Goal: Task Accomplishment & Management: Manage account settings

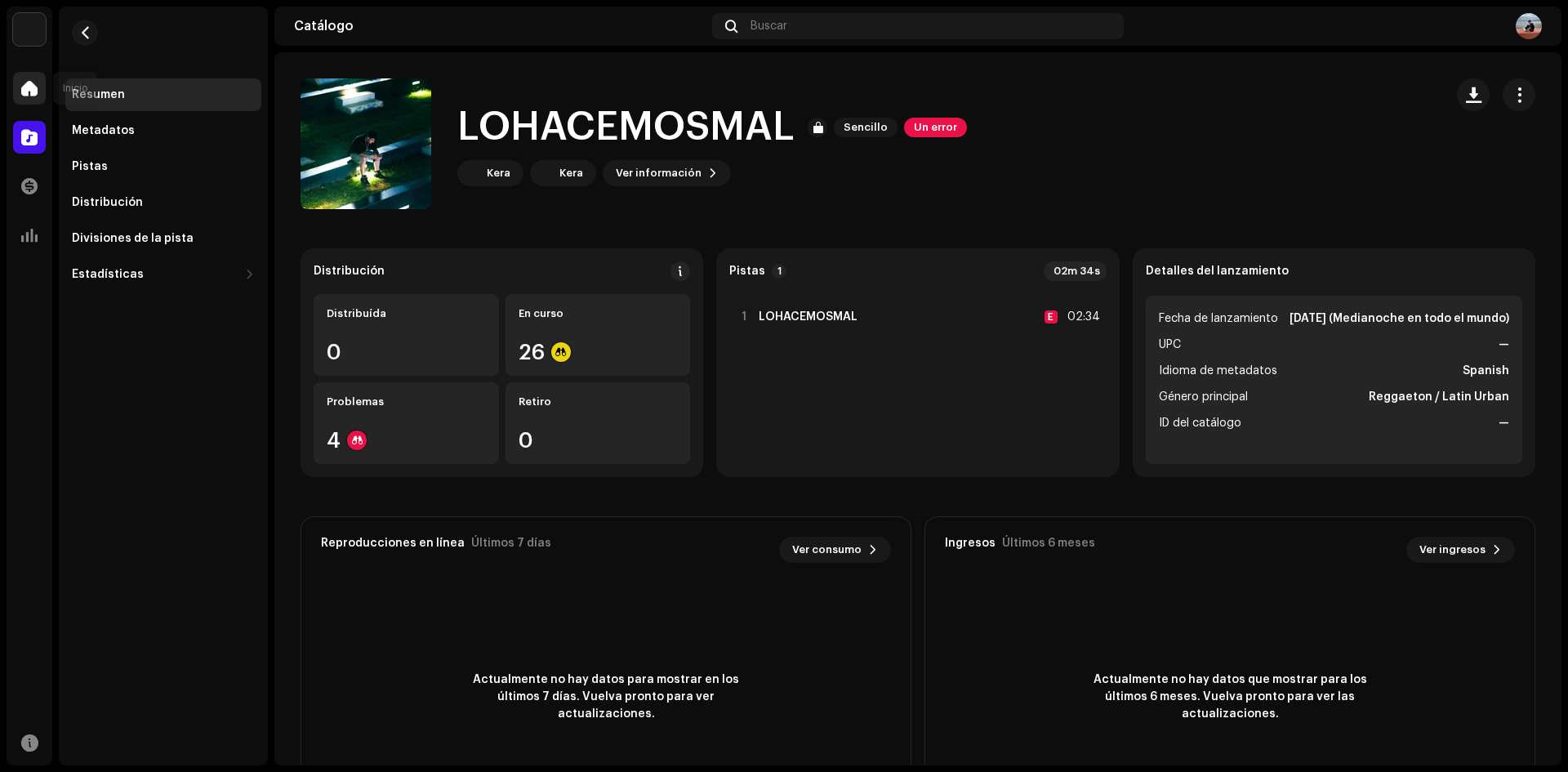
click at [16, 90] on div at bounding box center [29, 88] width 32 height 32
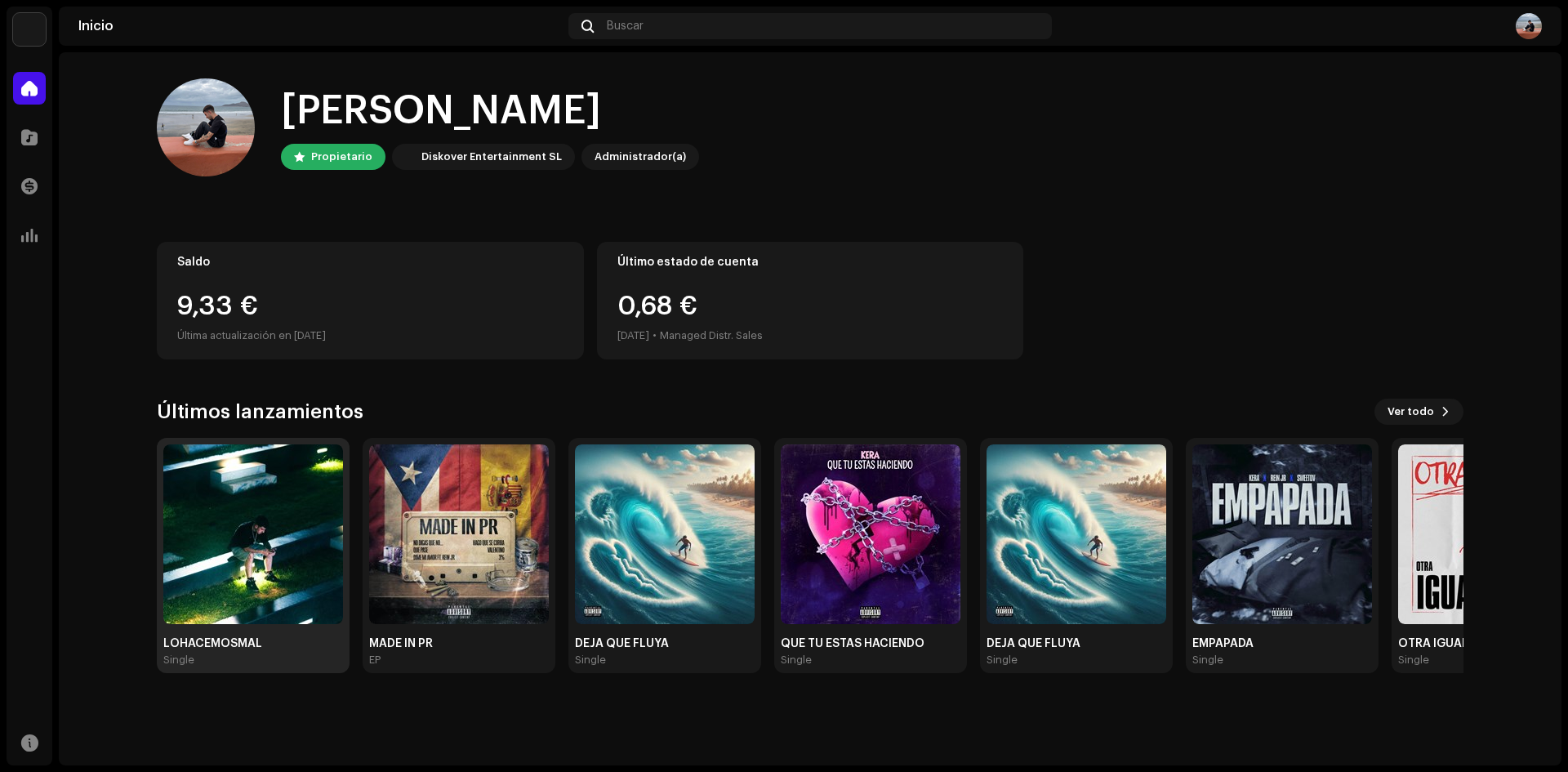
click at [284, 531] on img at bounding box center [252, 534] width 179 height 179
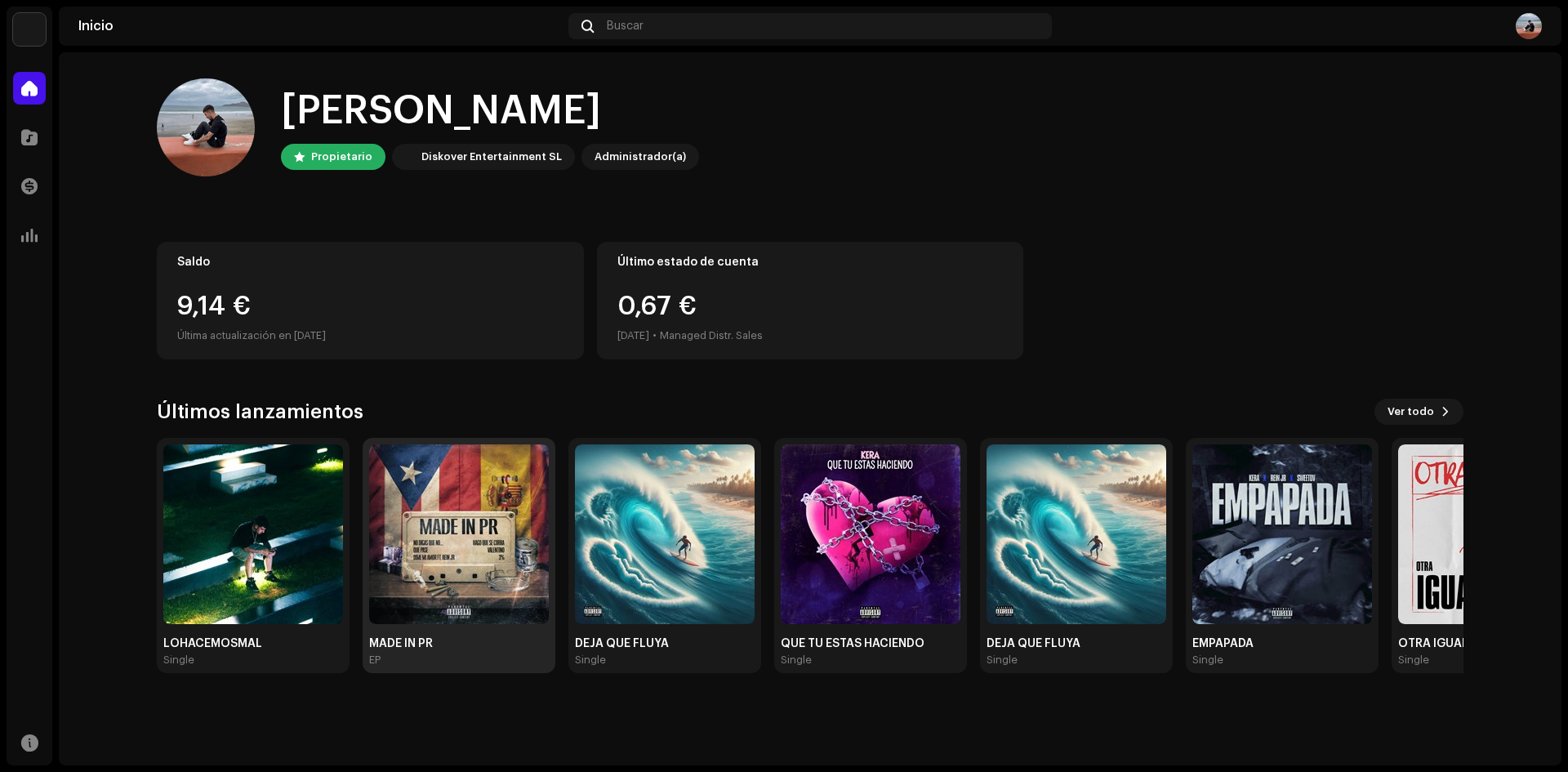
click at [368, 501] on div "MADE IN PR EP" at bounding box center [459, 555] width 193 height 236
click at [410, 507] on img at bounding box center [458, 534] width 179 height 179
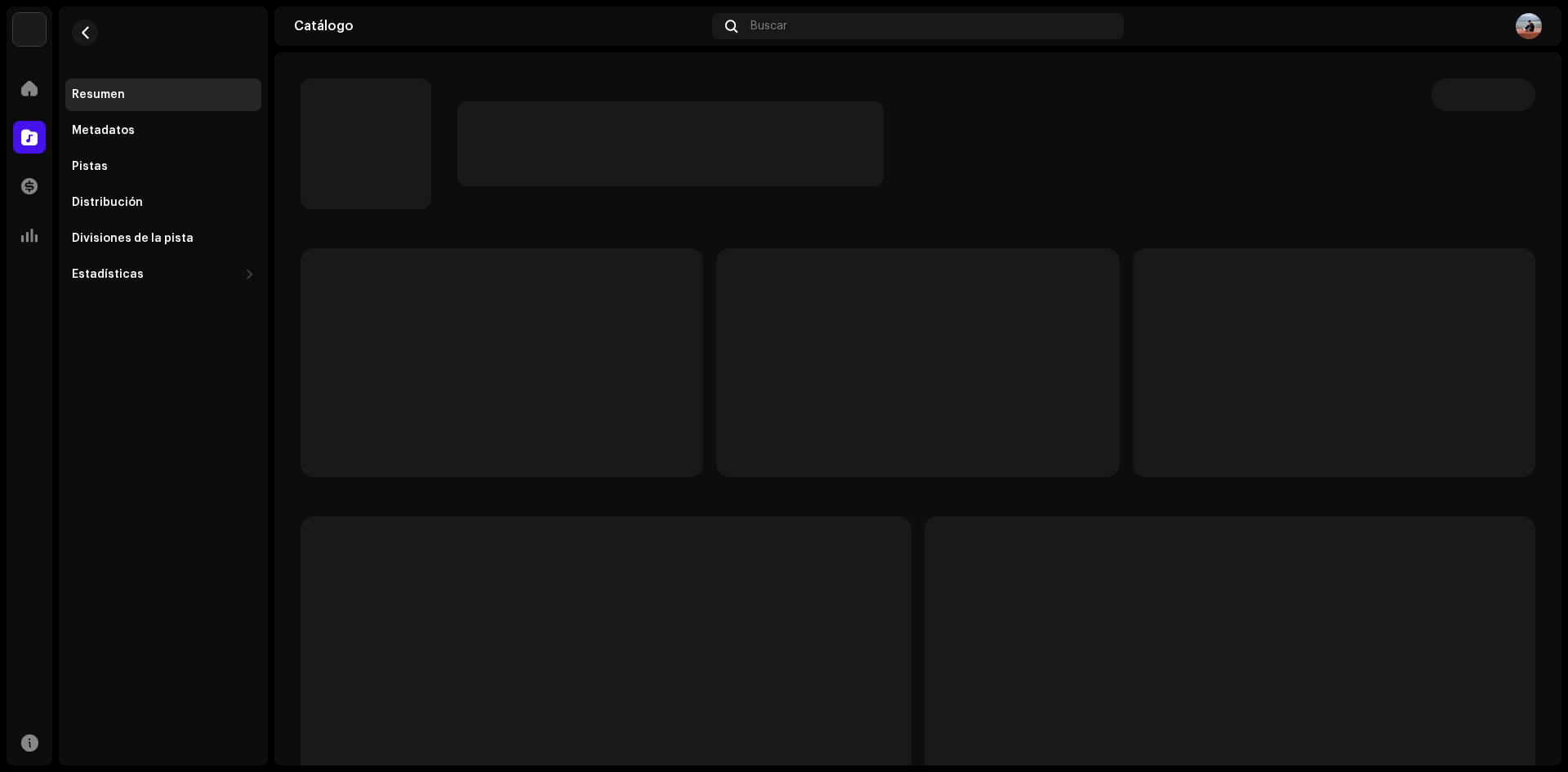
click at [410, 507] on div at bounding box center [918, 546] width 1235 height 595
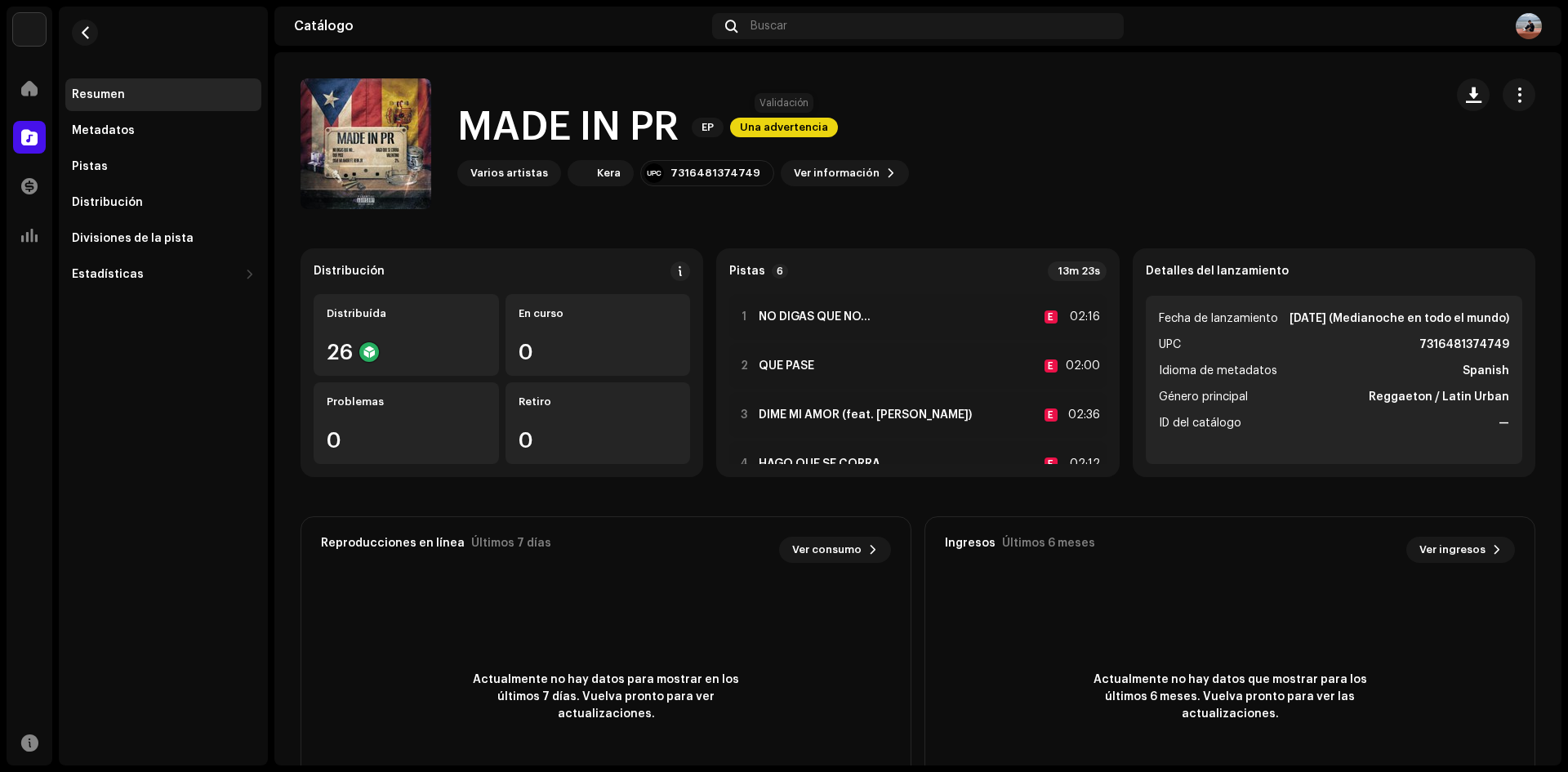
click at [790, 123] on span "Una advertencia" at bounding box center [784, 127] width 108 height 20
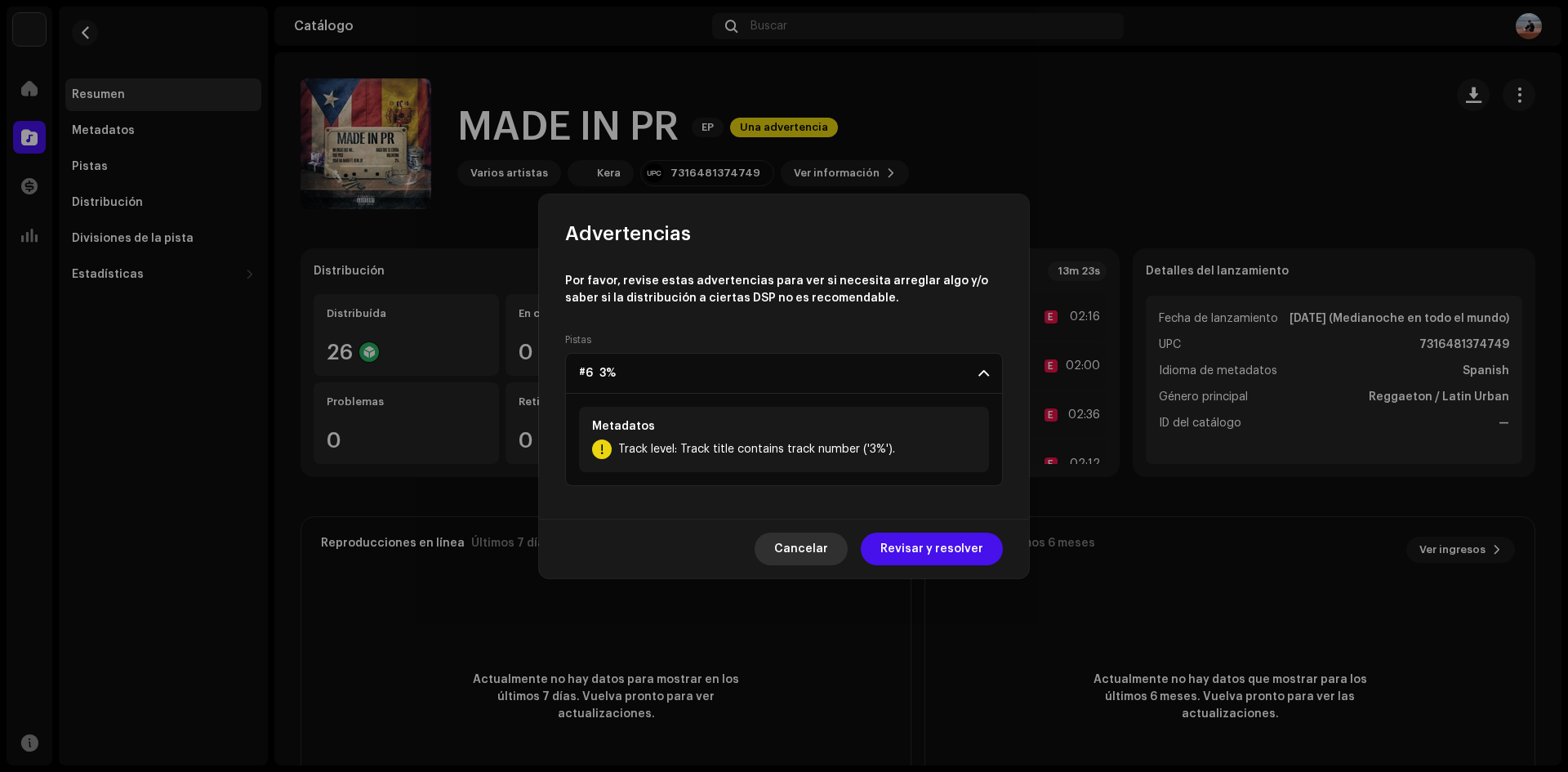
click at [817, 542] on span "Cancelar" at bounding box center [801, 549] width 54 height 32
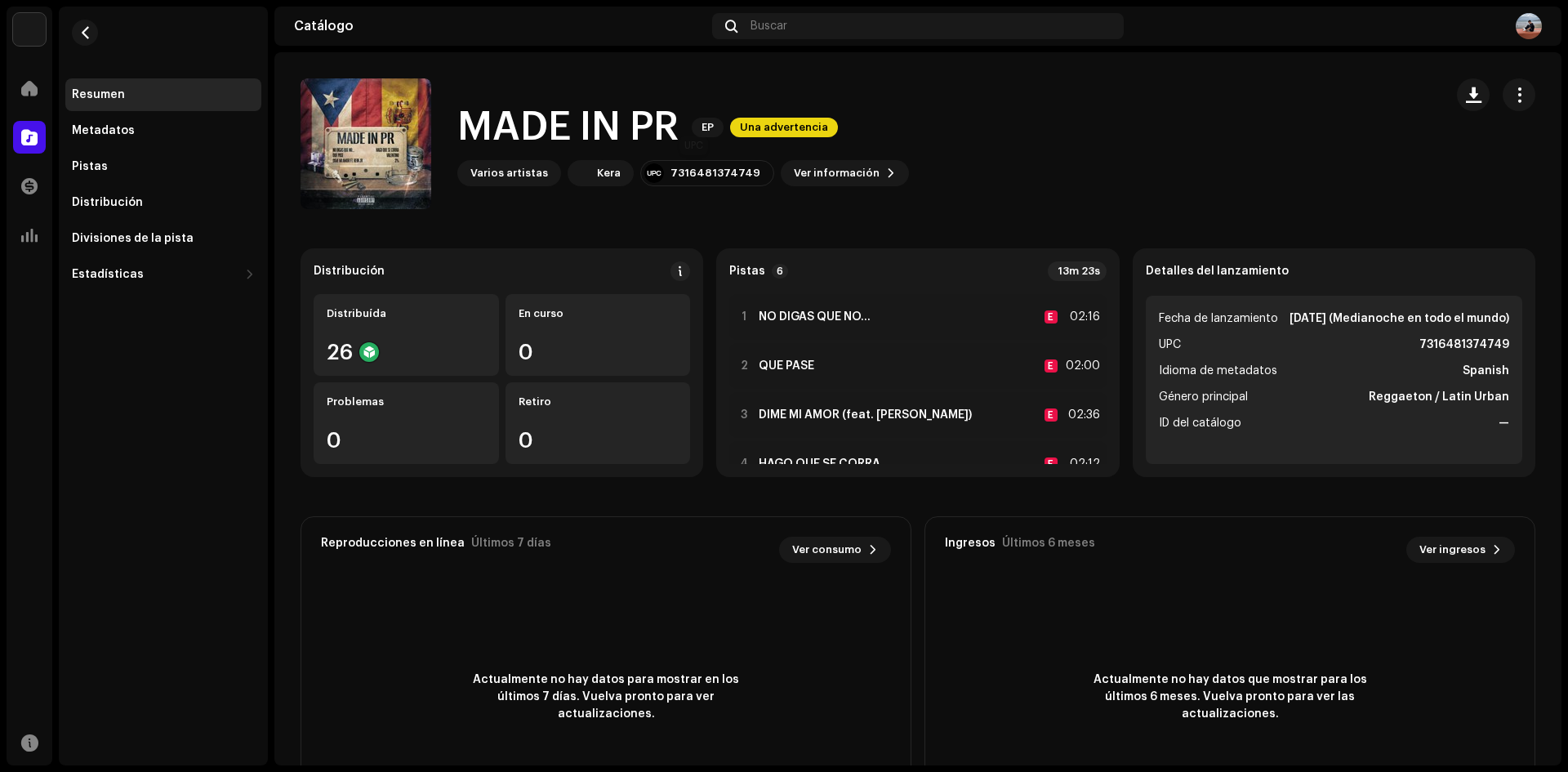
click at [728, 169] on div "7316481374749" at bounding box center [716, 173] width 90 height 13
click at [746, 317] on div at bounding box center [744, 316] width 12 height 13
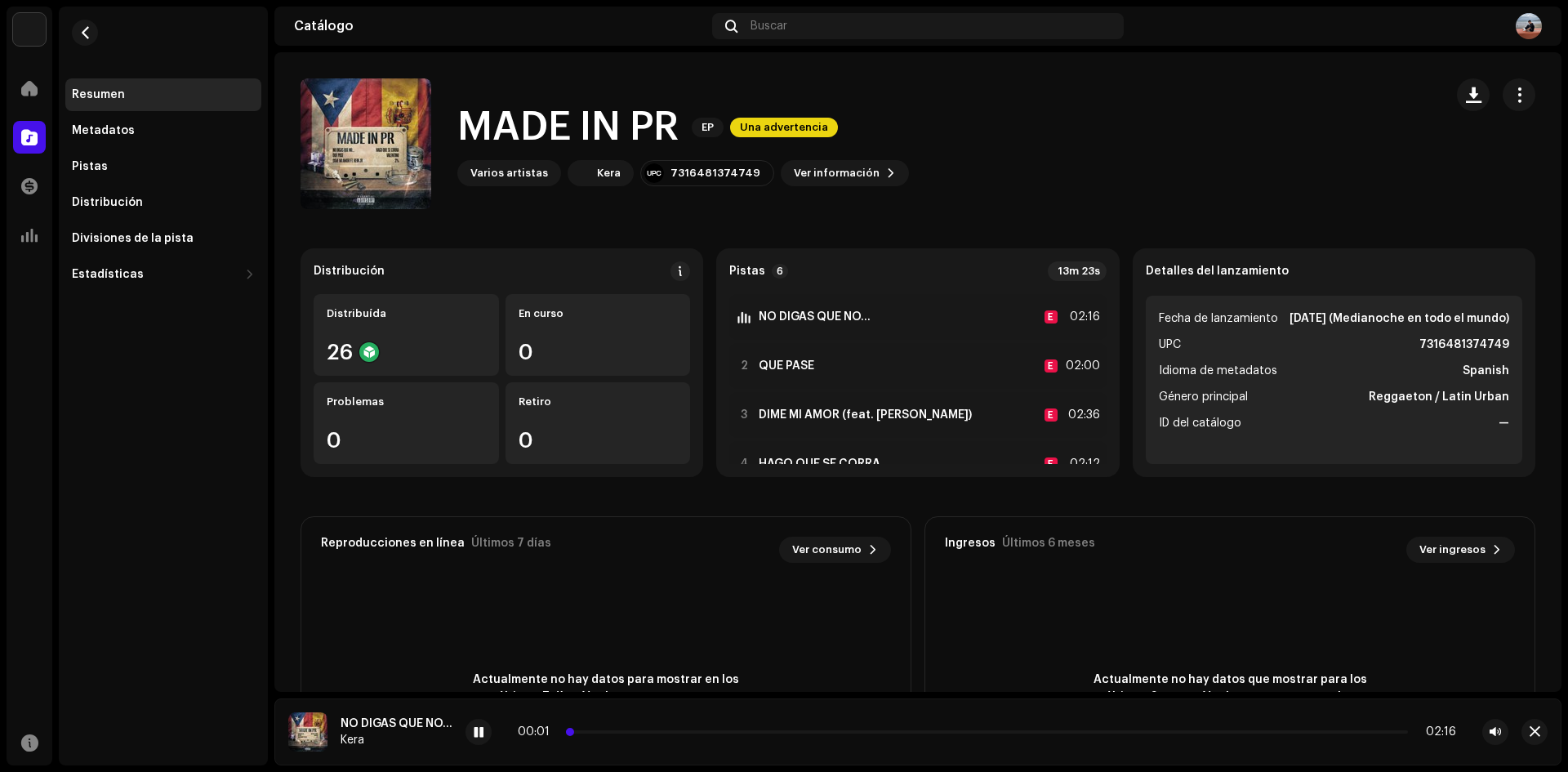
click at [682, 730] on p-slider at bounding box center [987, 732] width 842 height 3
click at [174, 143] on div "Metadatos" at bounding box center [163, 131] width 196 height 32
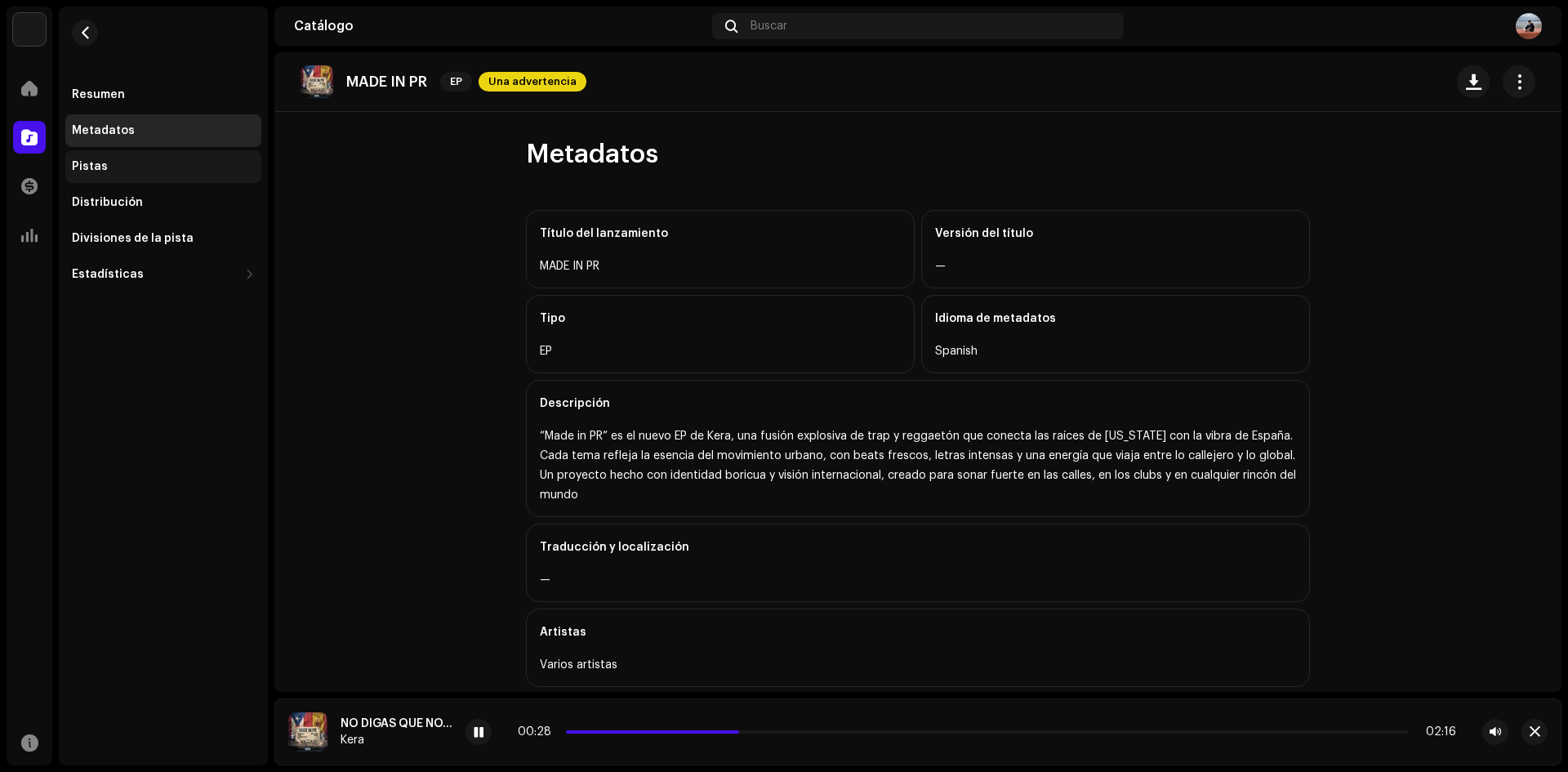
click at [189, 172] on div "Pistas" at bounding box center [163, 166] width 183 height 13
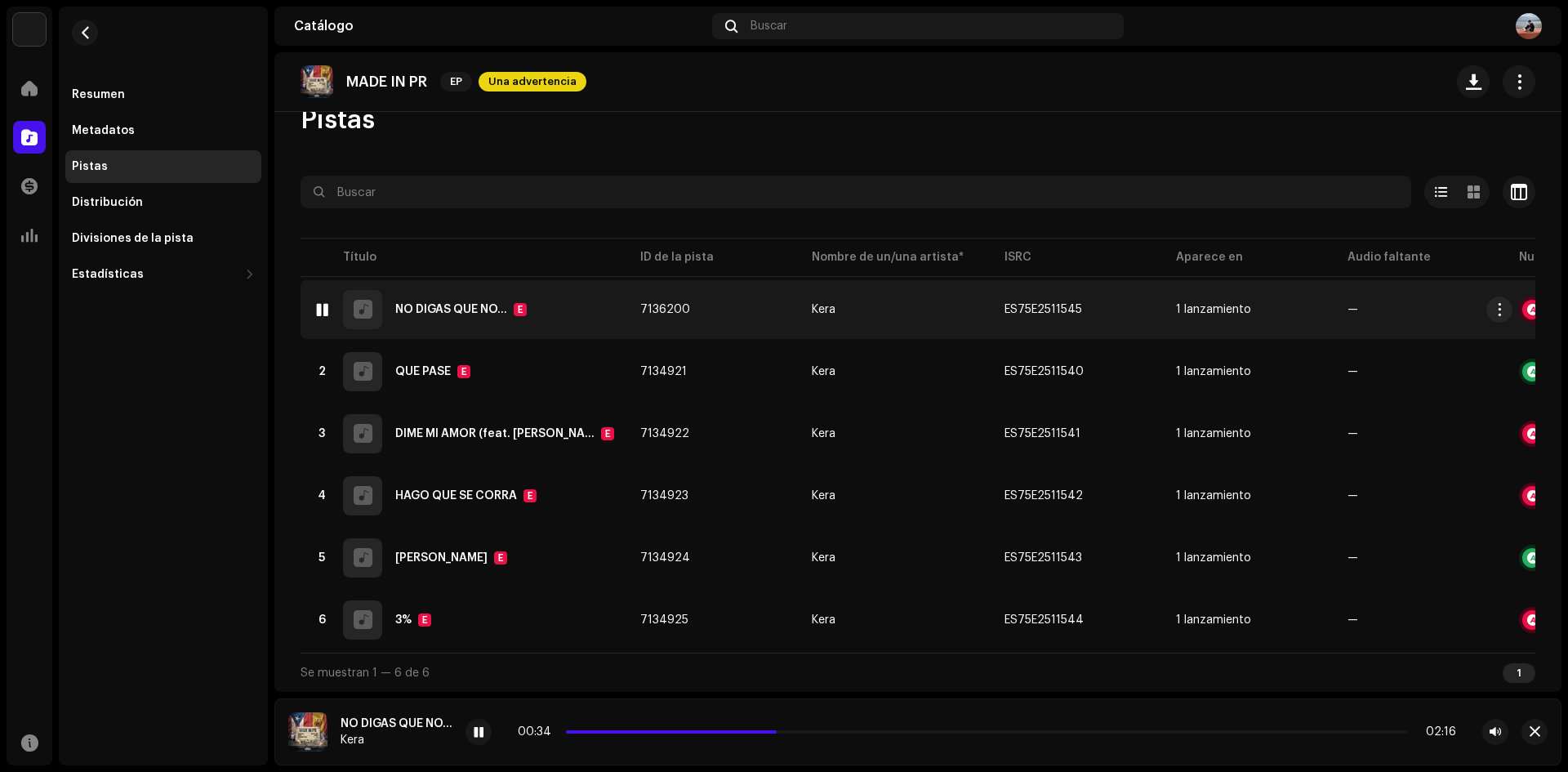
scroll to position [41, 0]
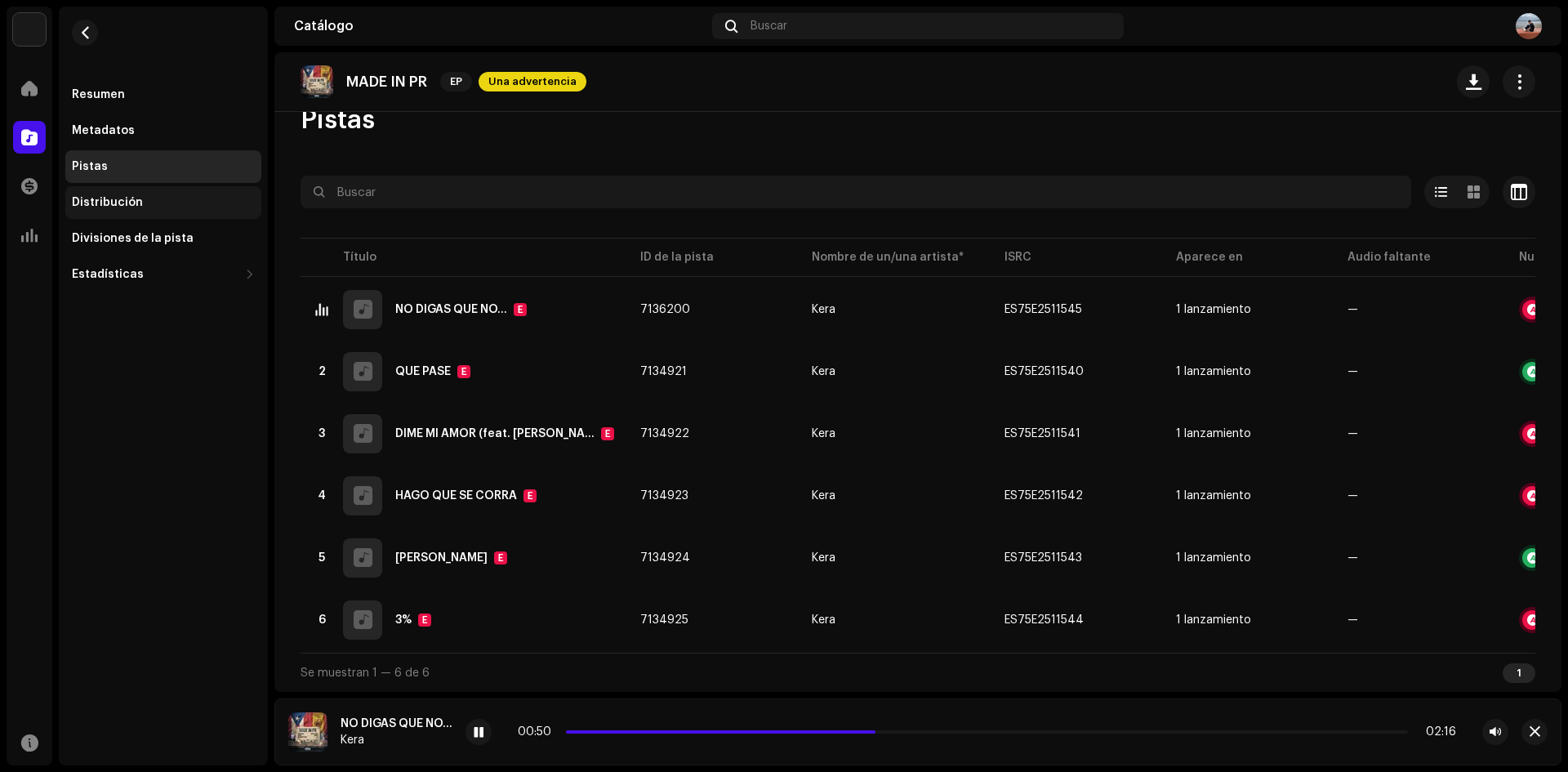
click at [194, 209] on div "Distribución" at bounding box center [163, 202] width 196 height 32
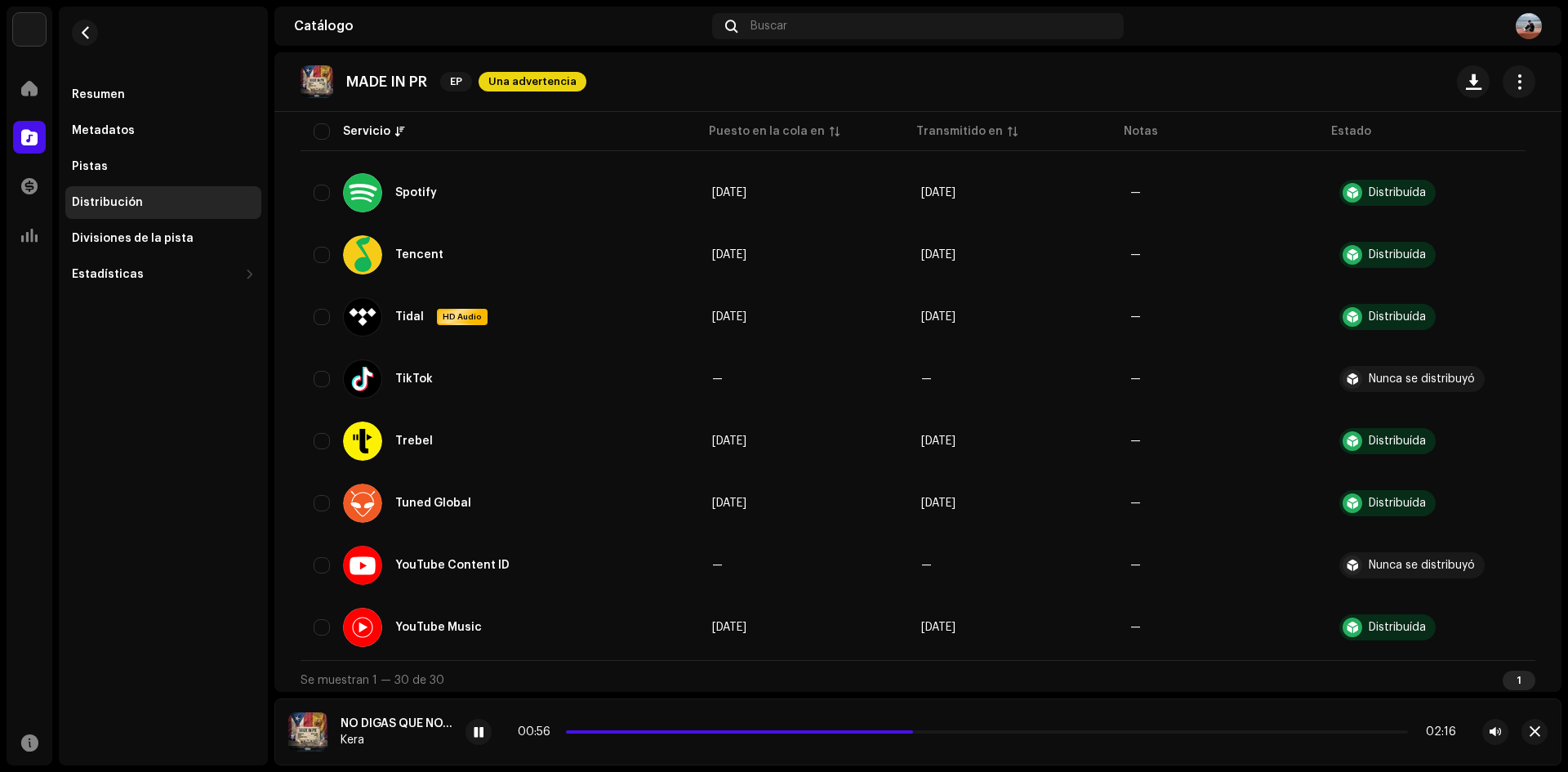
scroll to position [1587, 0]
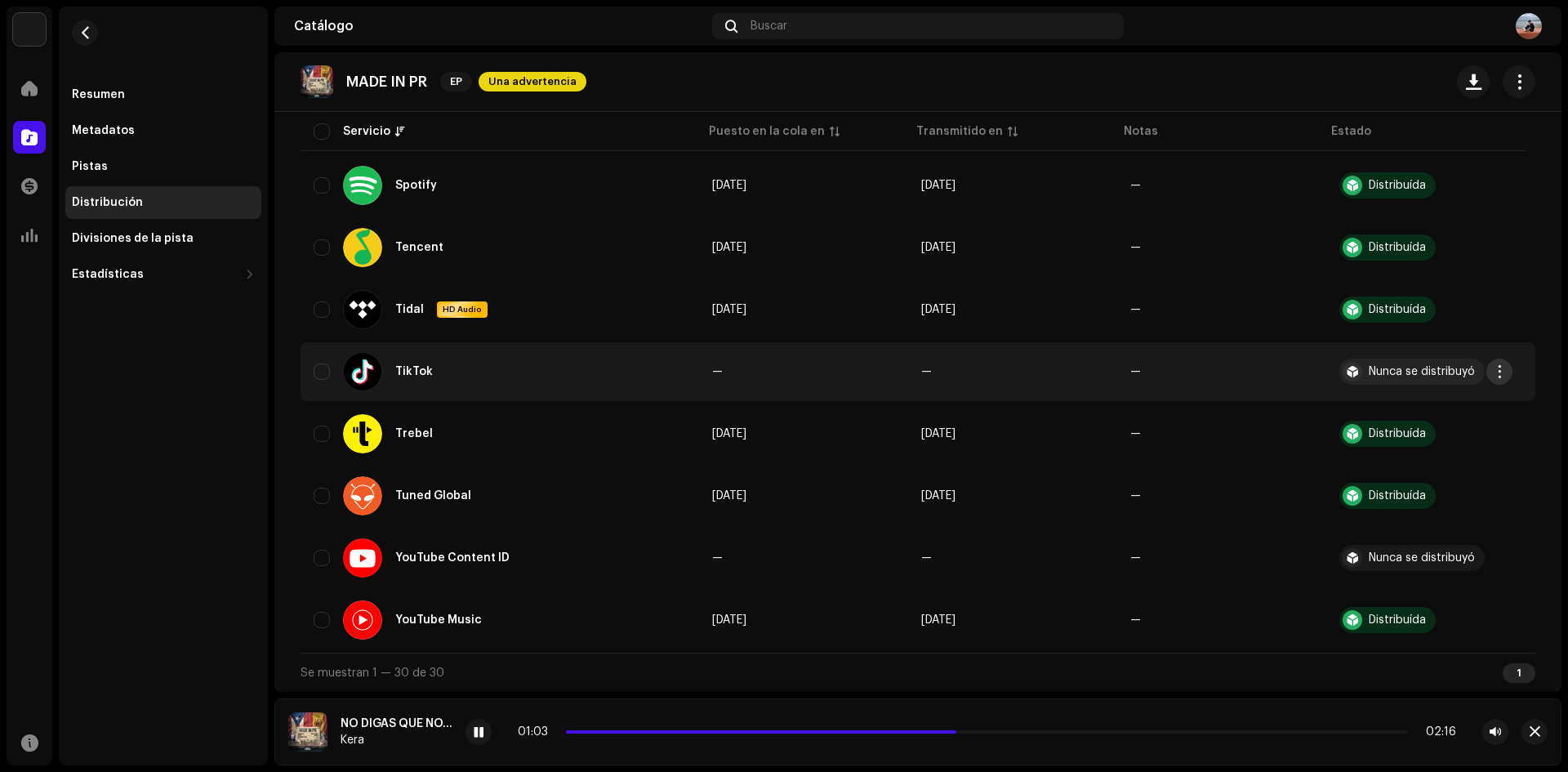
click at [1494, 370] on span "button" at bounding box center [1500, 372] width 12 height 13
click at [1395, 417] on div "Distribuir" at bounding box center [1423, 408] width 165 height 32
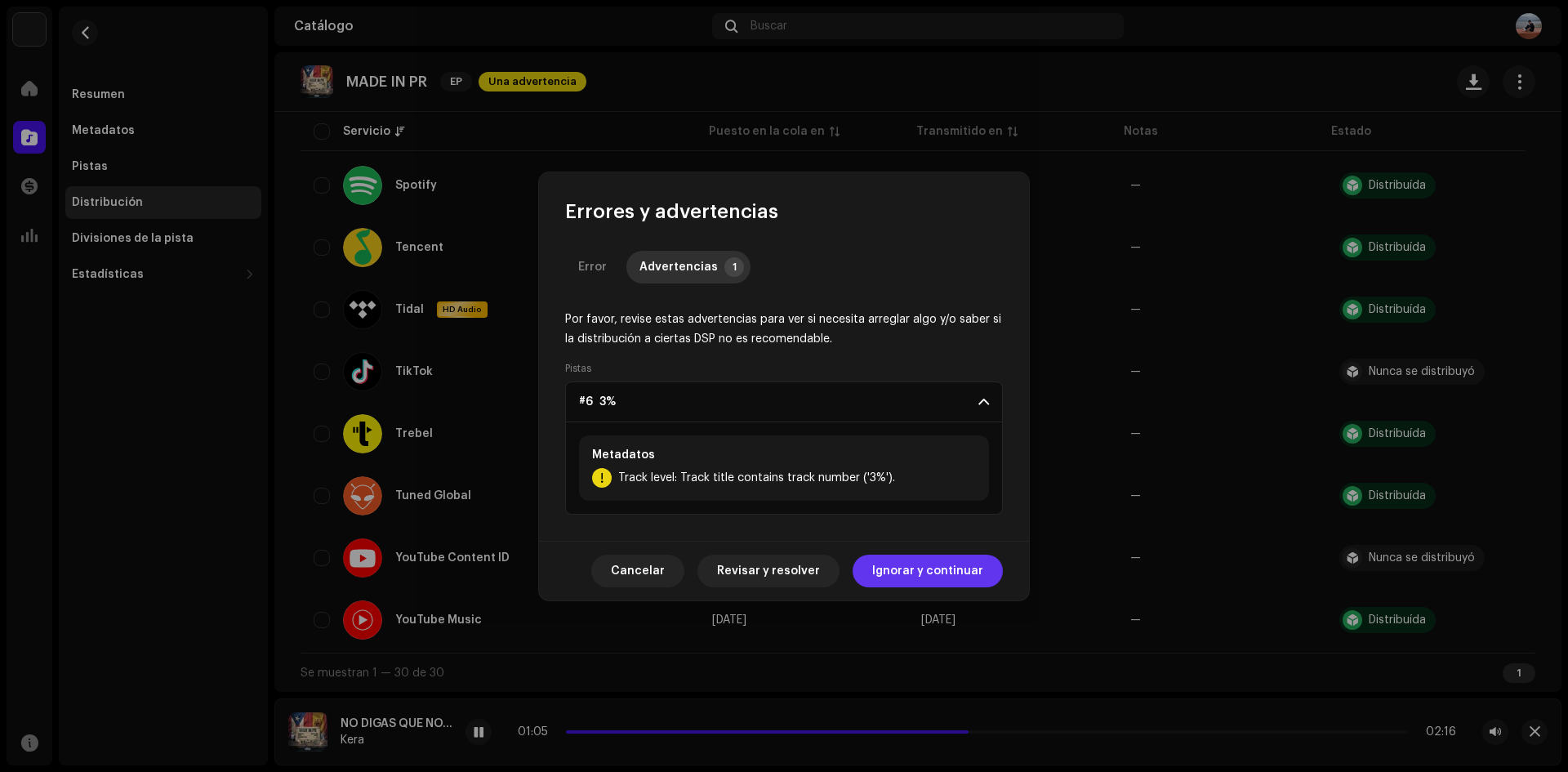
click at [936, 566] on span "Ignorar y continuar" at bounding box center [927, 570] width 111 height 32
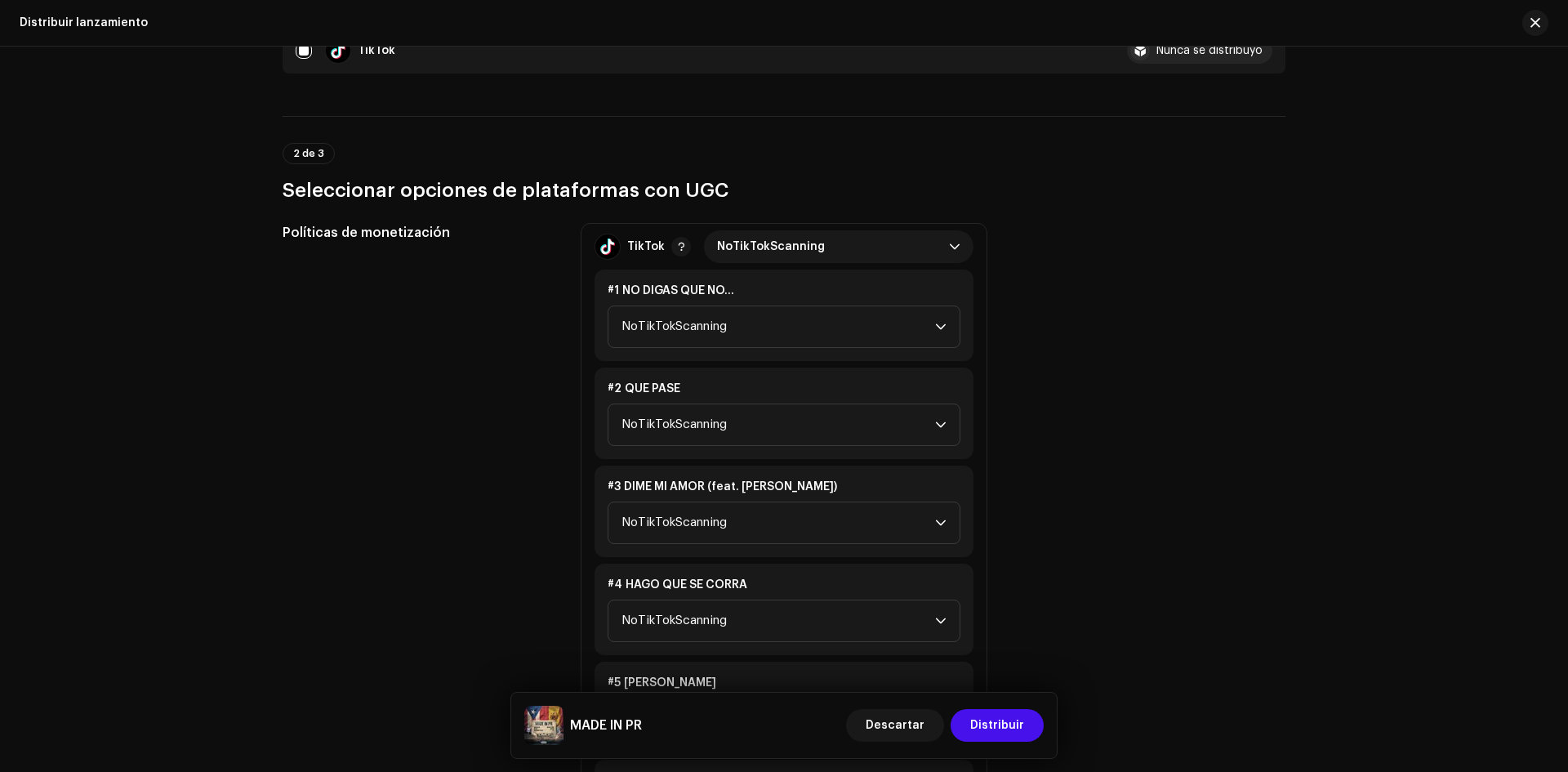
scroll to position [326, 0]
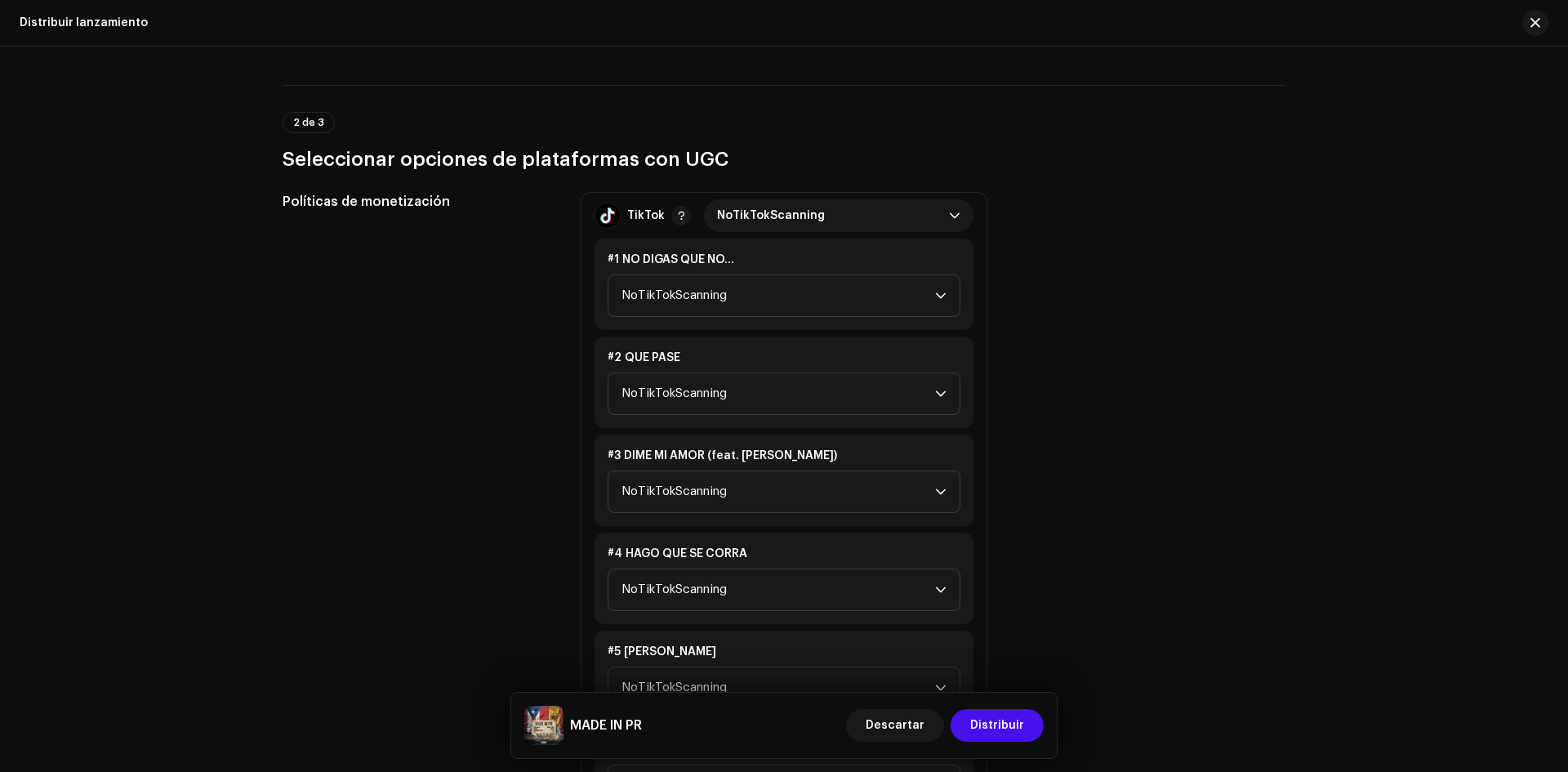
click at [768, 264] on div "#1 NO DIGAS QUE NO..." at bounding box center [784, 259] width 353 height 16
click at [775, 281] on span "NoTikTokScanning" at bounding box center [778, 296] width 314 height 41
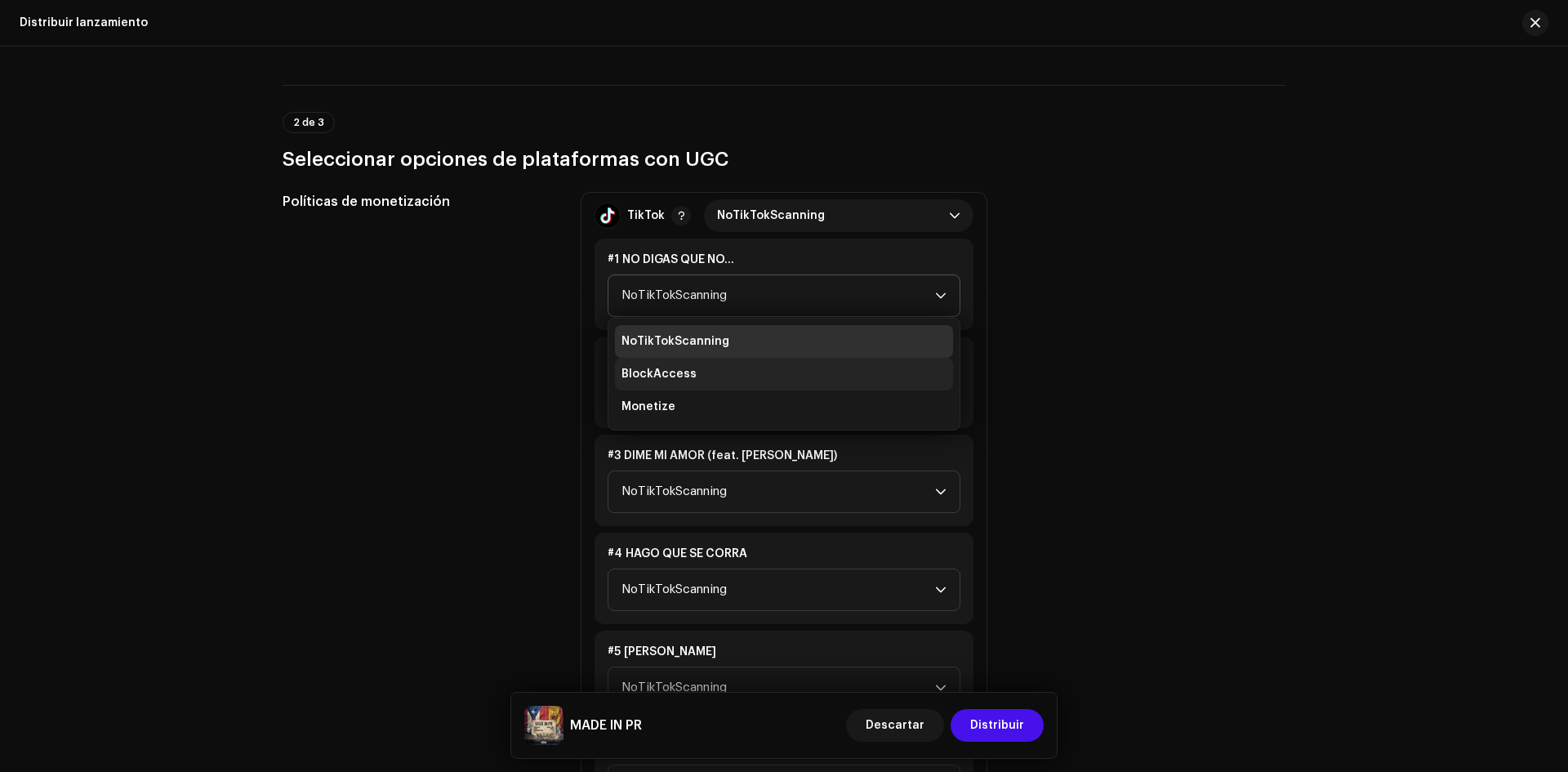
click at [688, 367] on li "BlockAccess" at bounding box center [784, 374] width 338 height 32
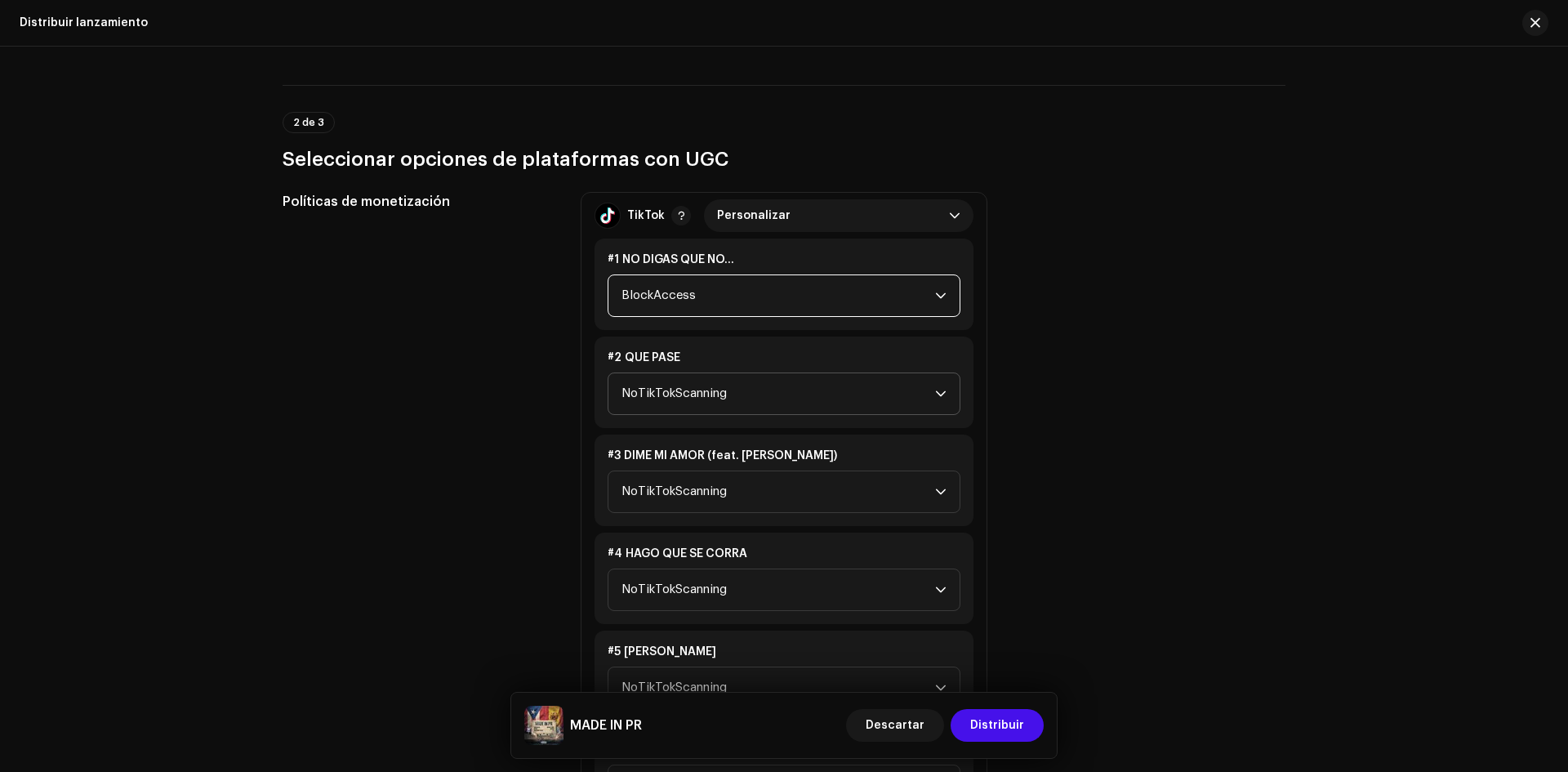
click at [754, 400] on span "NoTikTokScanning" at bounding box center [778, 394] width 314 height 41
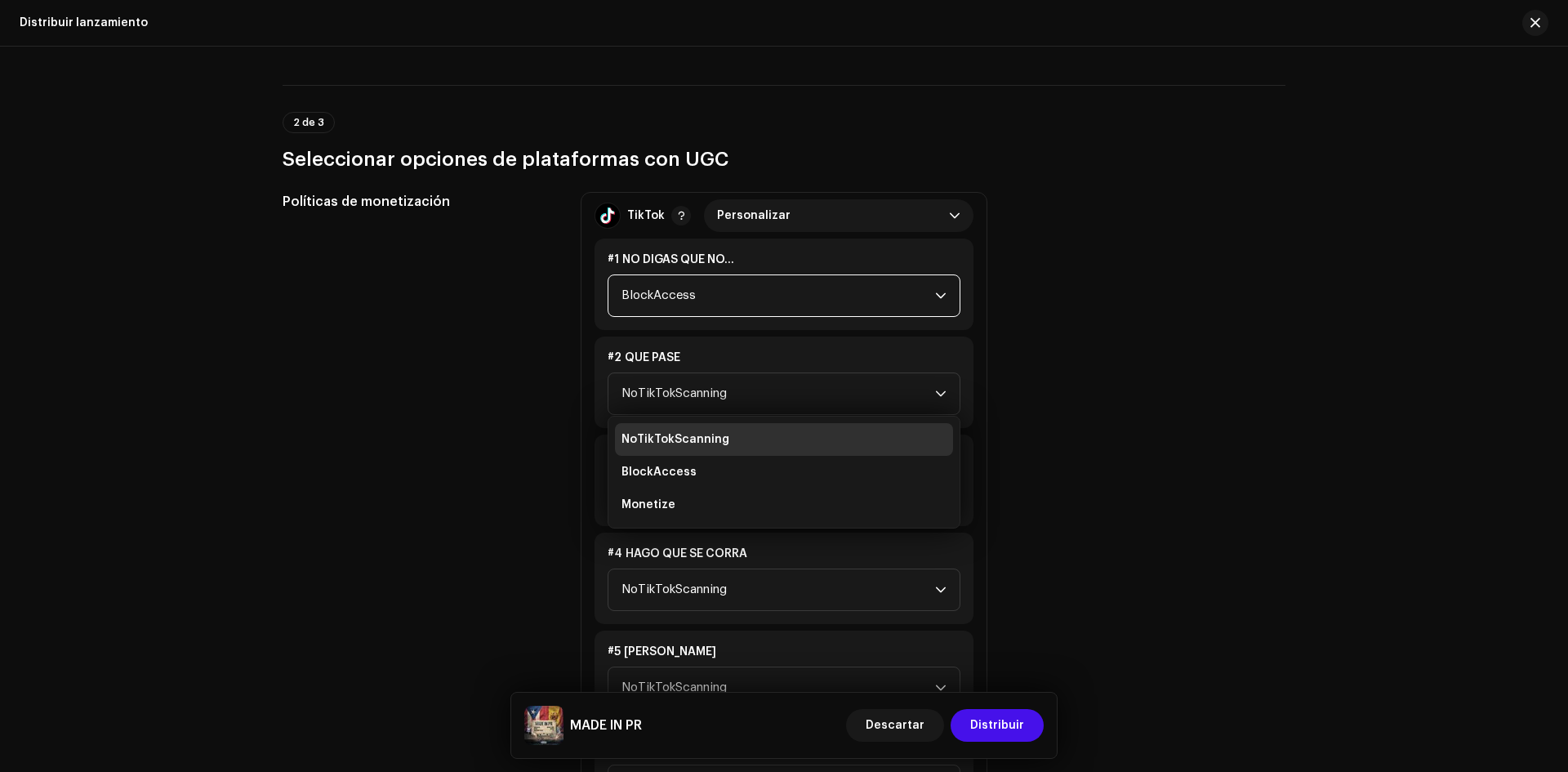
click at [759, 299] on span "BlockAccess" at bounding box center [778, 296] width 314 height 41
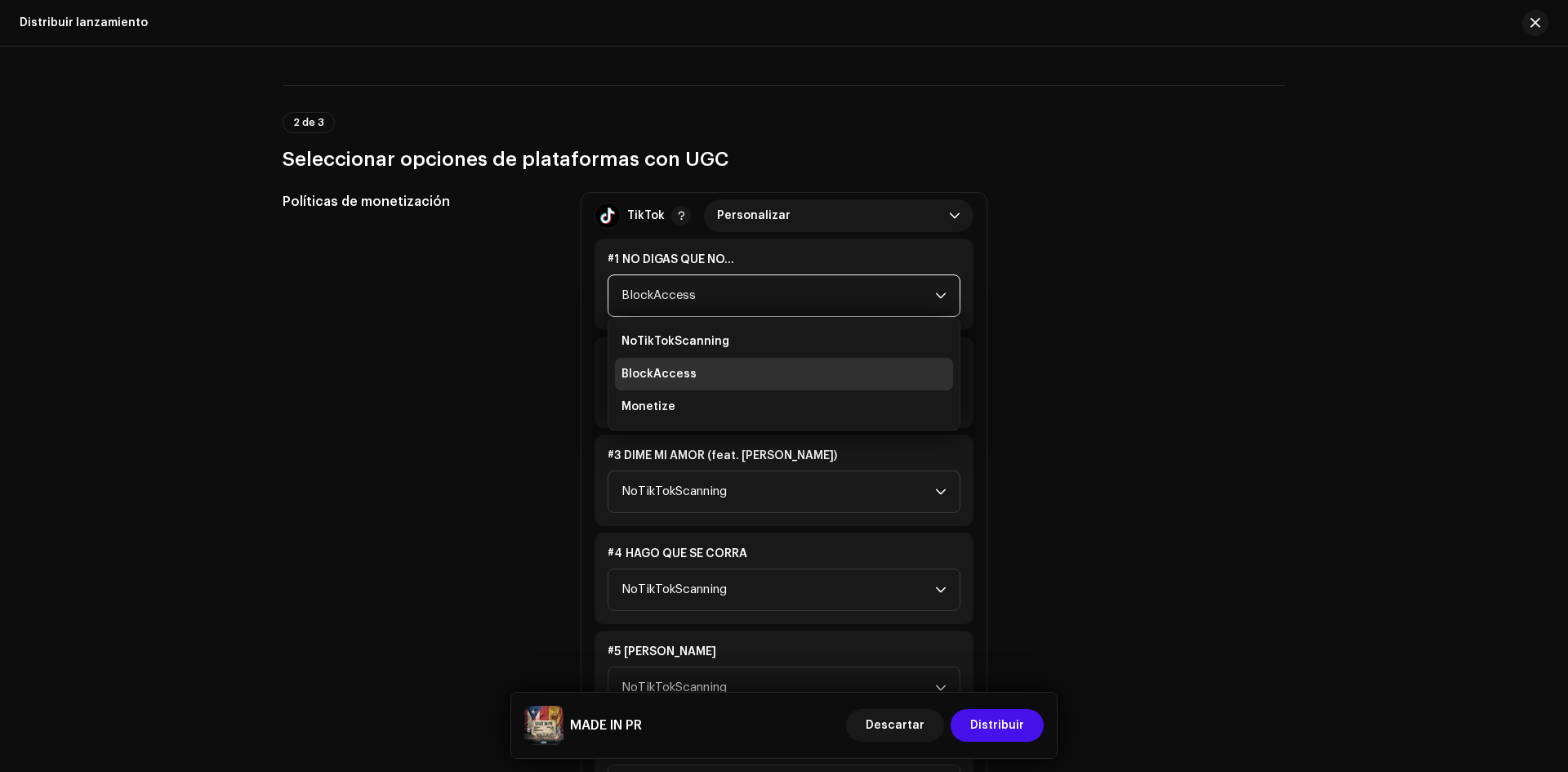
click at [759, 299] on span "BlockAccess" at bounding box center [778, 296] width 314 height 41
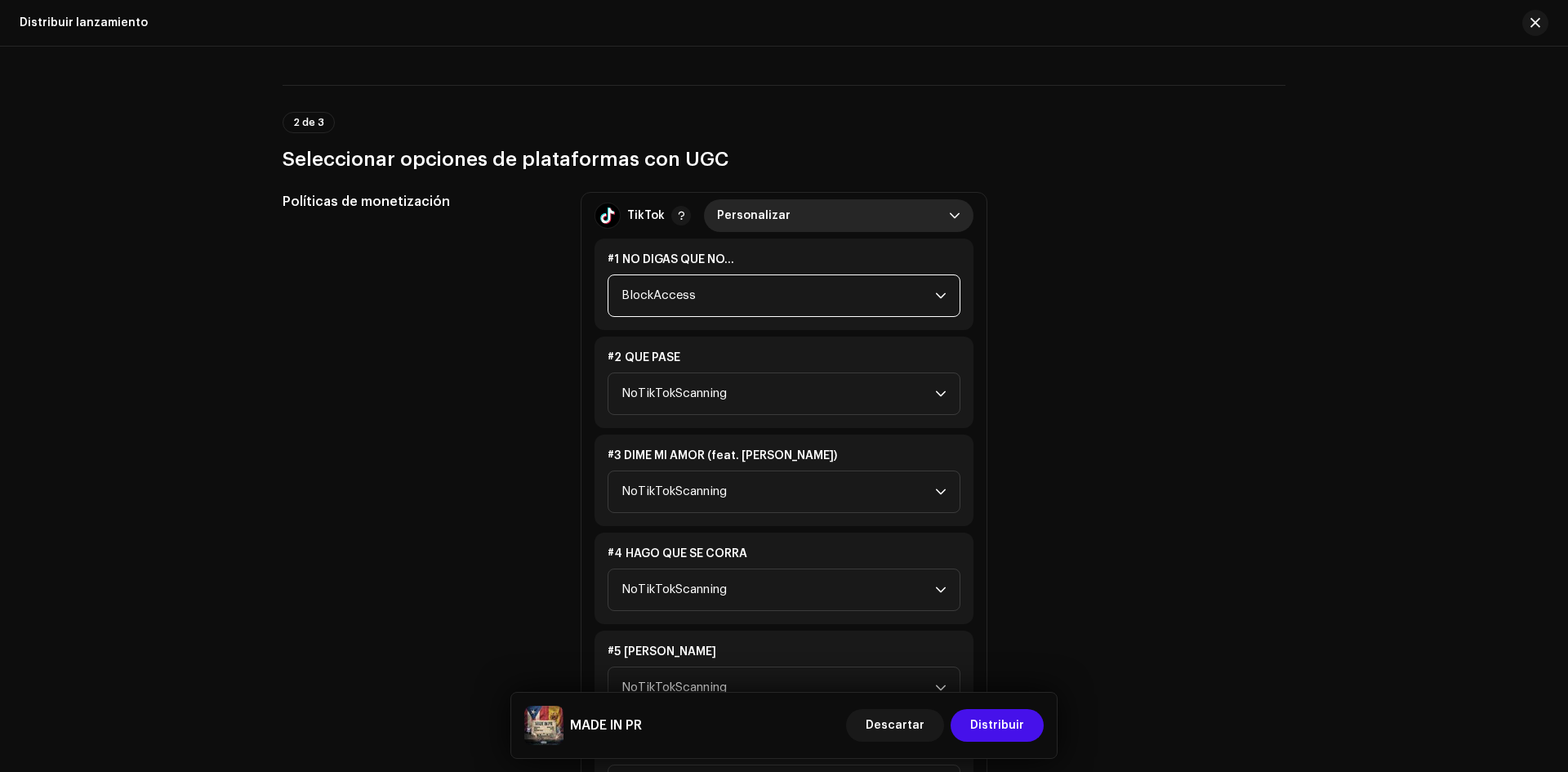
click at [778, 231] on span "Personalizar" at bounding box center [833, 215] width 232 height 32
click at [912, 285] on li "BlockAccess" at bounding box center [839, 288] width 257 height 32
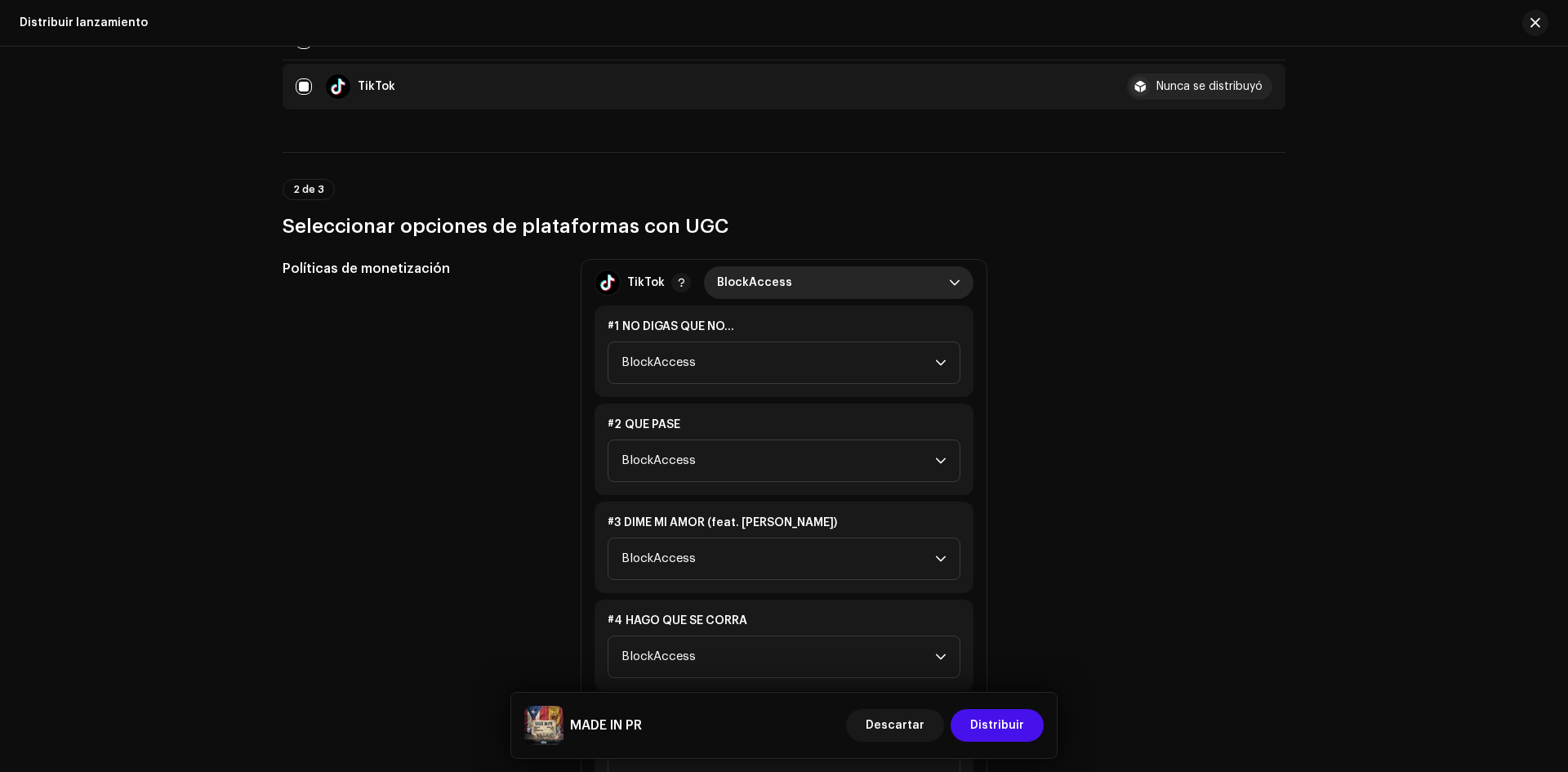
scroll to position [408, 0]
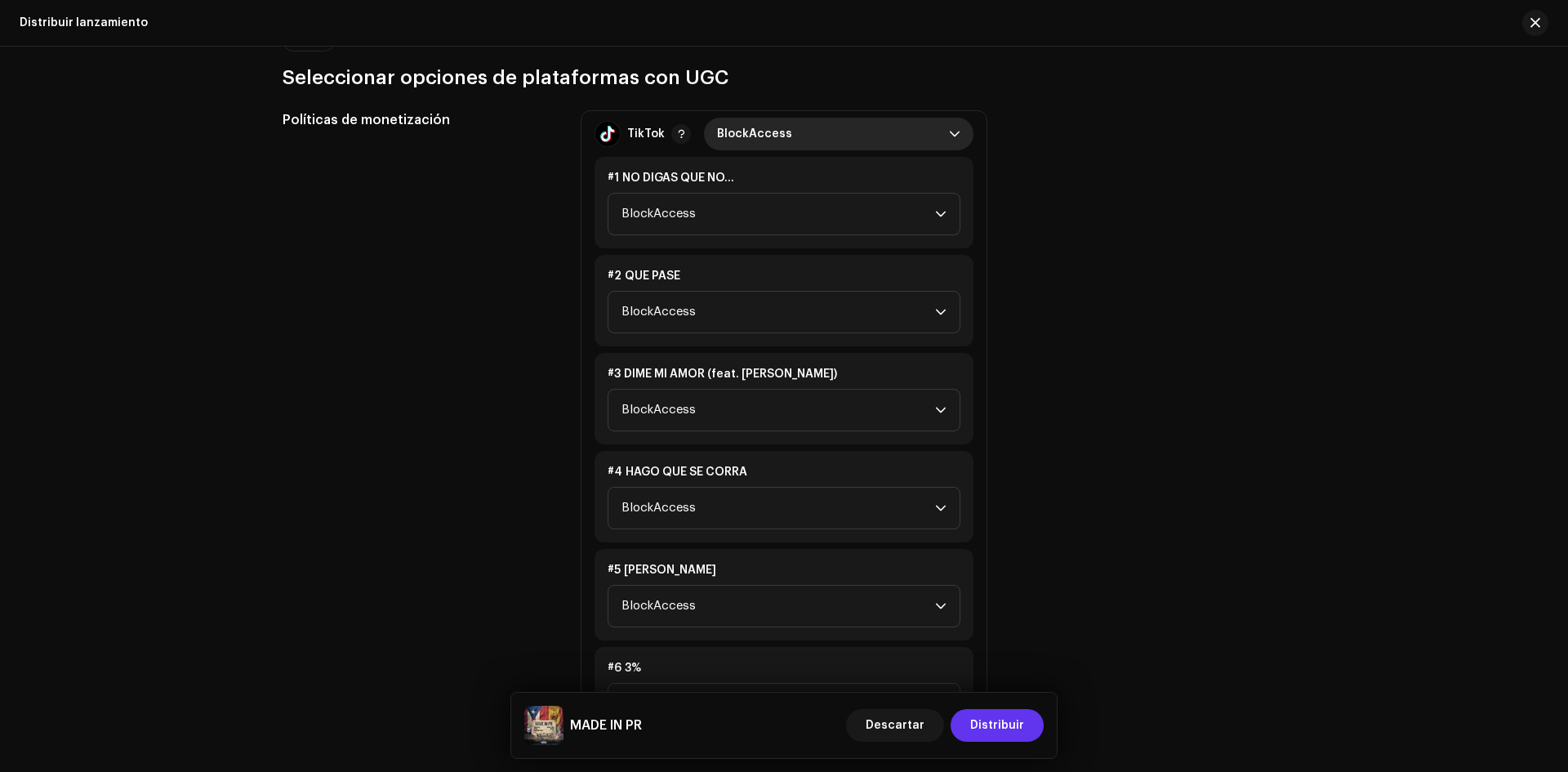
click at [998, 712] on span "Distribuir" at bounding box center [997, 725] width 54 height 32
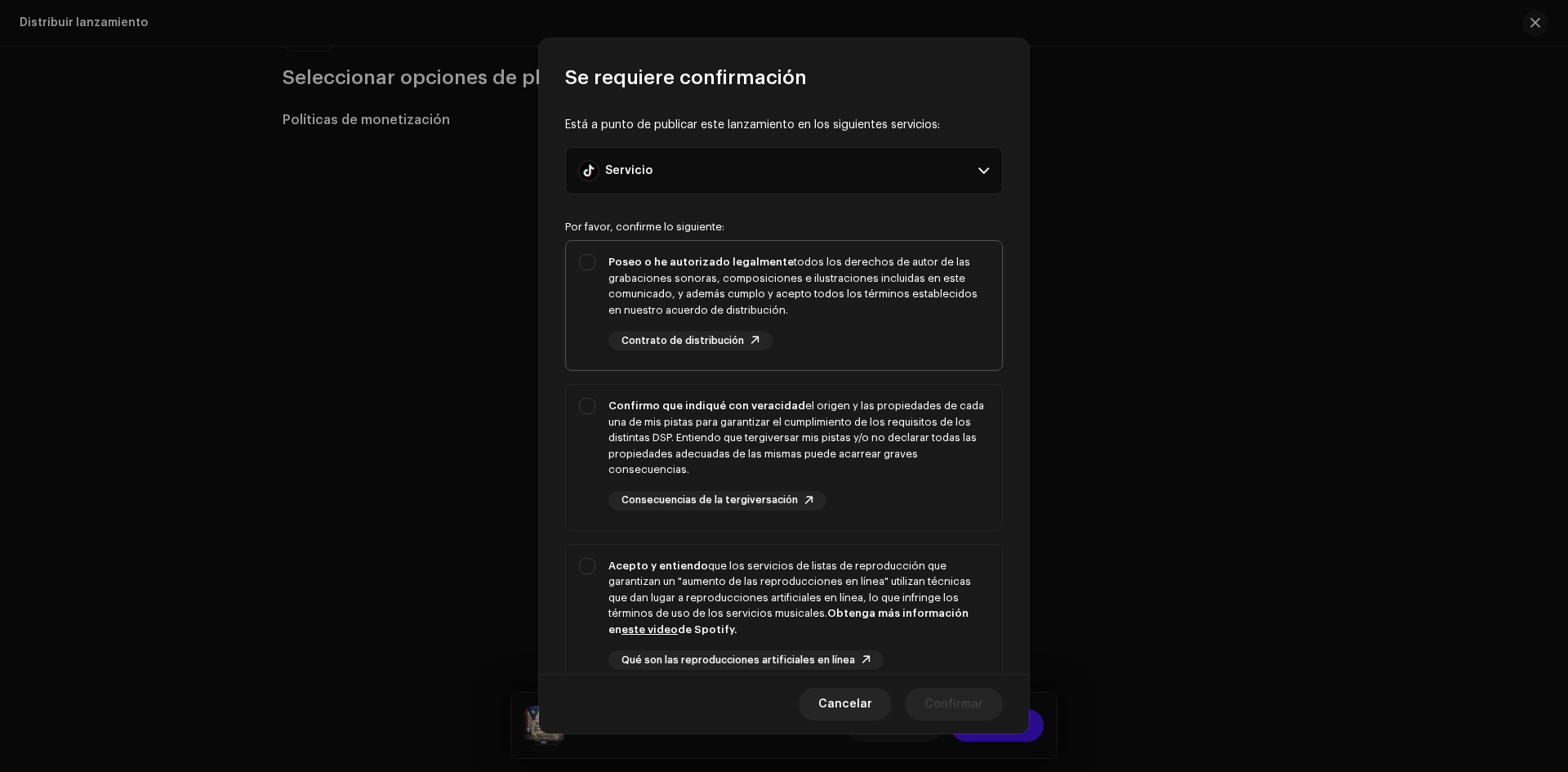
click at [882, 301] on div "Poseo o he autorizado legalmente todos los derechos de autor de las grabaciones…" at bounding box center [799, 286] width 381 height 64
checkbox input "true"
click at [888, 411] on div "Confirmo que indiqué con veracidad el origen y las propiedades de cada una de m…" at bounding box center [799, 438] width 381 height 80
checkbox input "true"
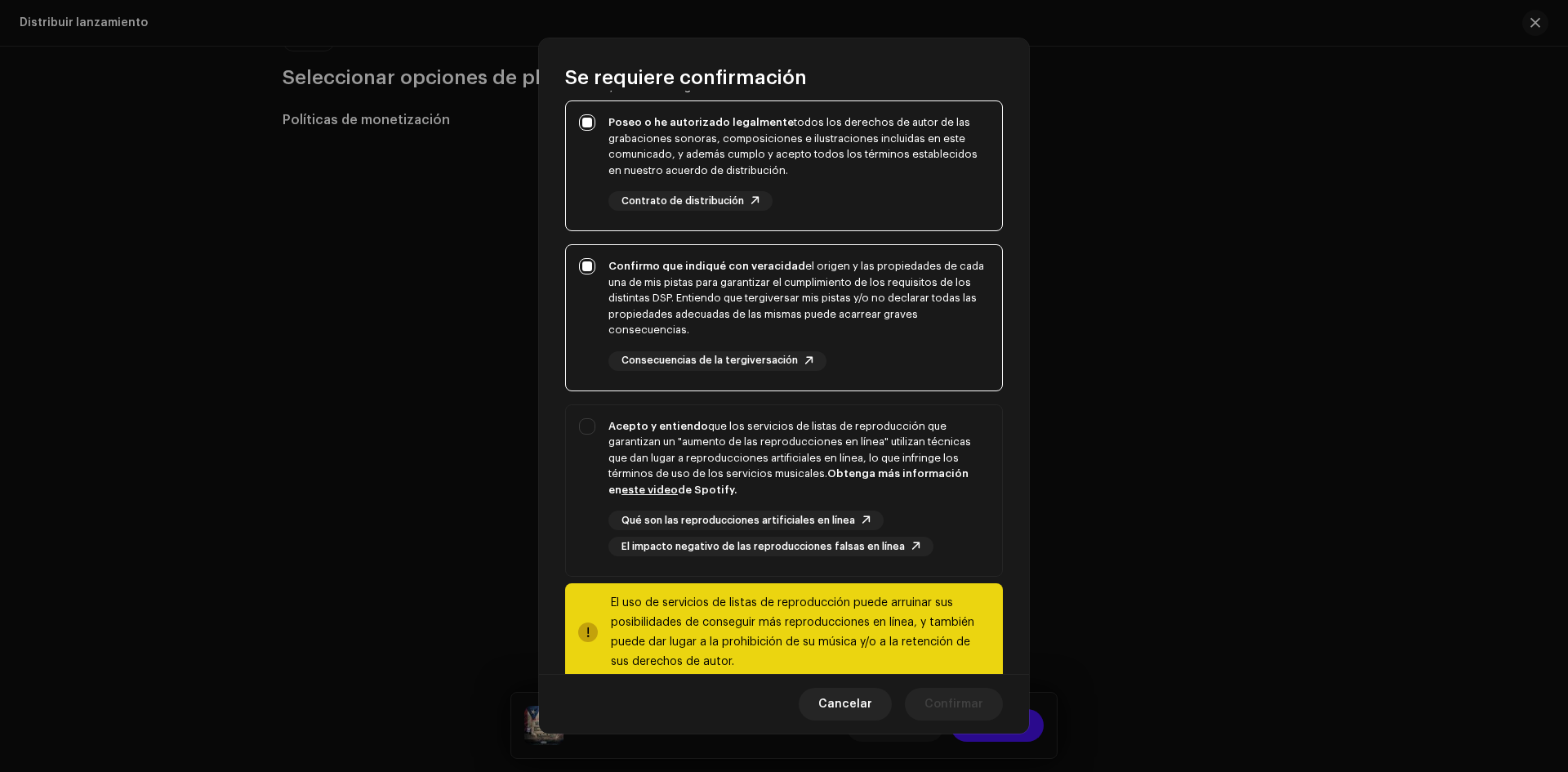
scroll to position [173, 0]
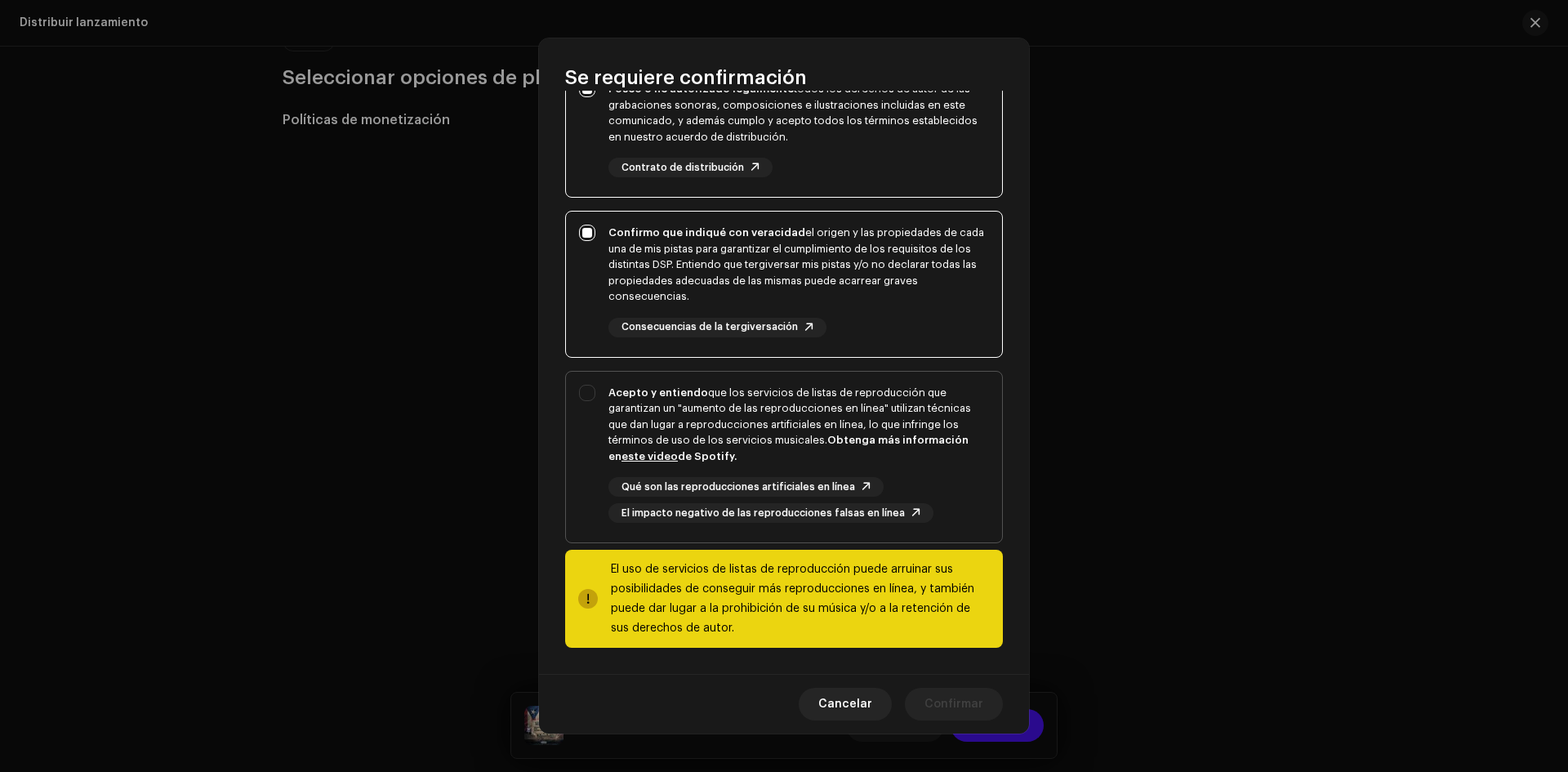
click at [864, 416] on div "Acepto y entiendo que los servicios de listas de reproducción que garantizan un…" at bounding box center [799, 425] width 381 height 80
checkbox input "true"
click at [993, 704] on button "Confirmar" at bounding box center [954, 704] width 98 height 32
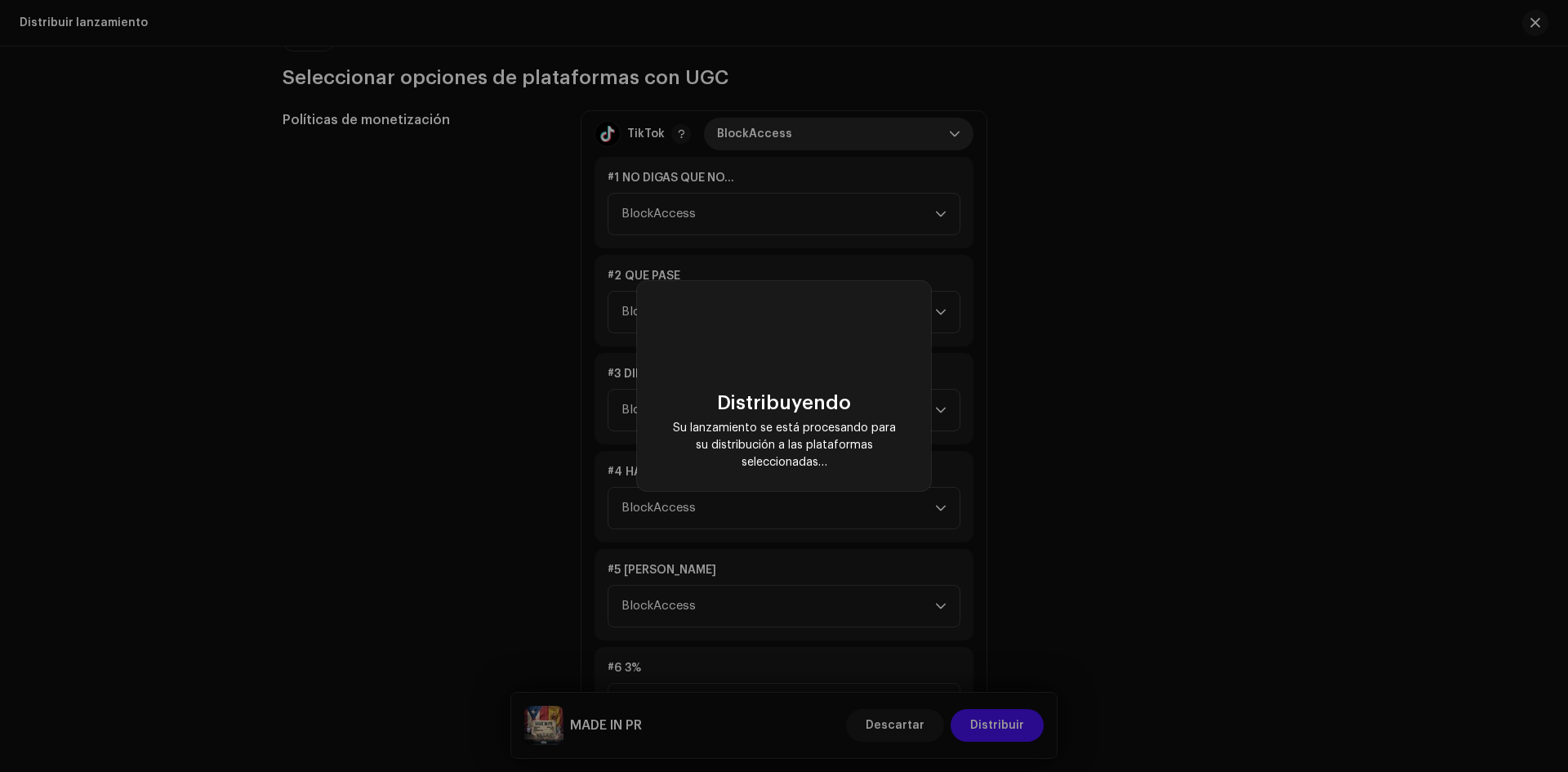
scroll to position [0, 0]
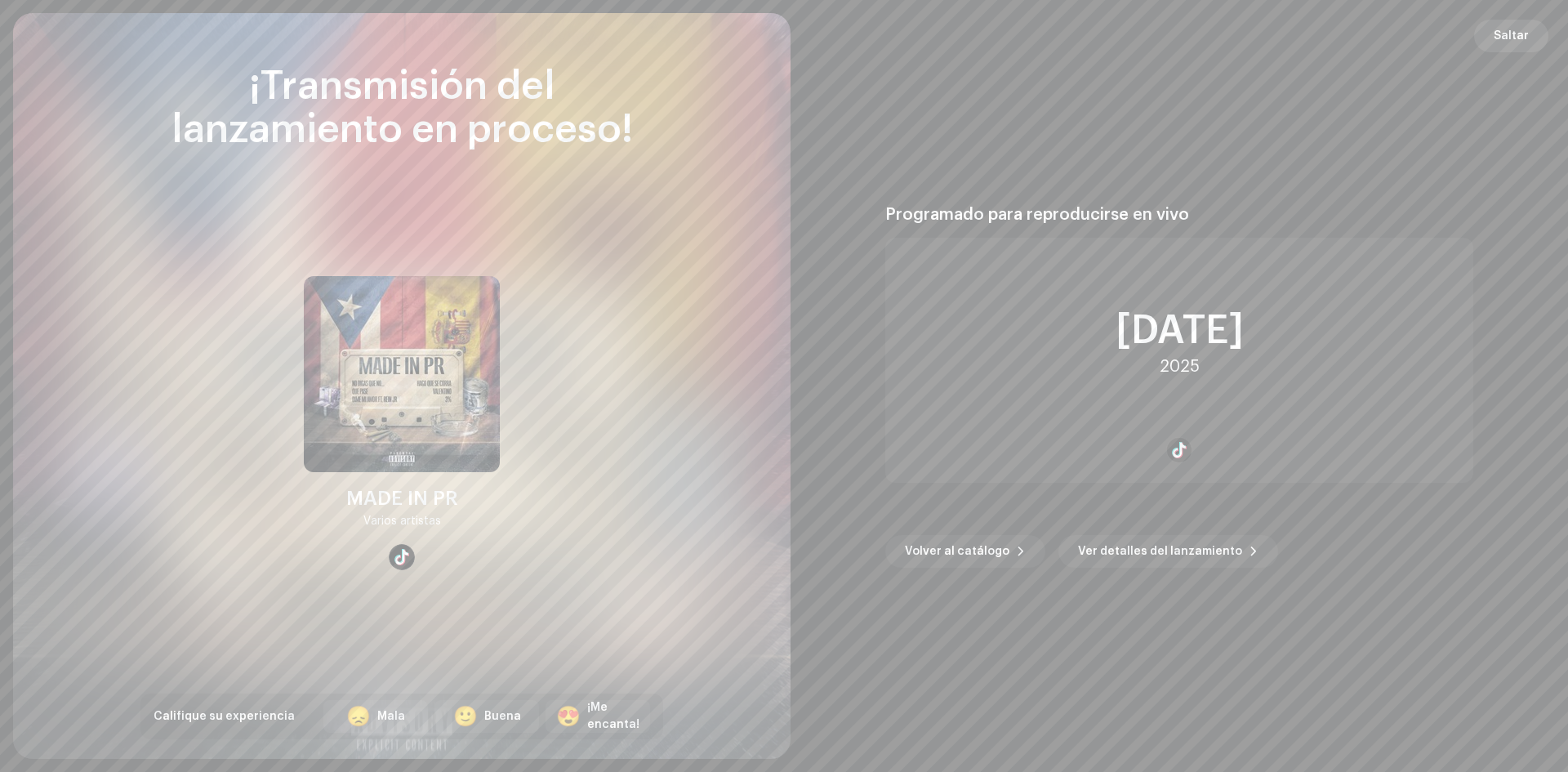
click at [1501, 35] on span "Saltar" at bounding box center [1511, 36] width 35 height 32
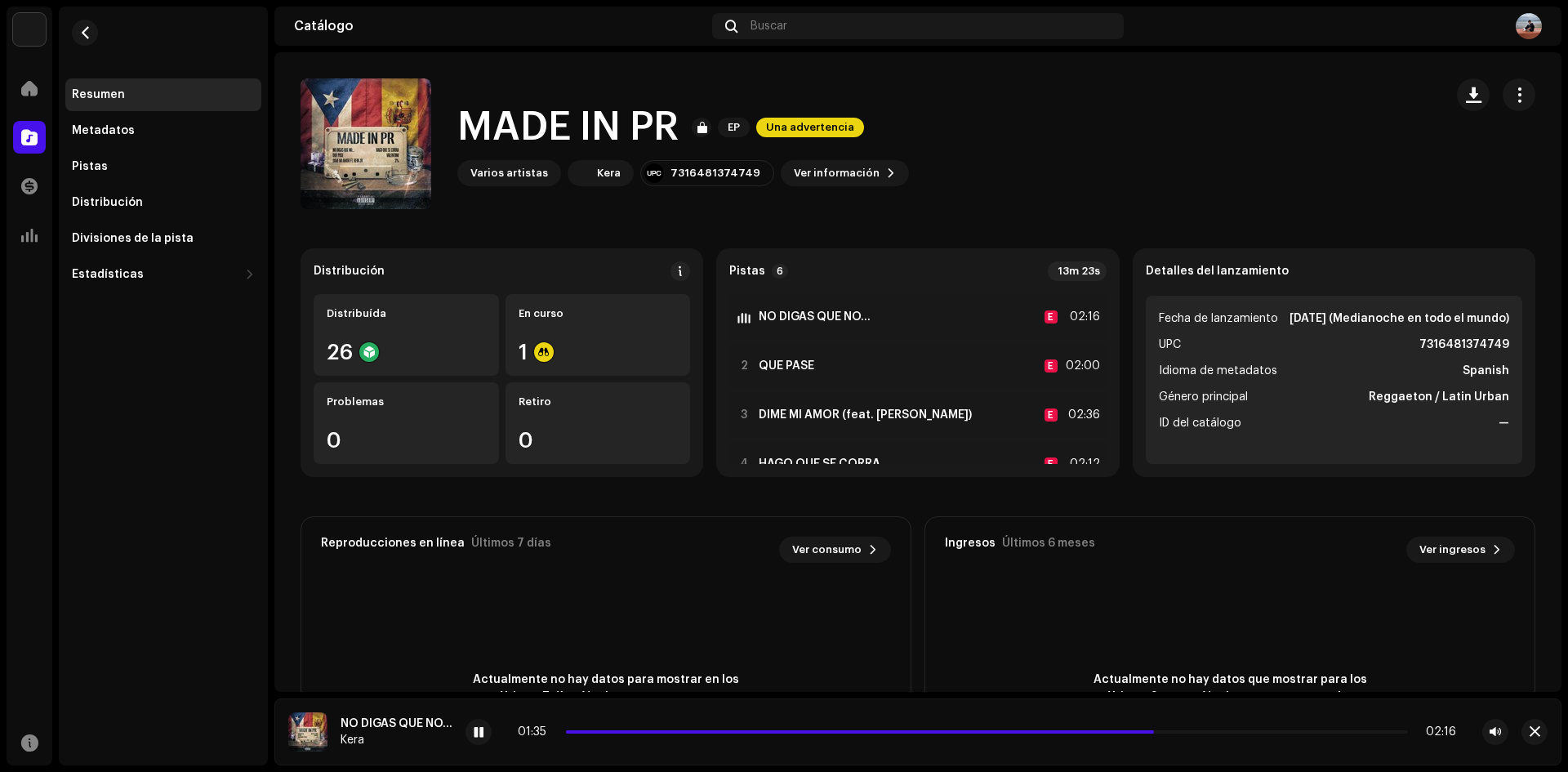
click at [640, 292] on div "Distribución Distribuída 26 En curso 1 Problemas 0 Retiro 0" at bounding box center [502, 362] width 403 height 229
click at [637, 306] on div "En curso 1" at bounding box center [598, 335] width 185 height 82
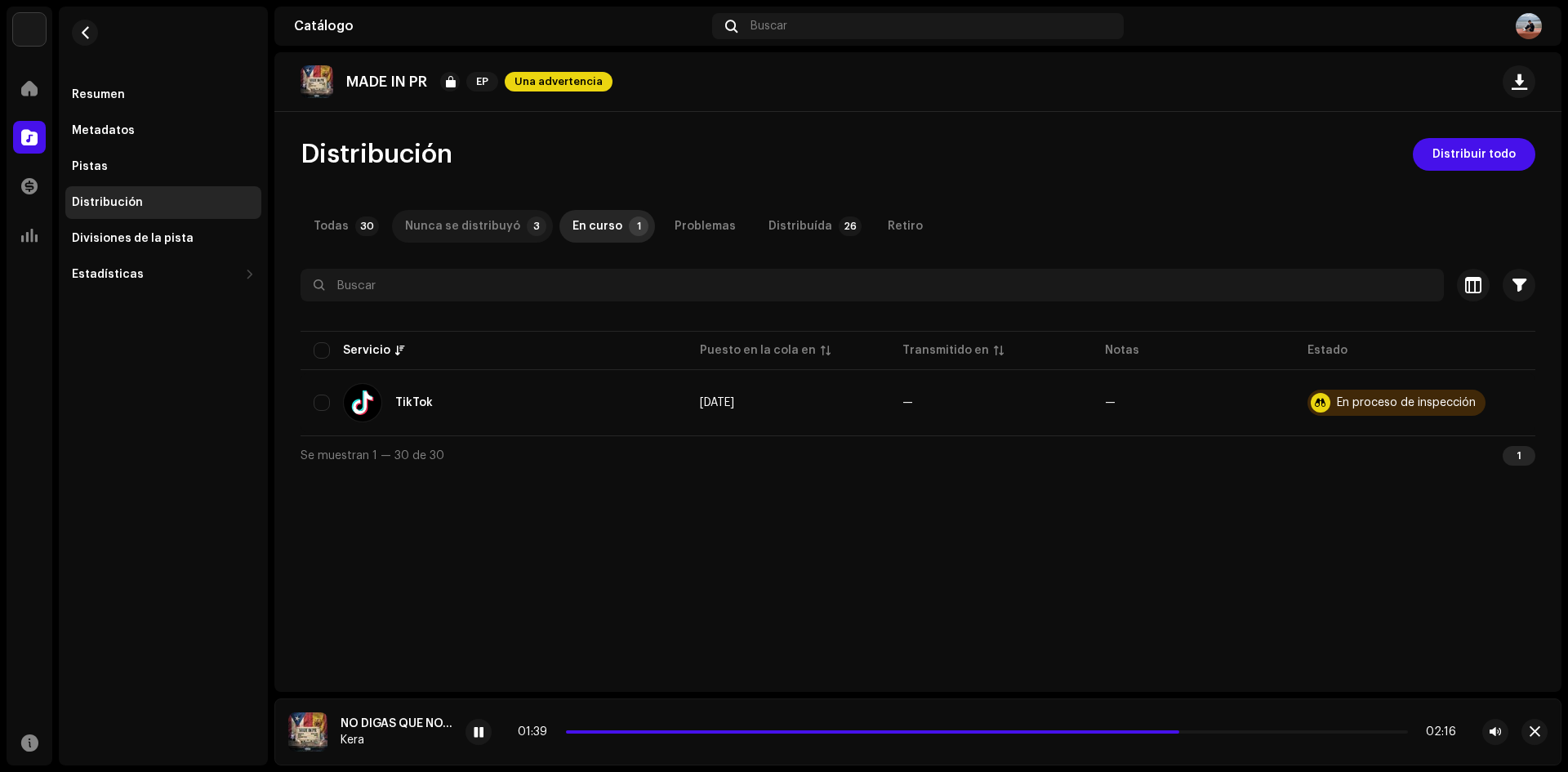
click at [513, 238] on p-tab "Nunca se distribuyó 3" at bounding box center [472, 226] width 161 height 32
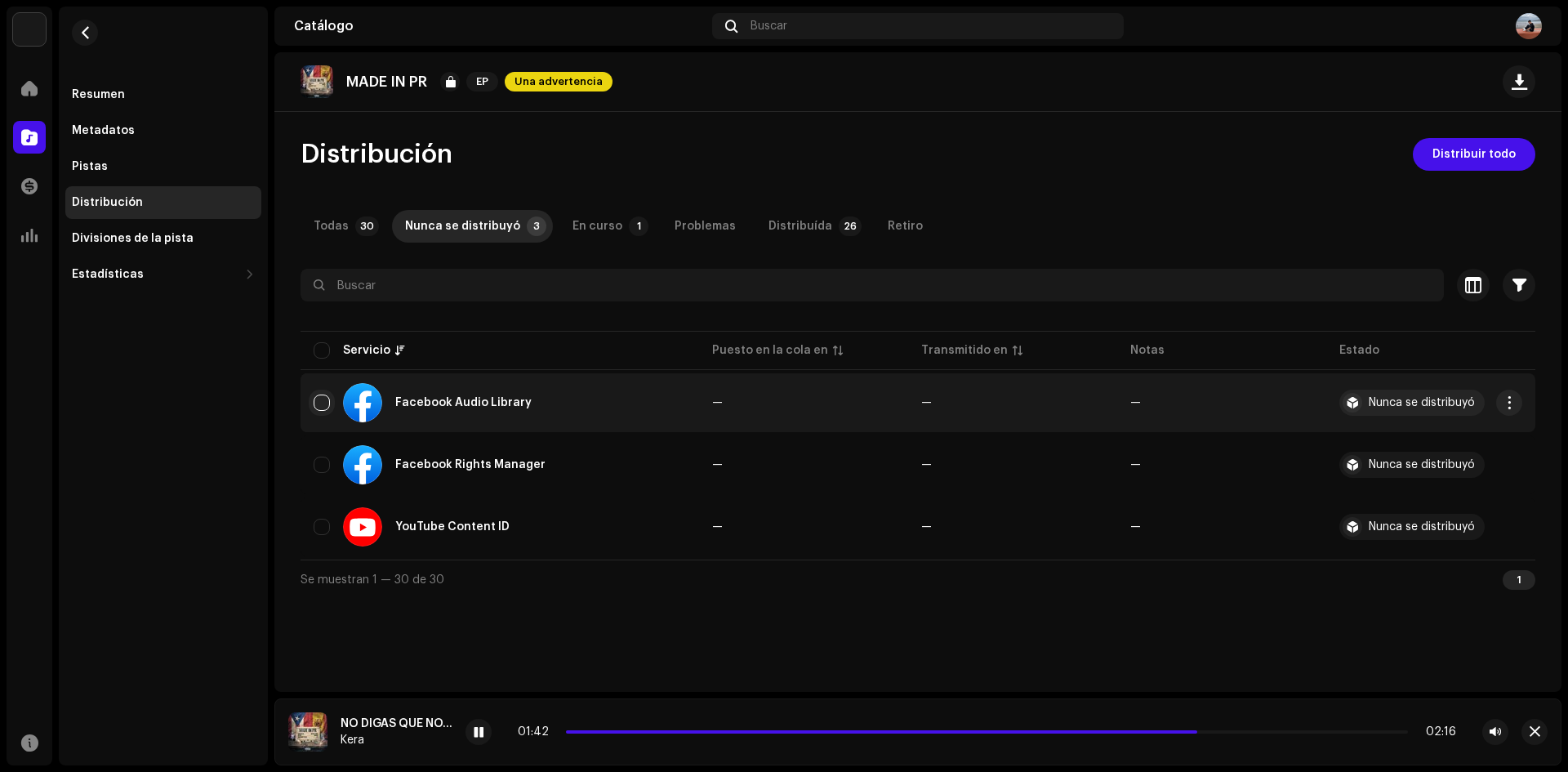
click at [324, 401] on input "checkbox" at bounding box center [321, 402] width 16 height 16
checkbox input "true"
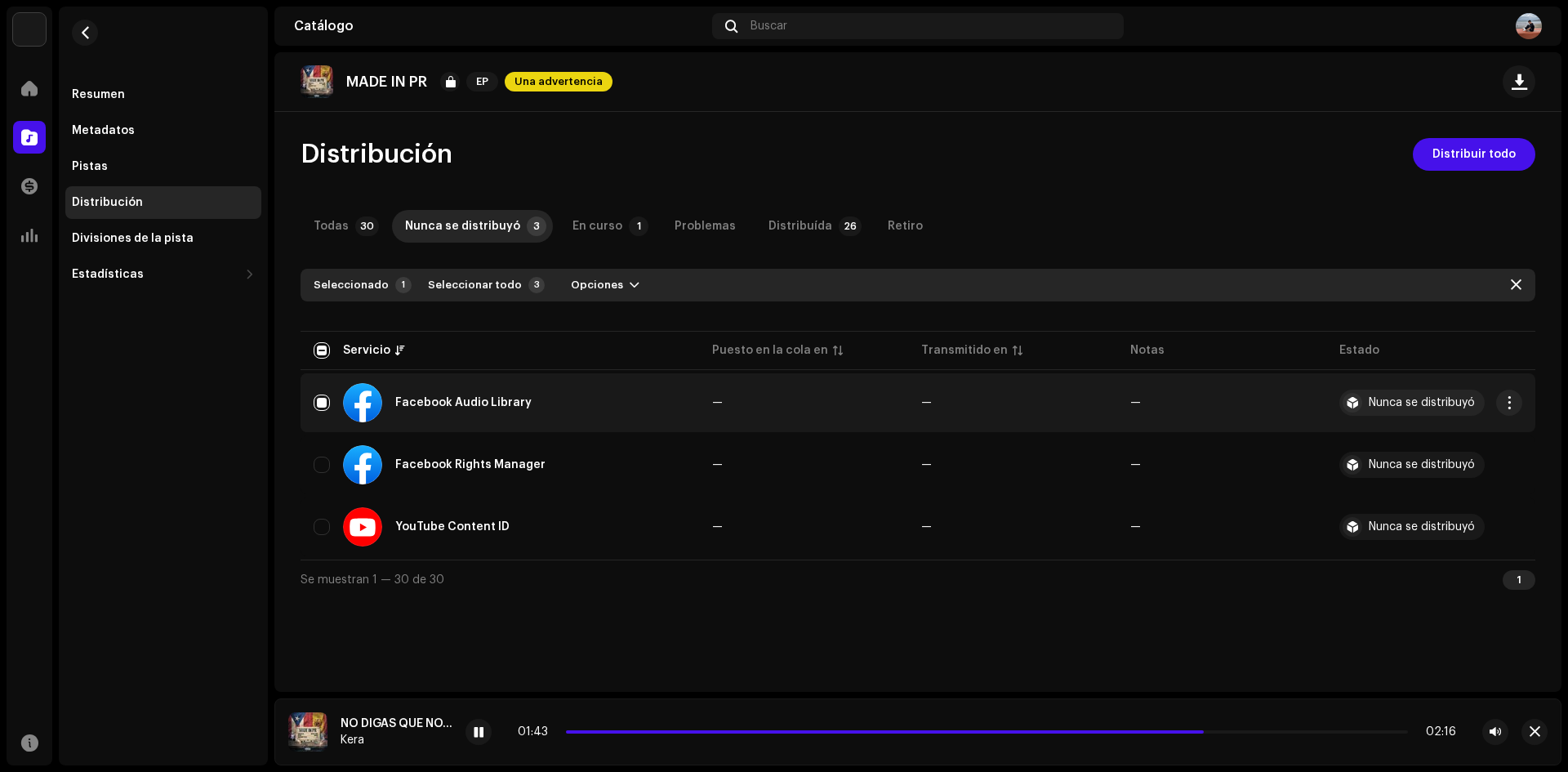
click at [1398, 400] on div "Nunca se distribuyó" at bounding box center [1422, 402] width 106 height 11
click at [1504, 395] on button "button" at bounding box center [1509, 402] width 26 height 26
click at [1456, 436] on div "Distribuir" at bounding box center [1432, 439] width 152 height 13
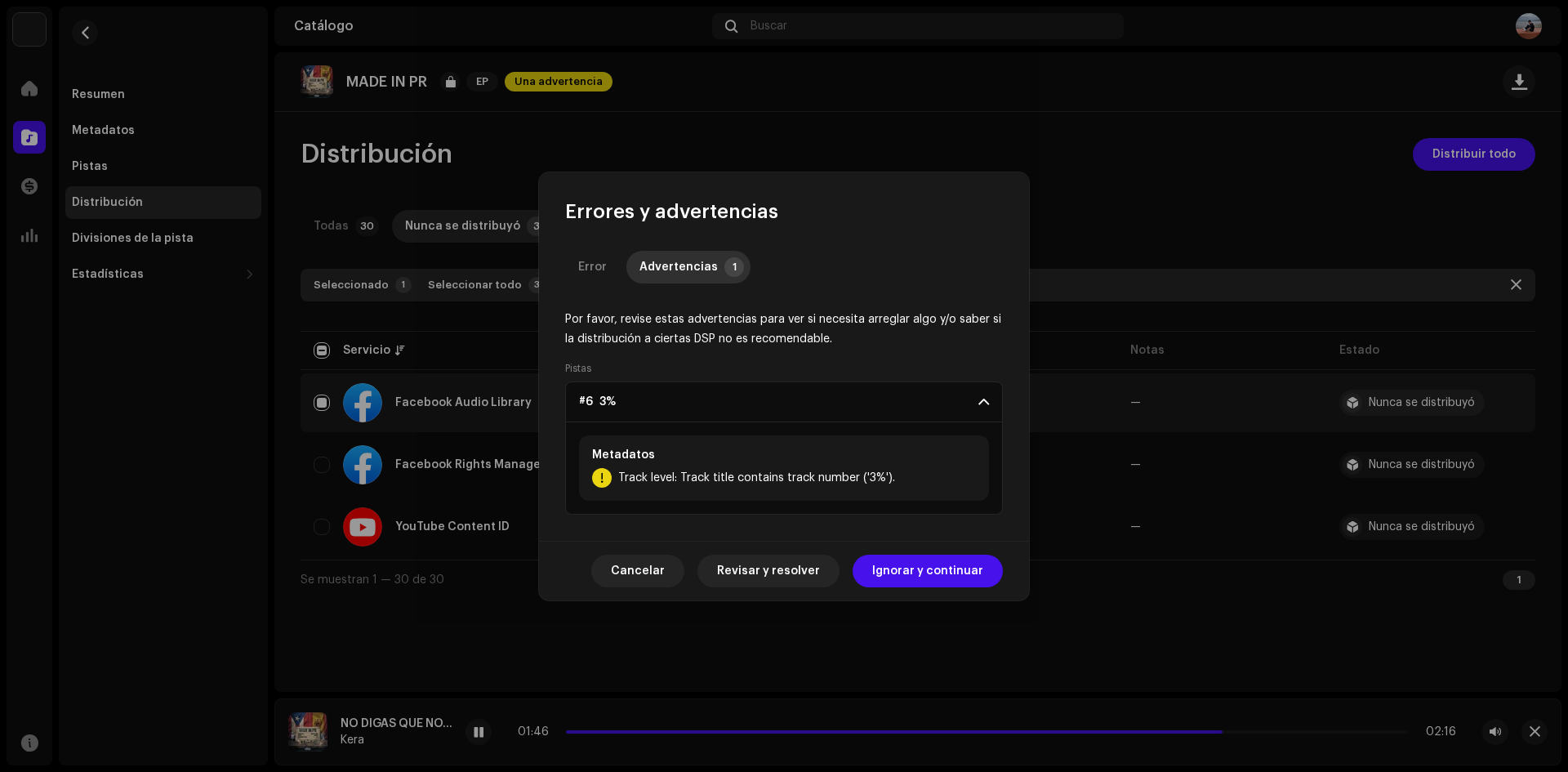
click at [918, 543] on div "Cancelar Revisar y resolver Ignorar y continuar" at bounding box center [784, 570] width 490 height 60
click at [931, 575] on span "Ignorar y continuar" at bounding box center [927, 570] width 111 height 32
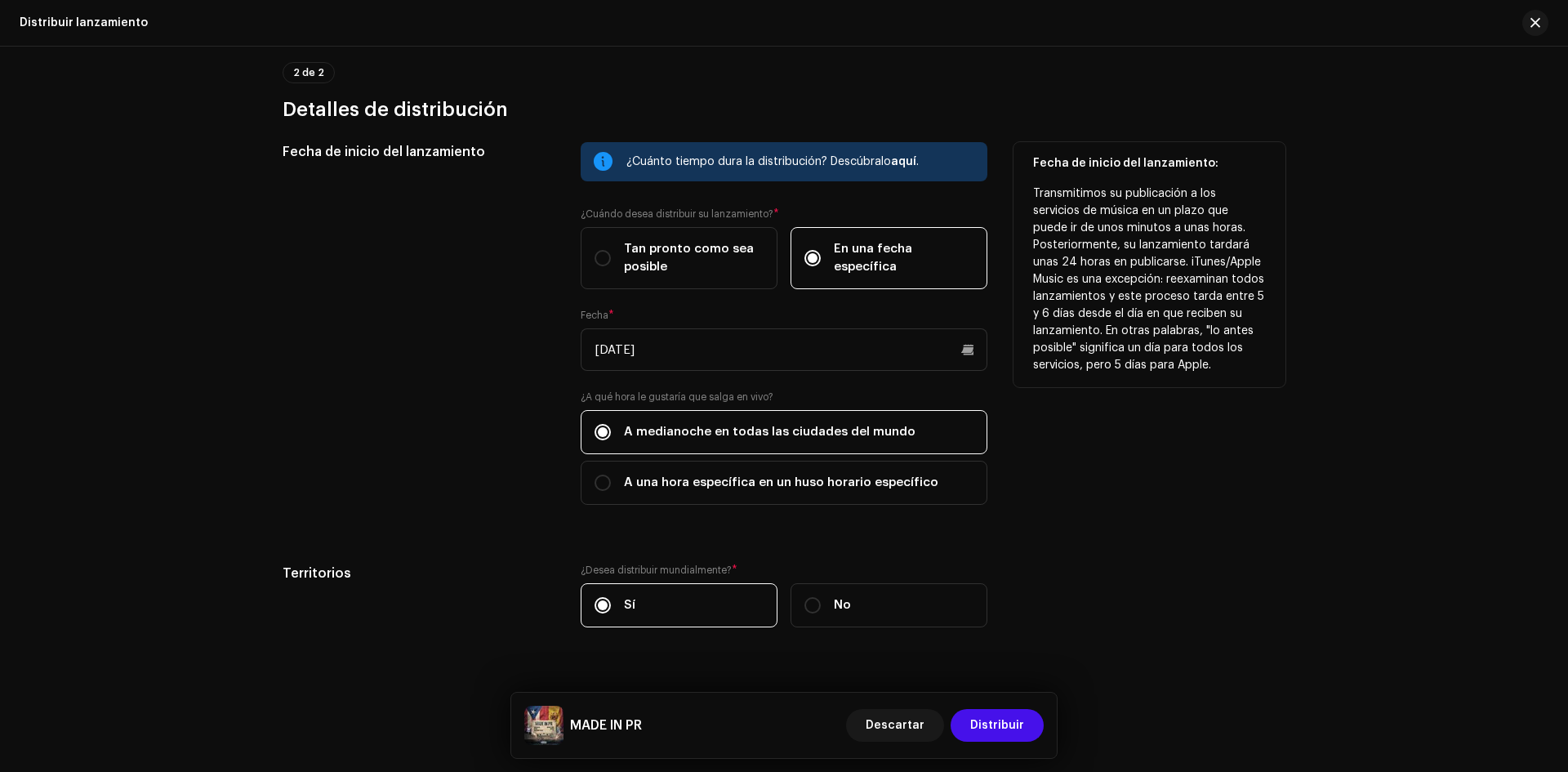
scroll to position [408, 0]
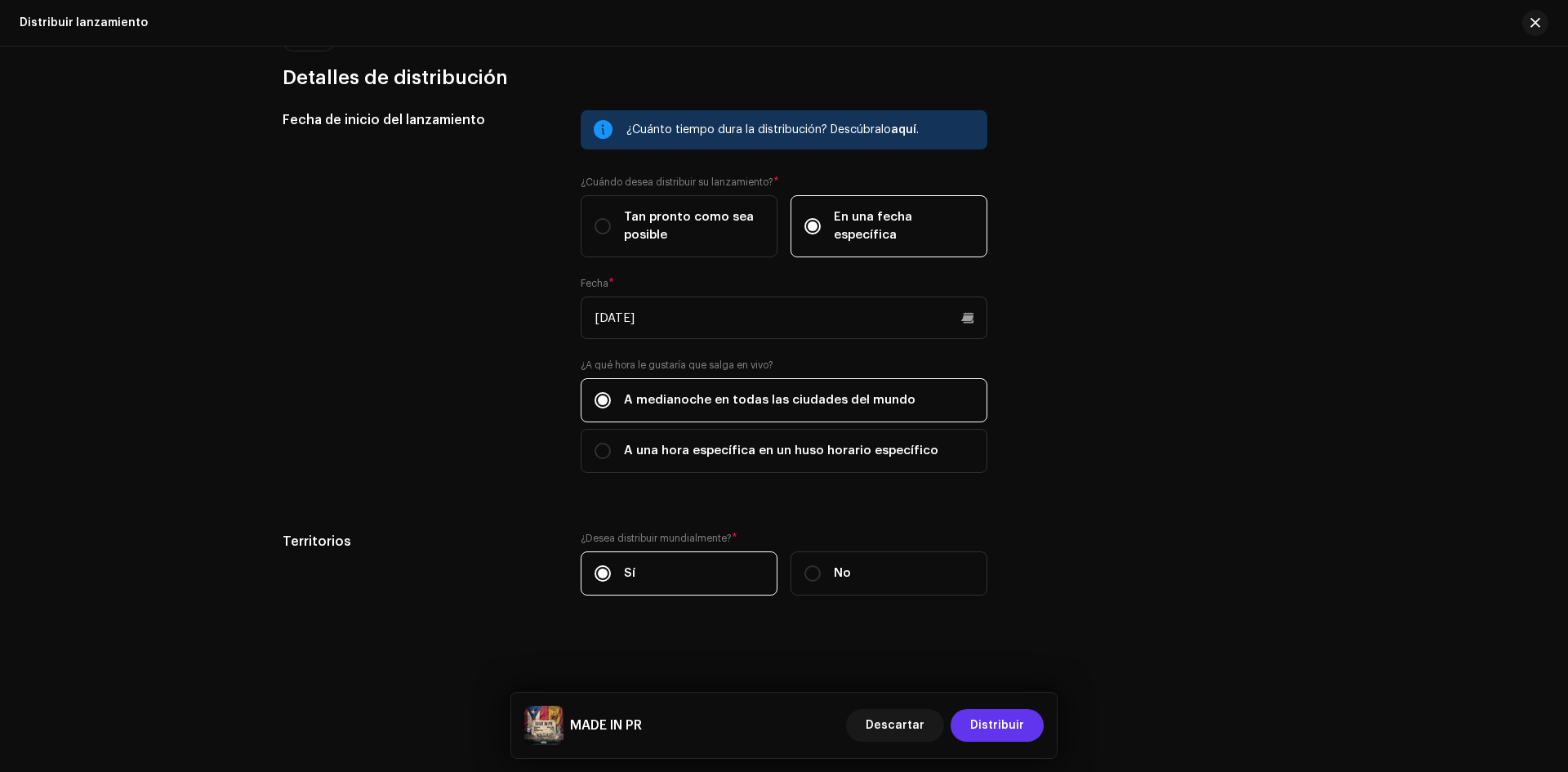
click at [999, 724] on span "Distribuir" at bounding box center [997, 725] width 54 height 32
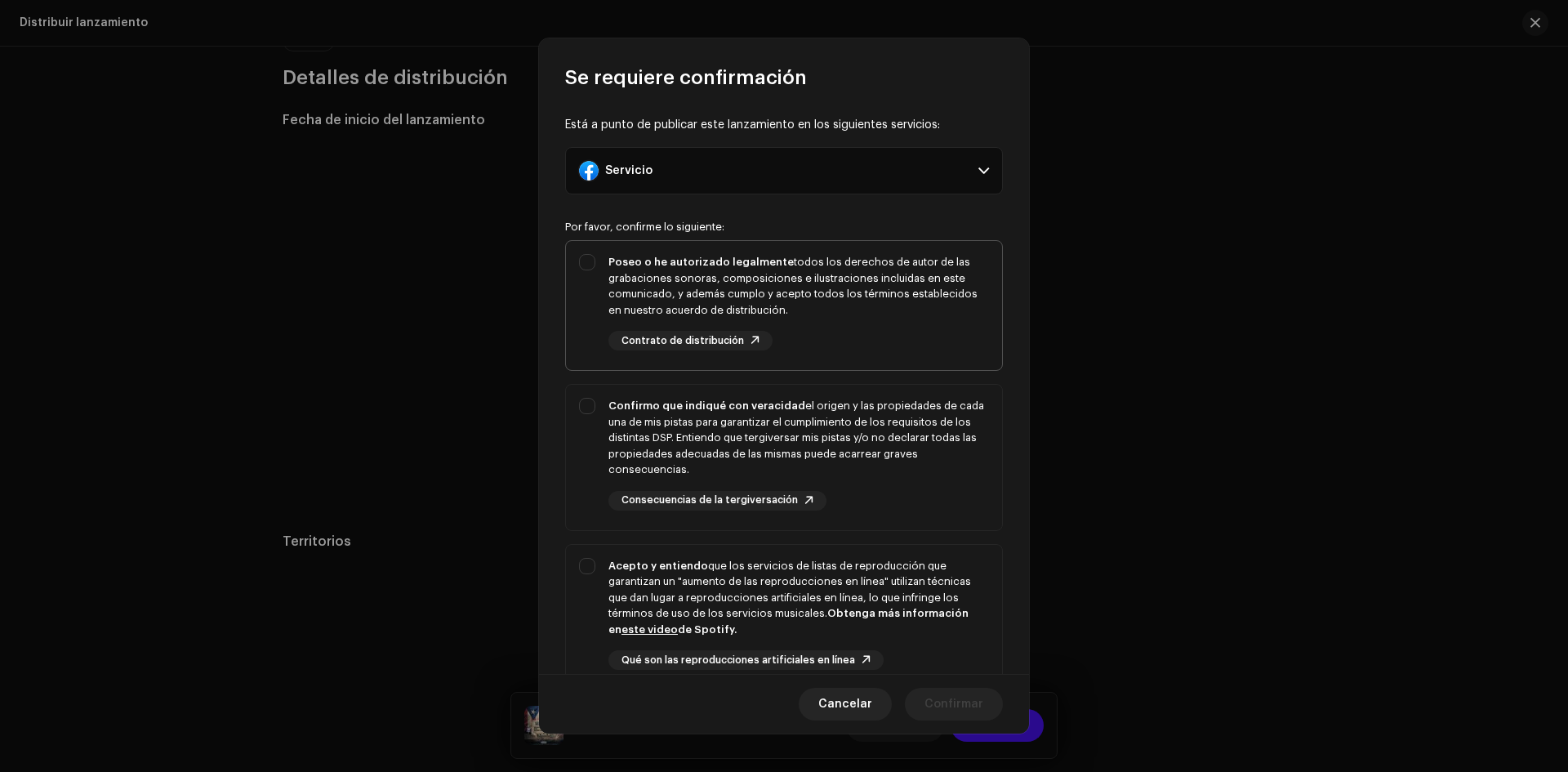
drag, startPoint x: 741, startPoint y: 274, endPoint x: 791, endPoint y: 334, distance: 78.1
click at [744, 282] on div "Poseo o he autorizado legalmente todos los derechos de autor de las grabaciones…" at bounding box center [799, 286] width 381 height 64
checkbox input "true"
click at [923, 432] on div "Confirmo que indiqué con veracidad el origen y las propiedades de cada una de m…" at bounding box center [799, 438] width 381 height 80
checkbox input "true"
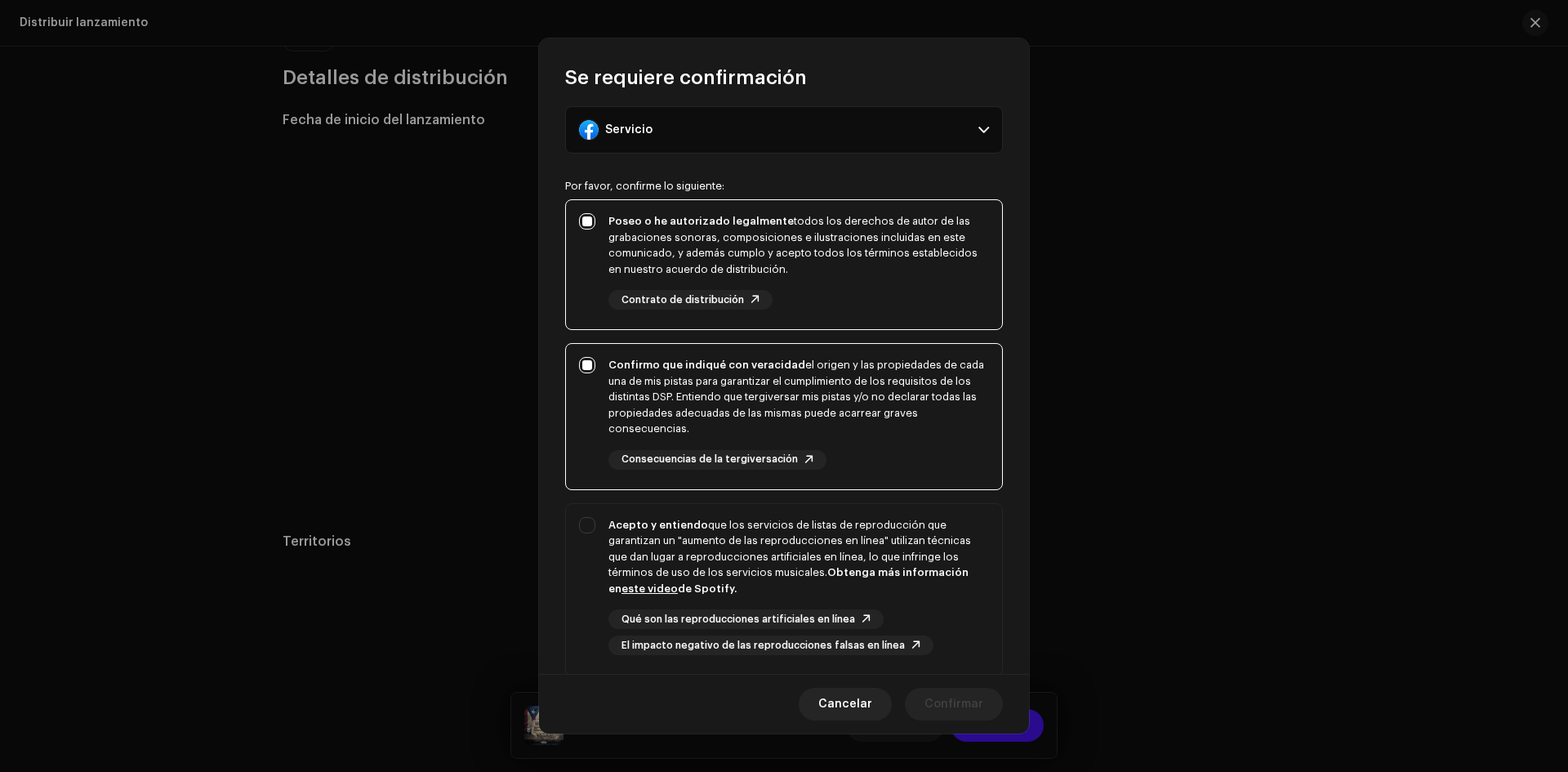
scroll to position [173, 0]
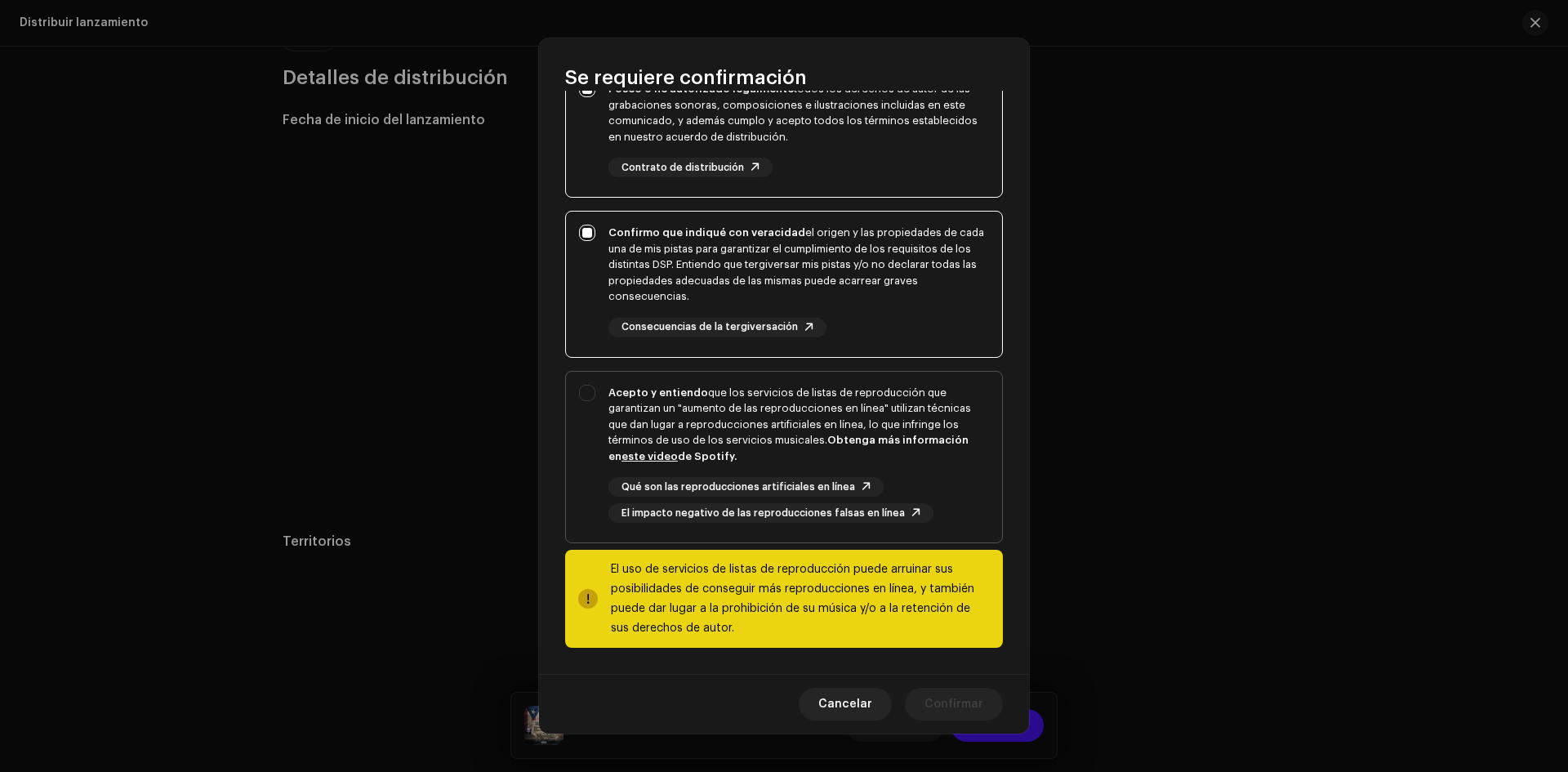
click at [881, 462] on div "Acepto y entiendo que los servicios de listas de reproducción que garantizan un…" at bounding box center [799, 425] width 381 height 80
checkbox input "true"
click at [973, 693] on span "Confirmar" at bounding box center [954, 704] width 59 height 32
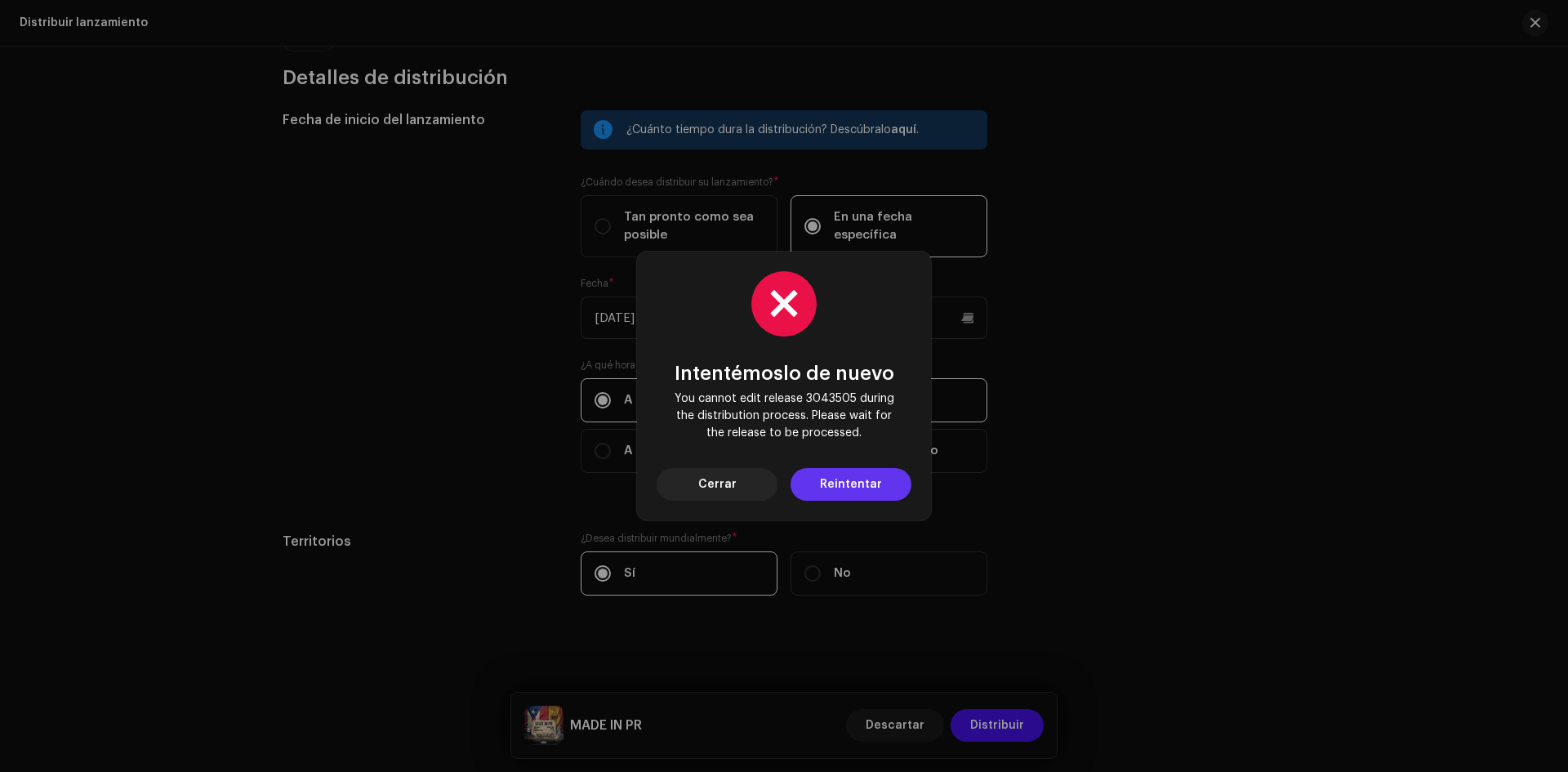
click at [856, 485] on span "Reintentar" at bounding box center [851, 485] width 62 height 32
click at [718, 468] on span "Cerrar" at bounding box center [717, 485] width 38 height 32
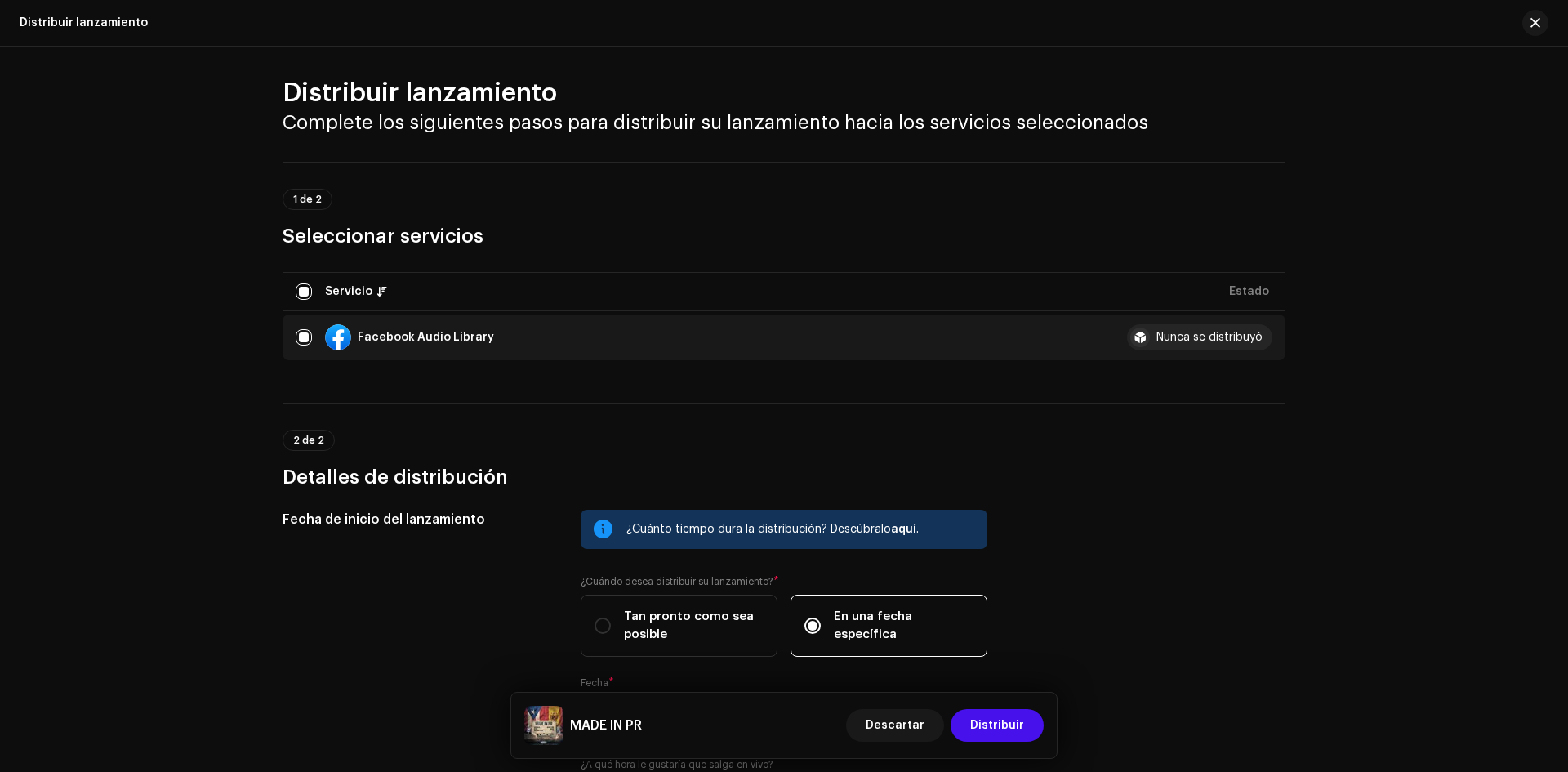
scroll to position [0, 0]
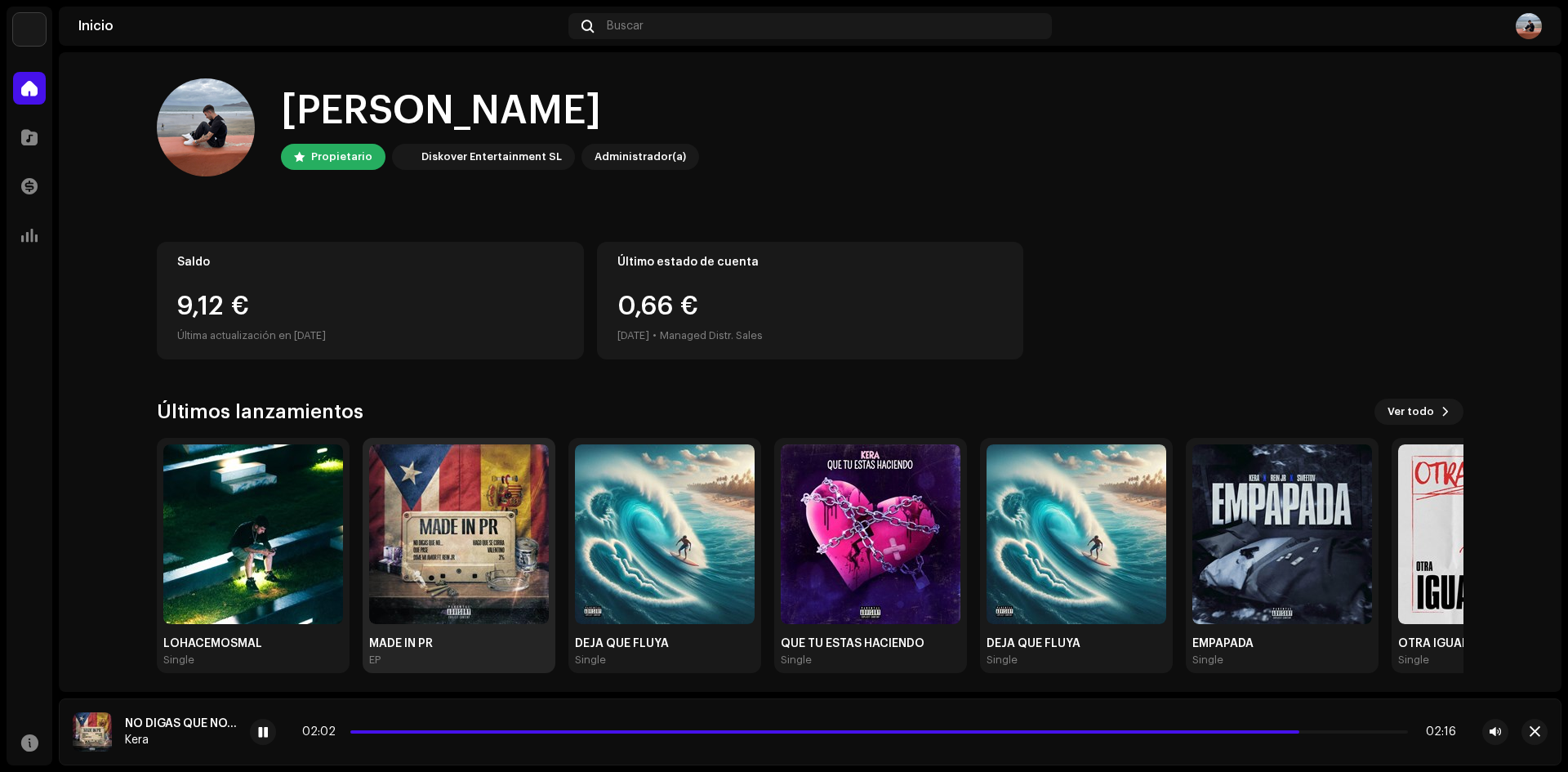
click at [473, 515] on img at bounding box center [458, 534] width 179 height 179
click at [318, 525] on img at bounding box center [252, 534] width 179 height 179
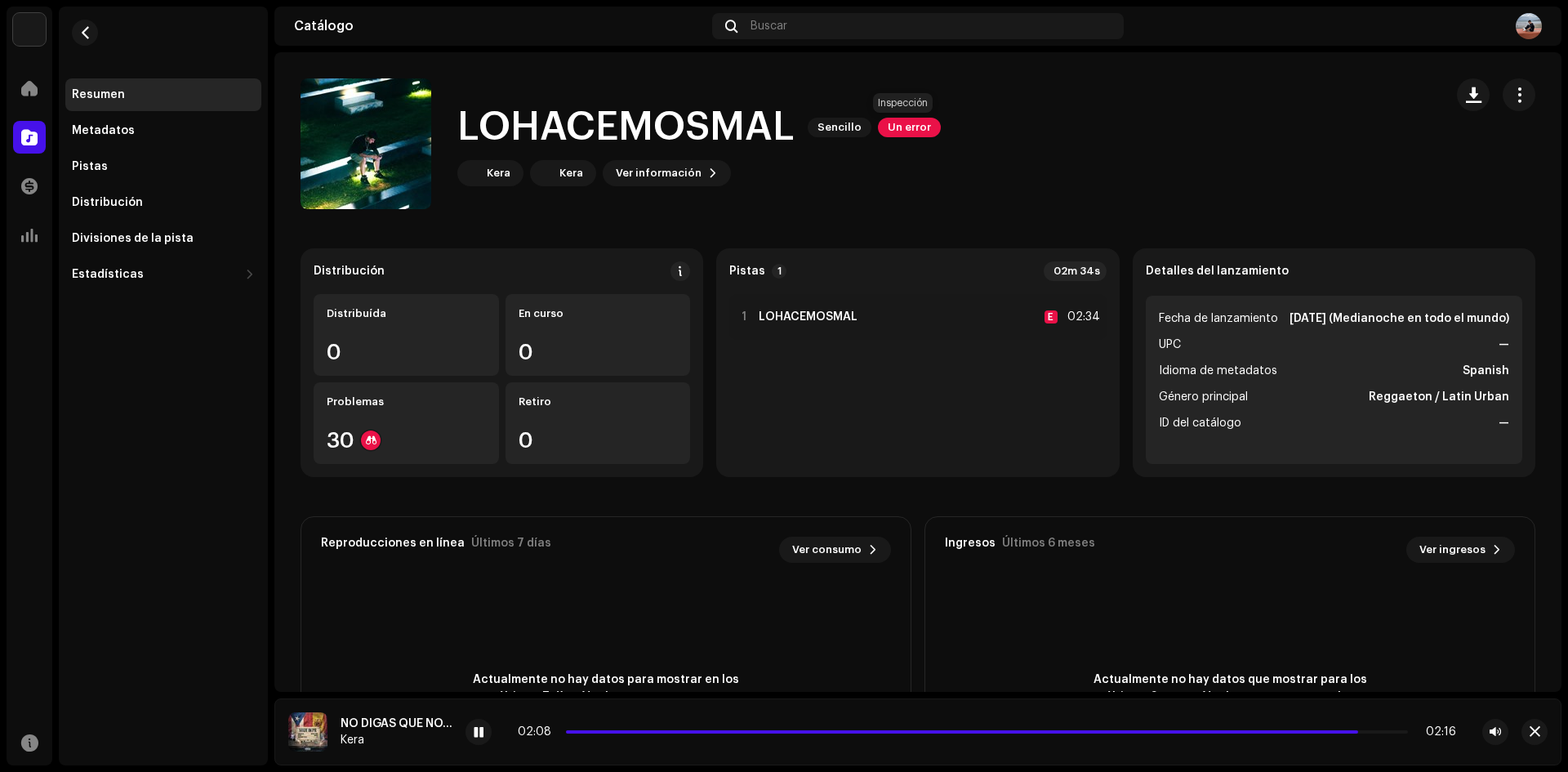
click at [930, 134] on span "Un error" at bounding box center [909, 127] width 63 height 20
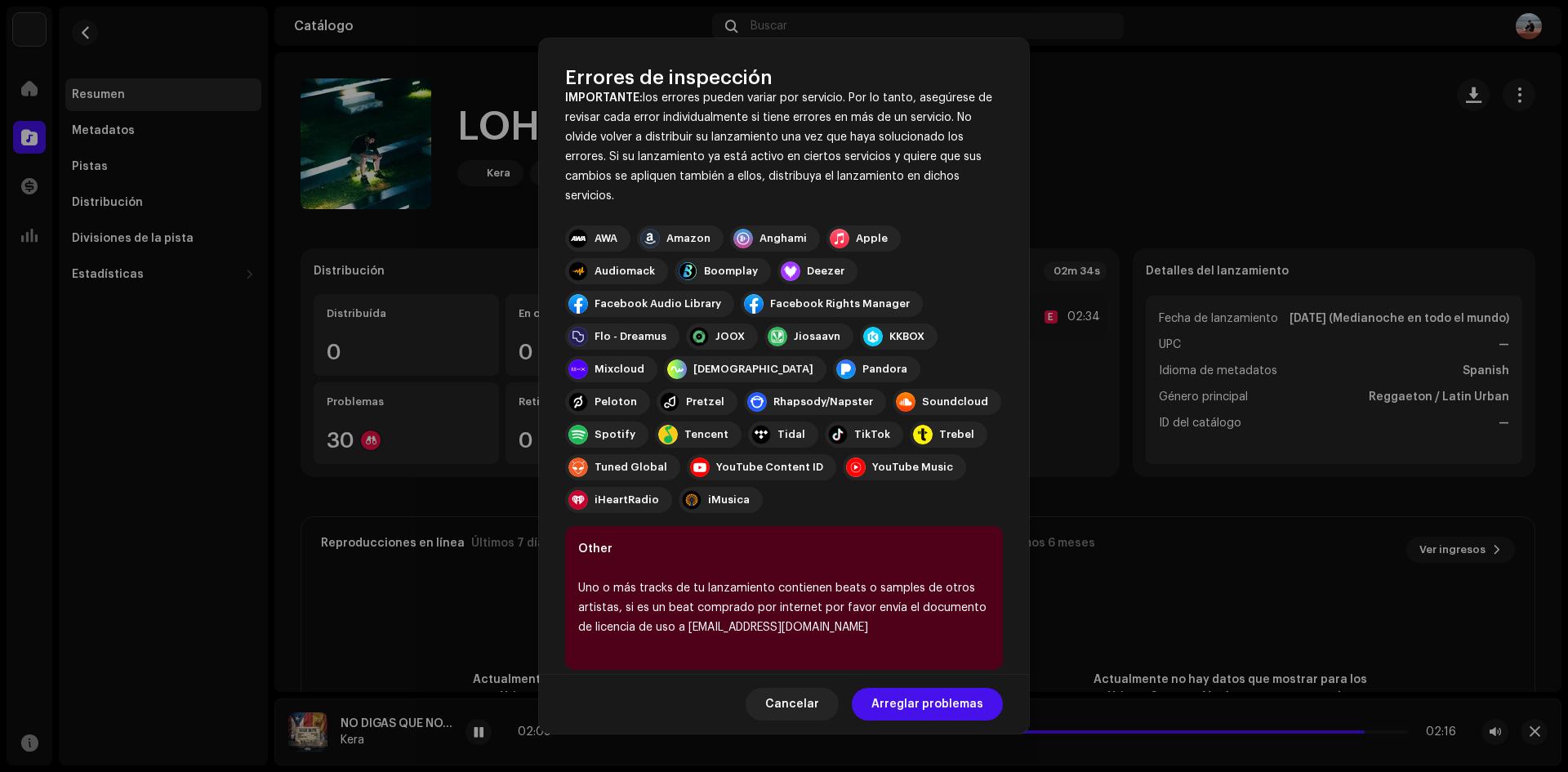
scroll to position [90, 0]
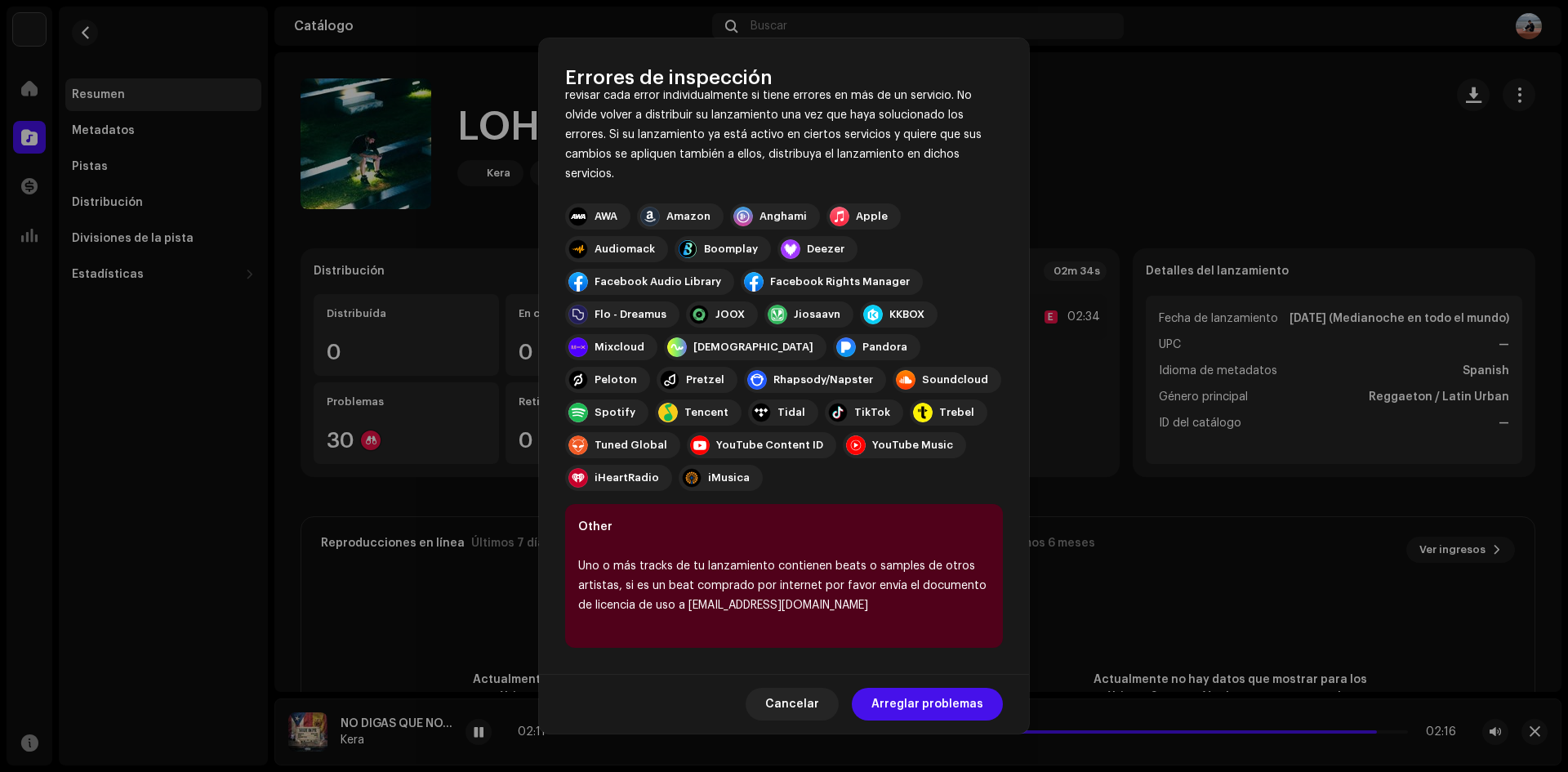
click at [814, 679] on div "Cancelar Arreglar problemas" at bounding box center [784, 704] width 490 height 60
click at [812, 700] on span "Cancelar" at bounding box center [791, 704] width 54 height 32
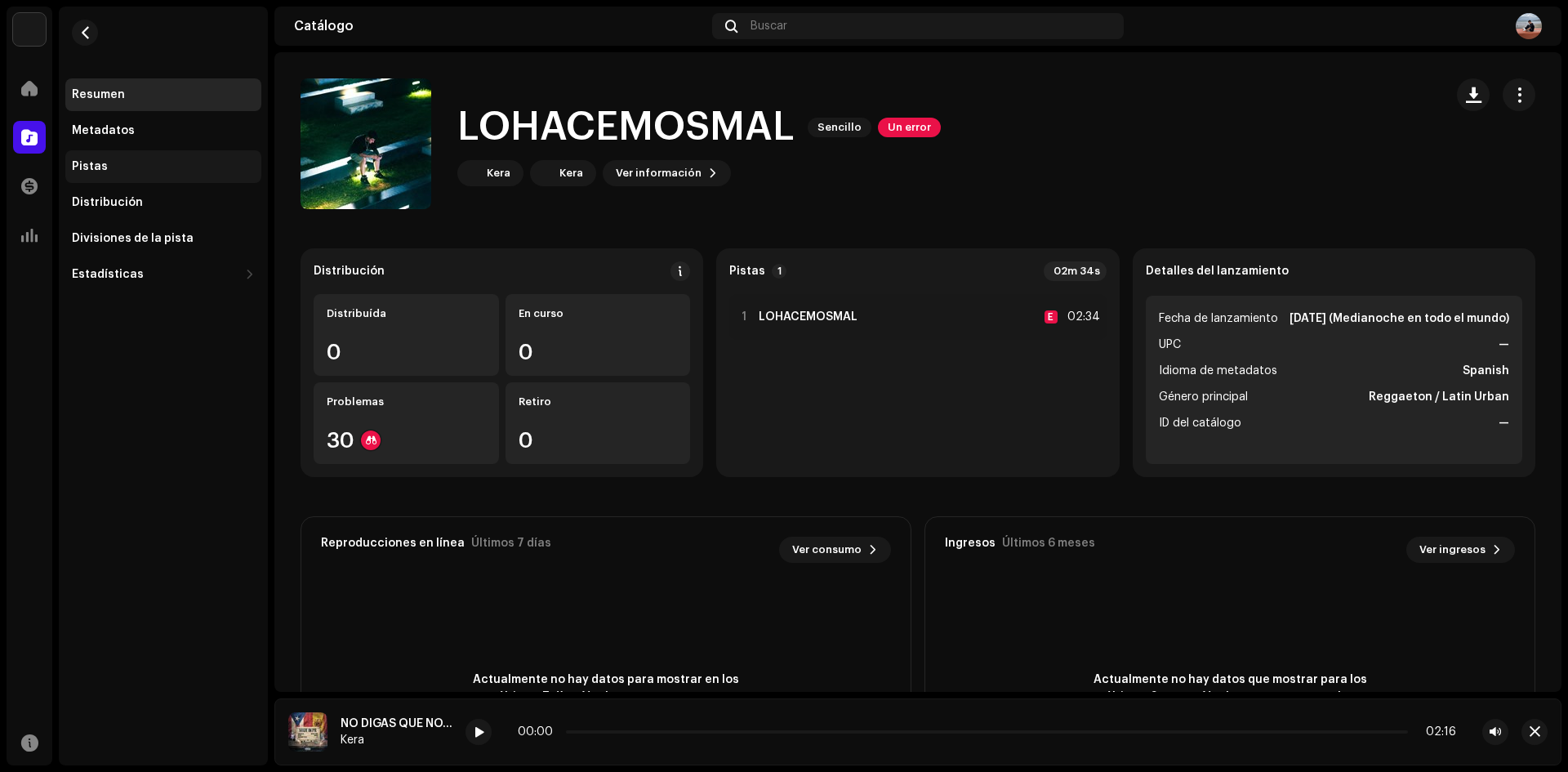
click at [204, 178] on div "Pistas" at bounding box center [163, 167] width 196 height 32
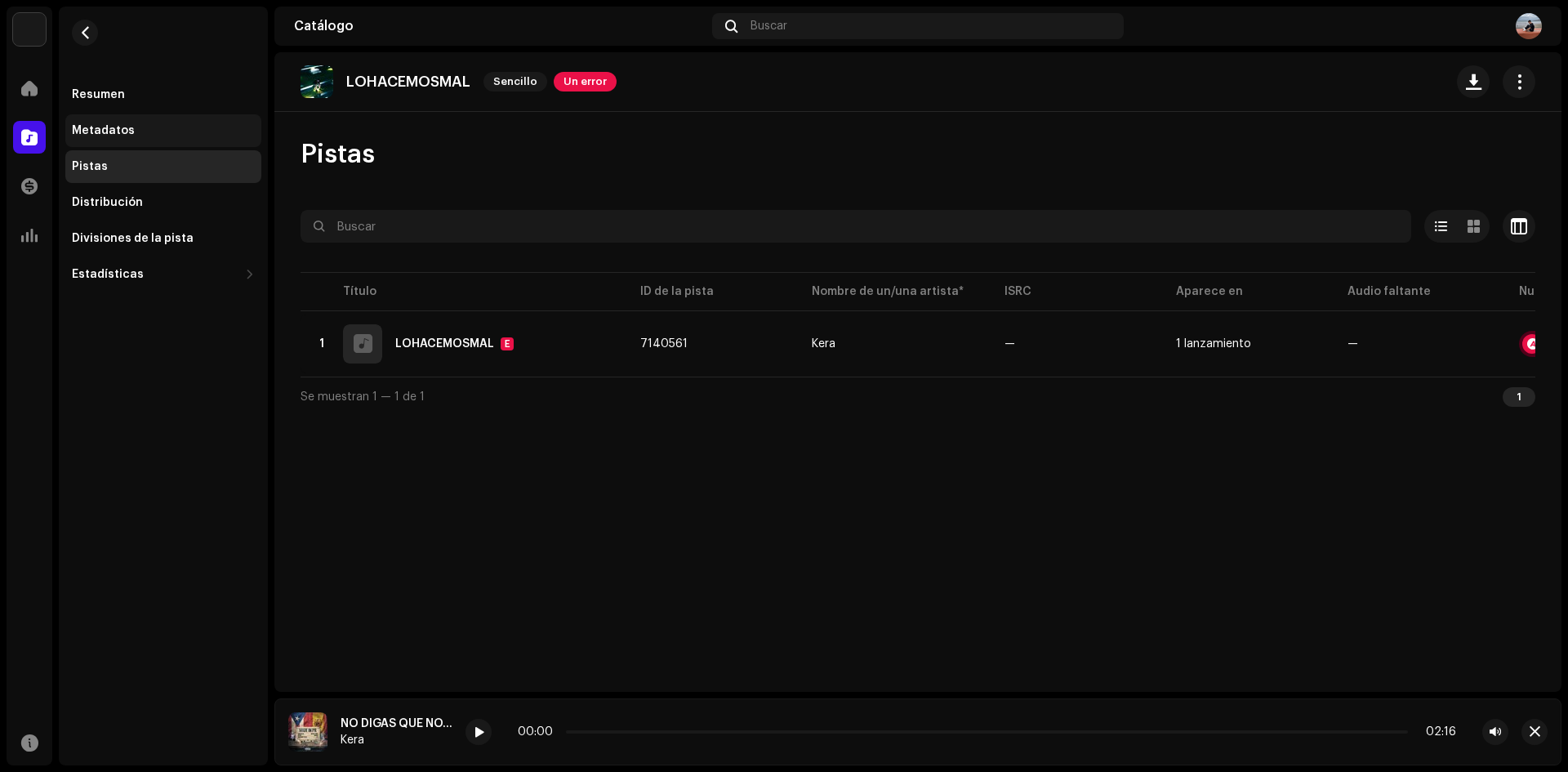
click at [184, 132] on div "Metadatos" at bounding box center [163, 130] width 183 height 13
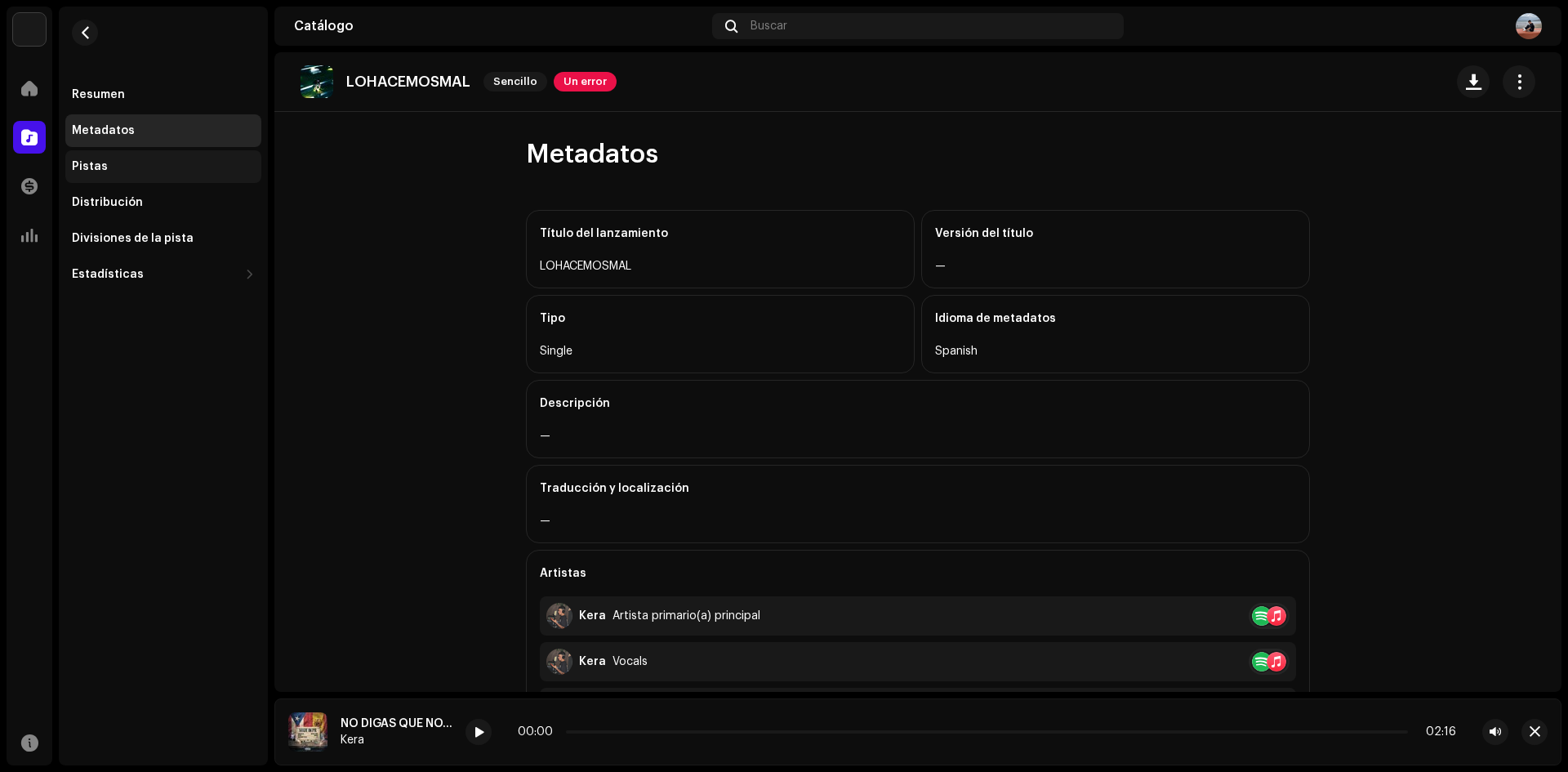
click at [190, 174] on div "Pistas" at bounding box center [163, 167] width 196 height 32
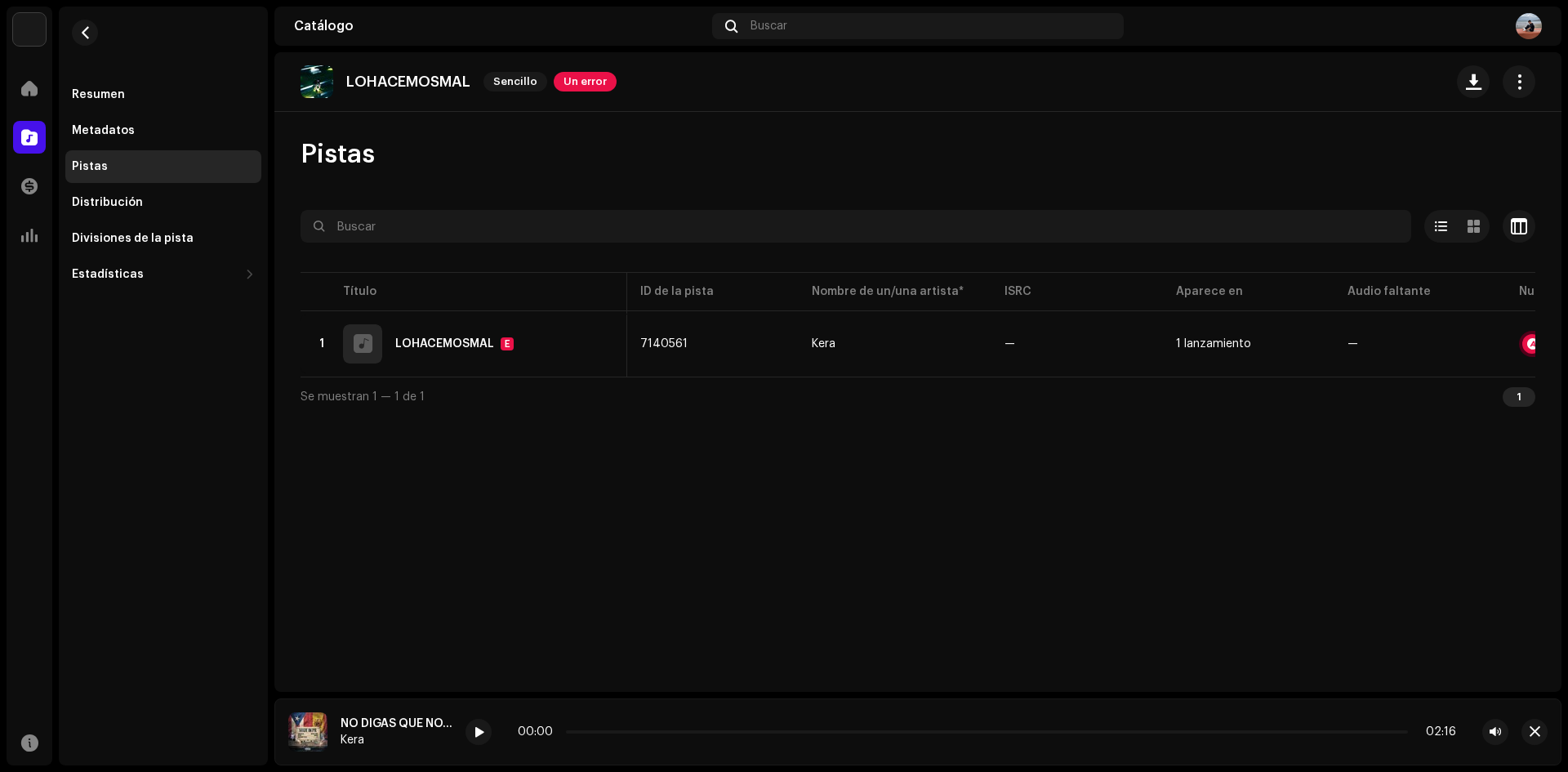
scroll to position [0, 156]
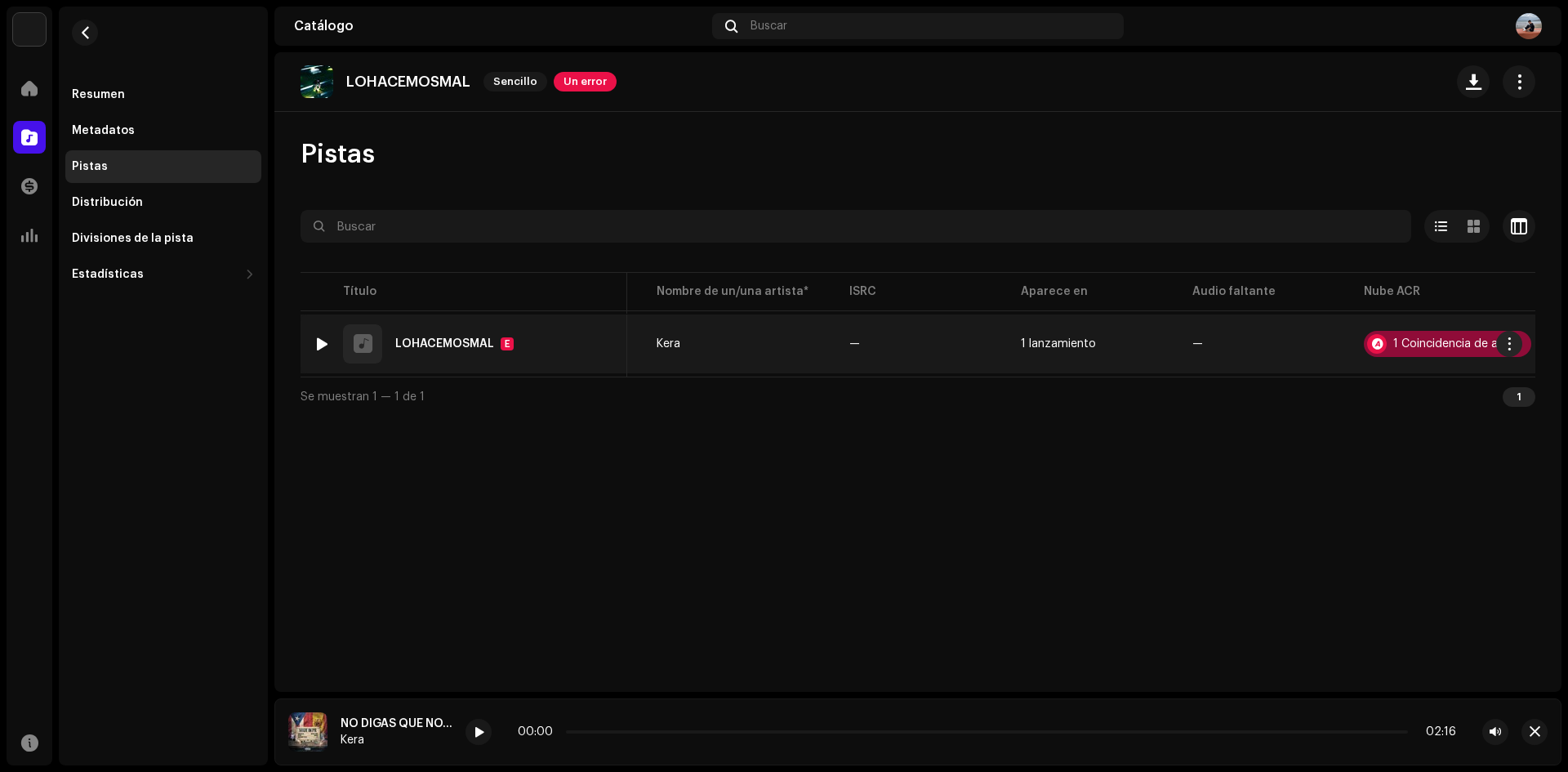
click at [1445, 337] on div "1 Coincidencia de audio" at bounding box center [1447, 343] width 167 height 26
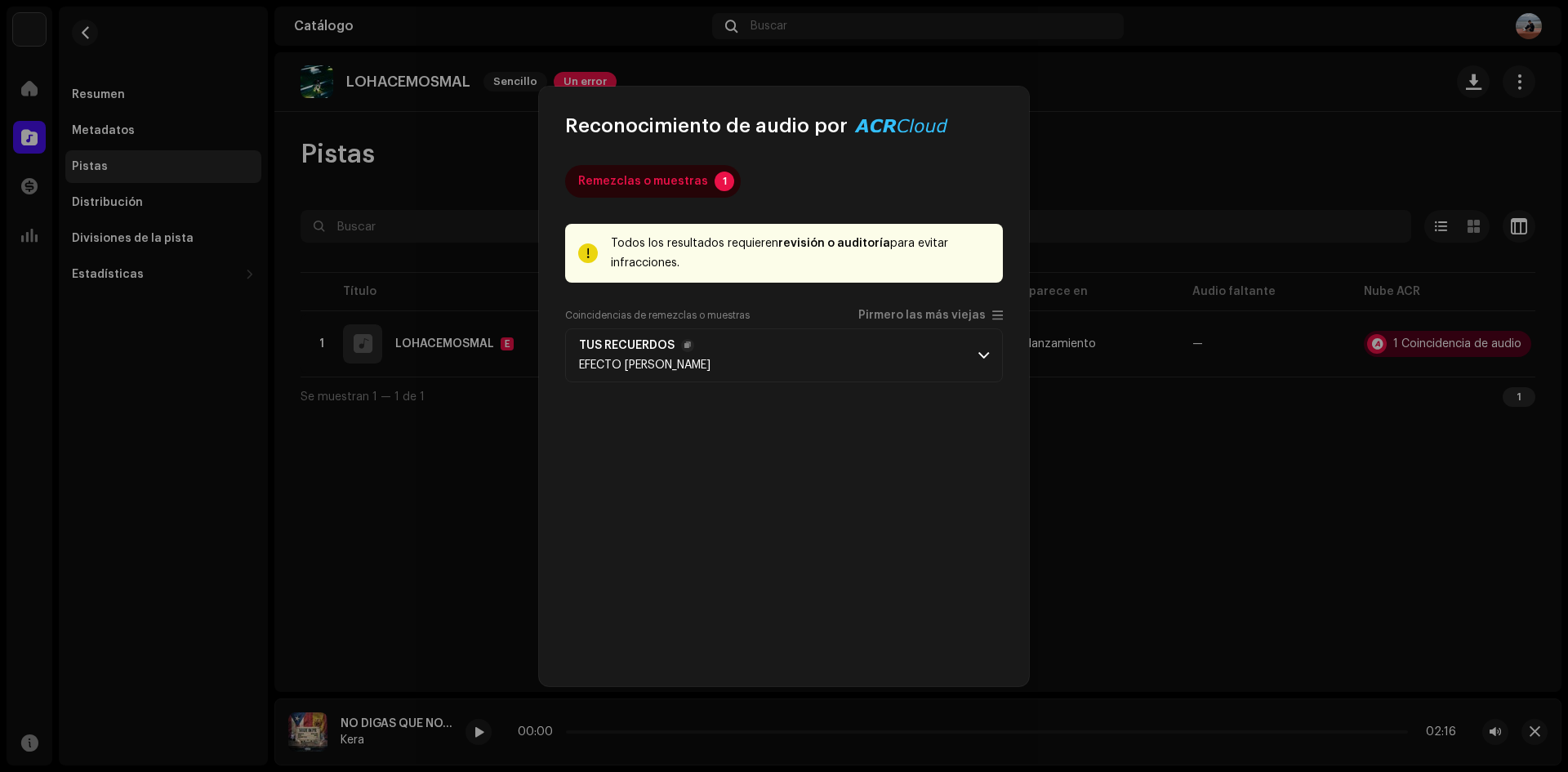
click at [726, 366] on p-accordion-header "TUS RECUERDOS EFECTO [PERSON_NAME]" at bounding box center [784, 355] width 438 height 54
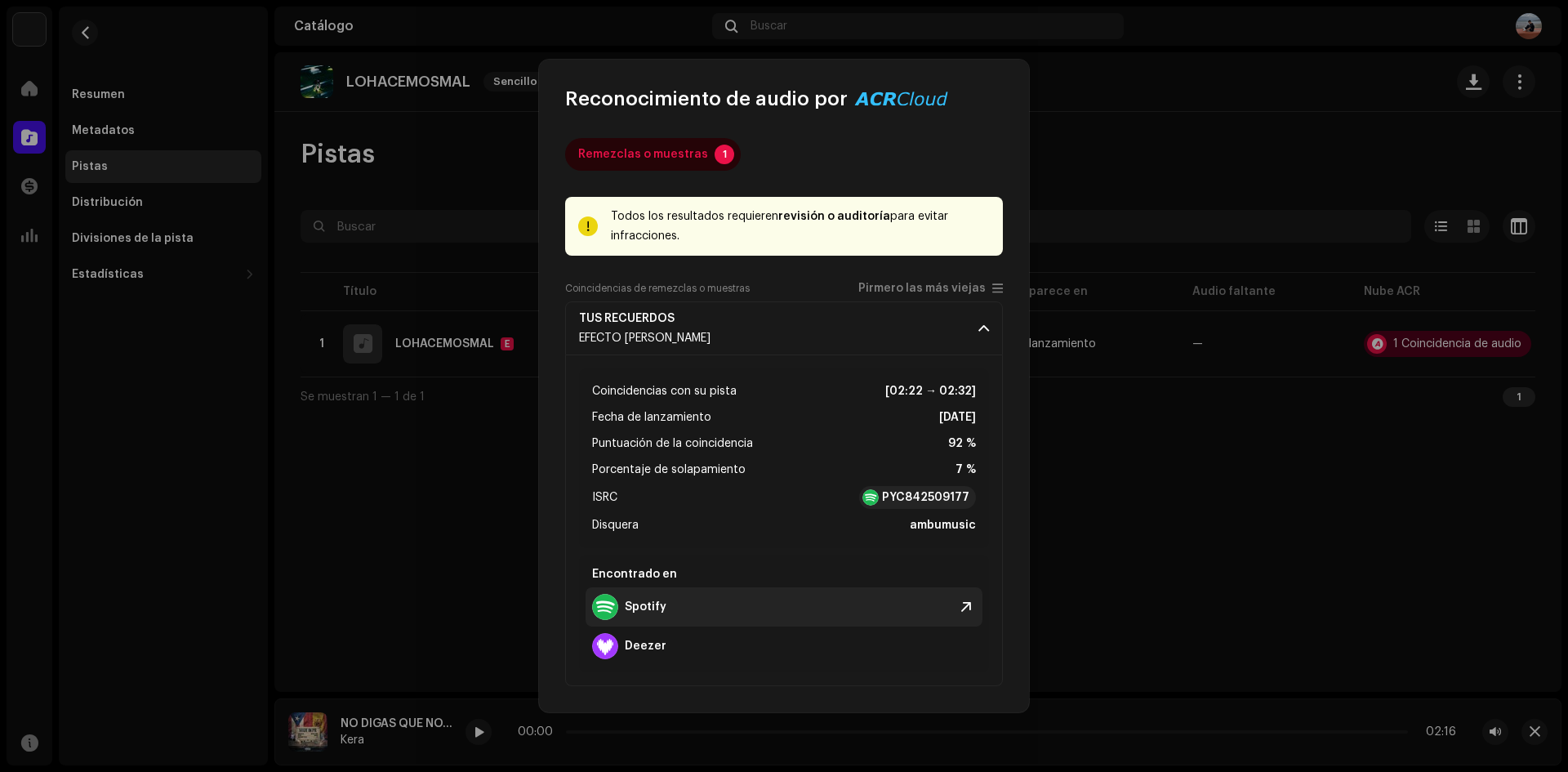
click at [628, 598] on div "Spotify" at bounding box center [629, 607] width 74 height 26
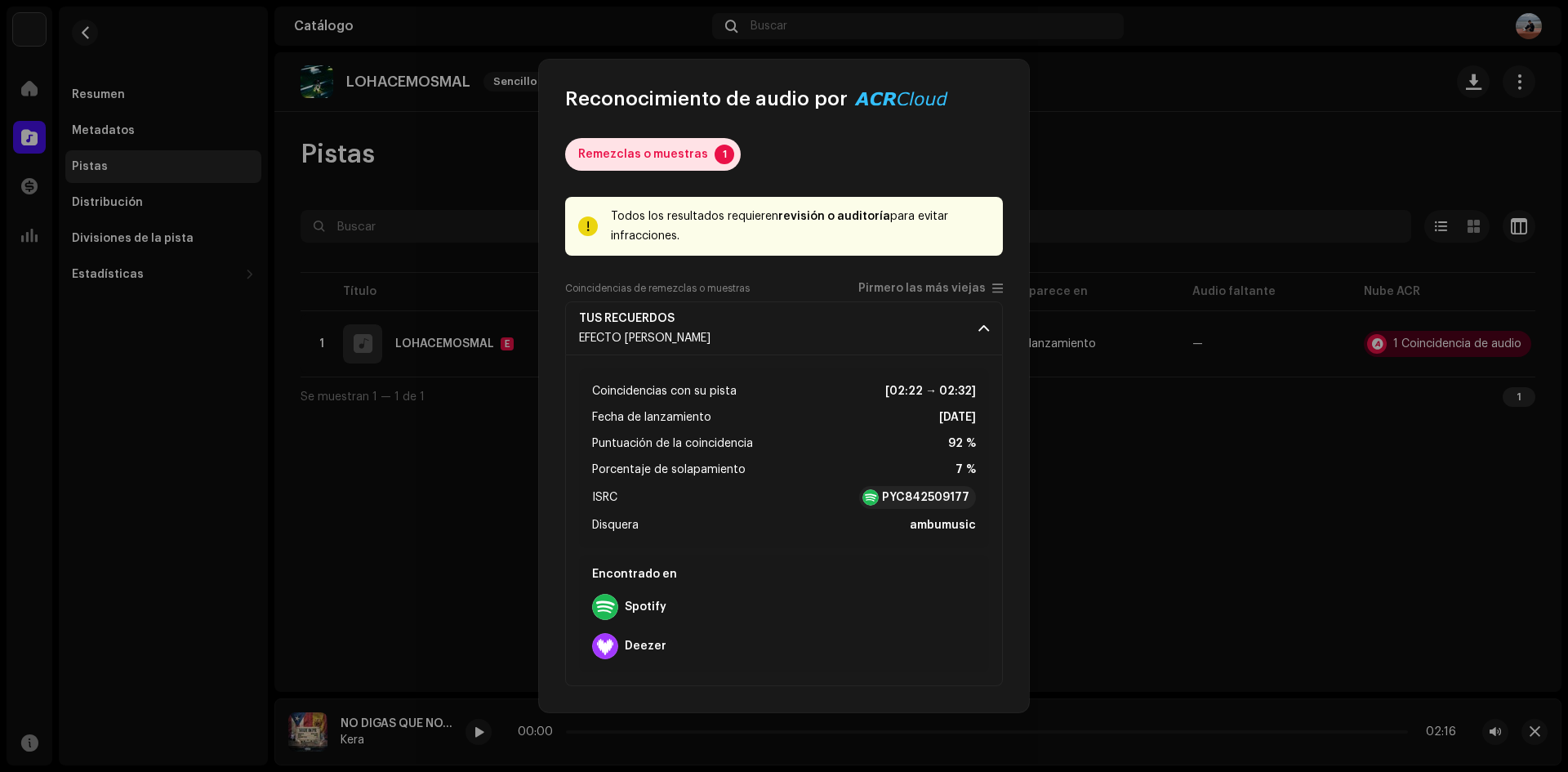
click at [696, 150] on div "Remezclas o muestras" at bounding box center [642, 154] width 130 height 32
click at [646, 128] on div "Remezclas o muestras 1 Todos los resultados requieren revisión o auditoría para…" at bounding box center [784, 412] width 490 height 600
click at [665, 162] on div "Remezclas o muestras" at bounding box center [642, 154] width 130 height 32
click at [979, 288] on span "Pirmero las más viejas" at bounding box center [922, 288] width 127 height 12
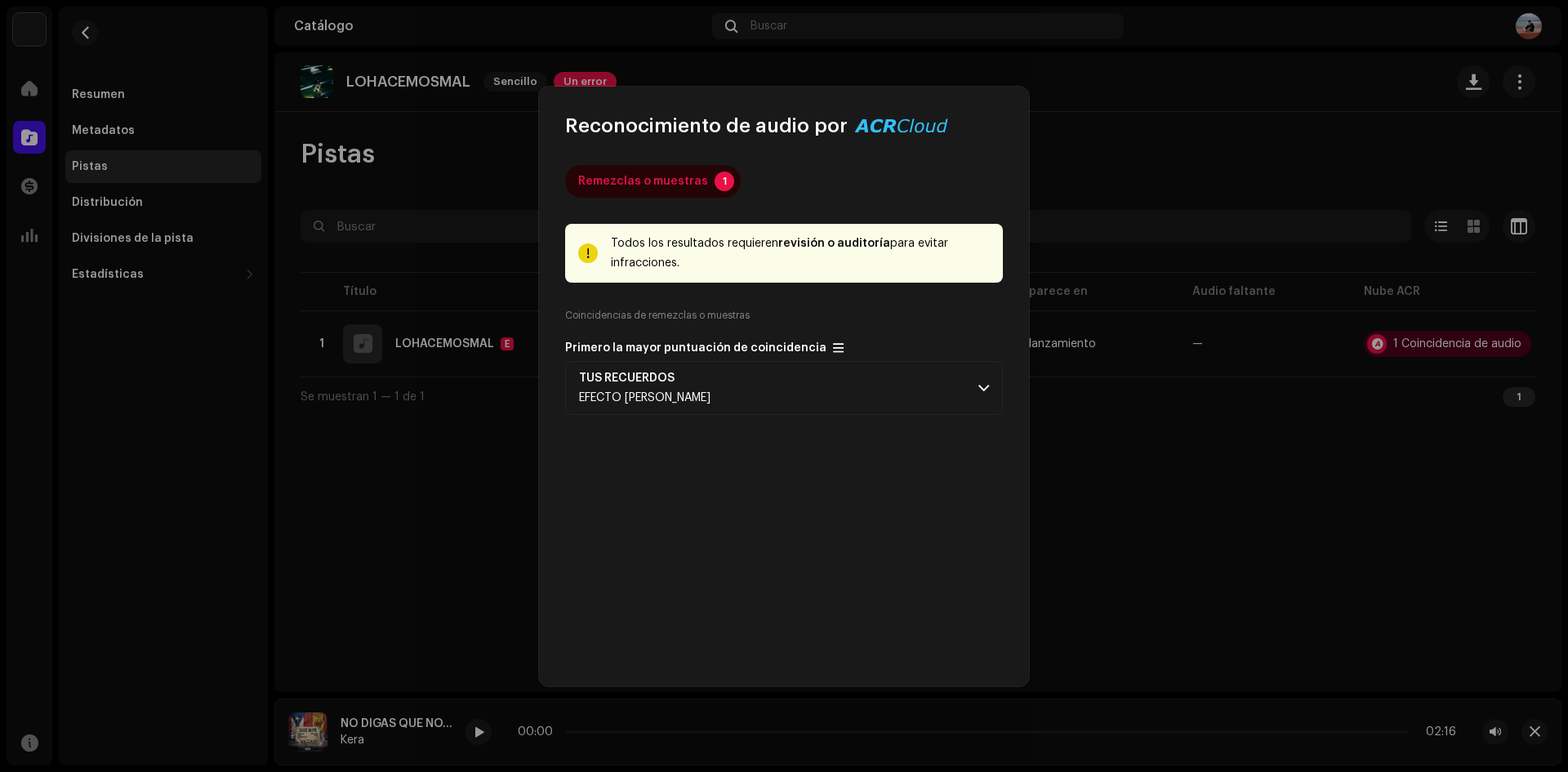
click at [778, 349] on span "Primero la mayor puntuación de coincidencia" at bounding box center [695, 349] width 261 height 12
click at [776, 303] on div "Remezclas o muestras 1 Todos los resultados requieren revisión o auditoría para…" at bounding box center [784, 412] width 438 height 495
click at [861, 303] on div "Remezclas o muestras 1 Todos los resultados requieren revisión o auditoría para…" at bounding box center [784, 412] width 438 height 495
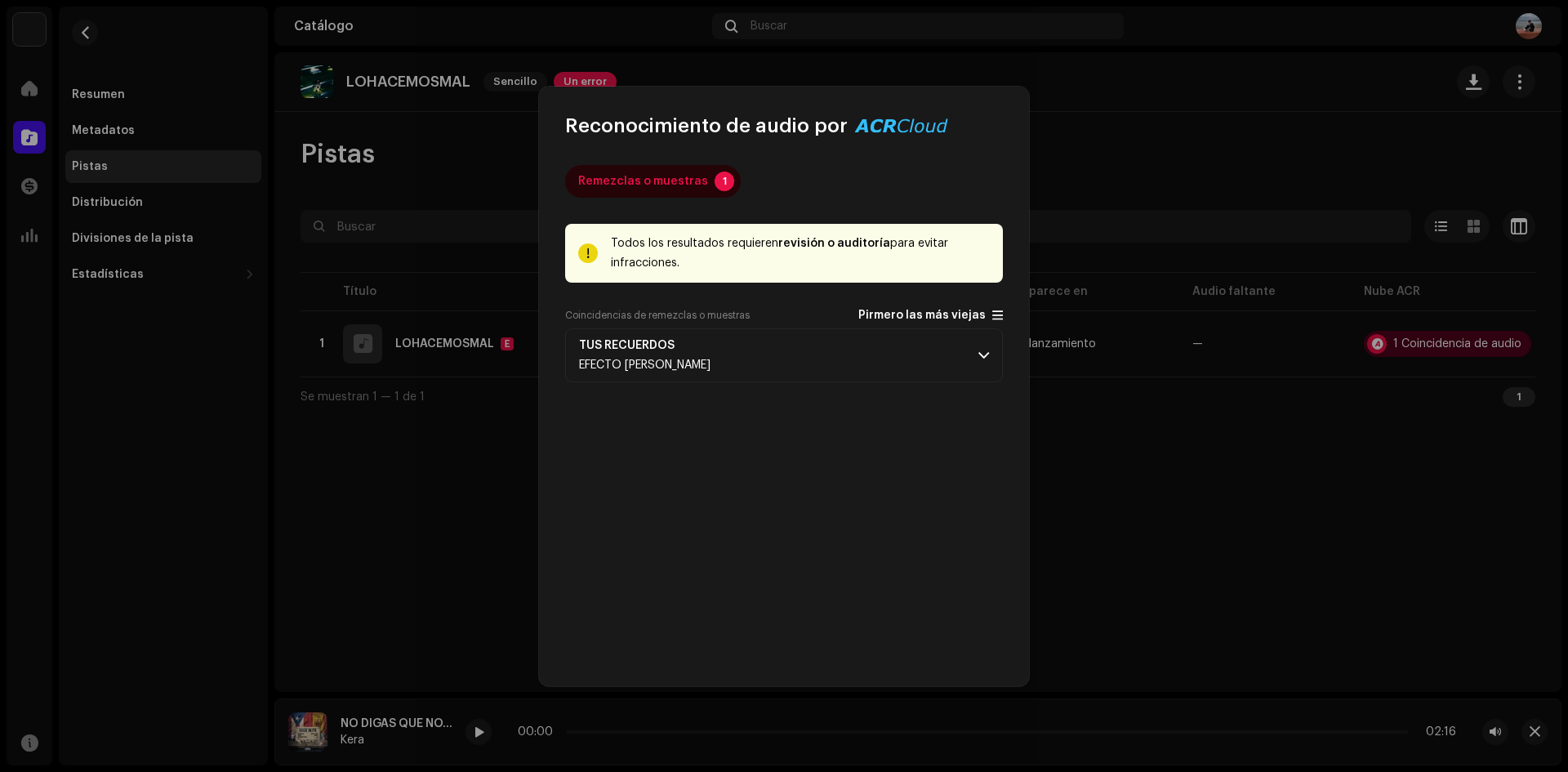
click at [899, 312] on span "Pirmero las más viejas" at bounding box center [922, 315] width 127 height 12
click at [667, 376] on strong "TUS RECUERDOS" at bounding box center [626, 377] width 95 height 13
click at [730, 394] on p-accordion-header "TUS RECUERDOS EFECTO [PERSON_NAME]" at bounding box center [784, 388] width 438 height 54
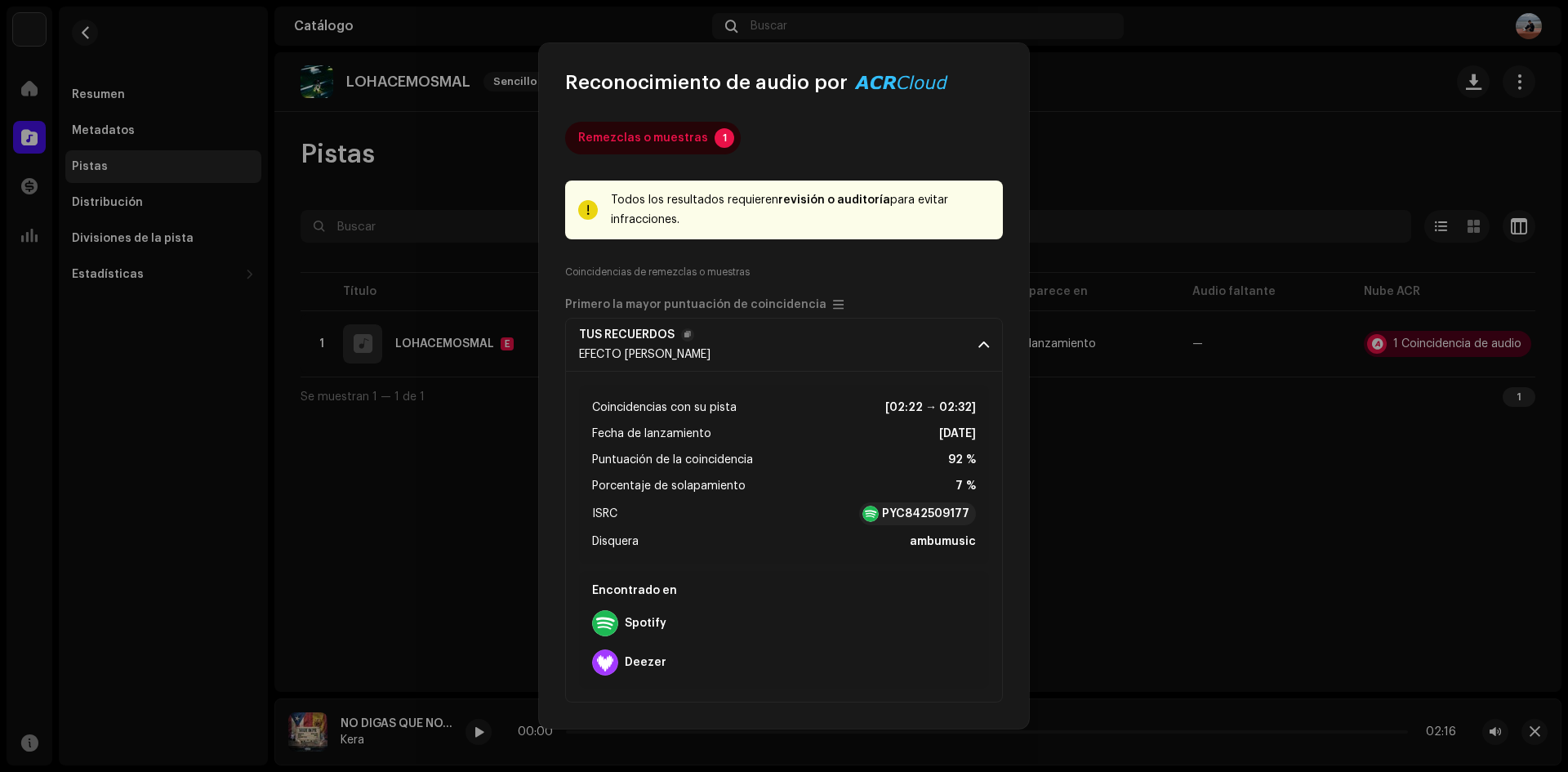
click at [990, 343] on p-accordion-header "TUS RECUERDOS EFECTO [PERSON_NAME]" at bounding box center [784, 344] width 438 height 54
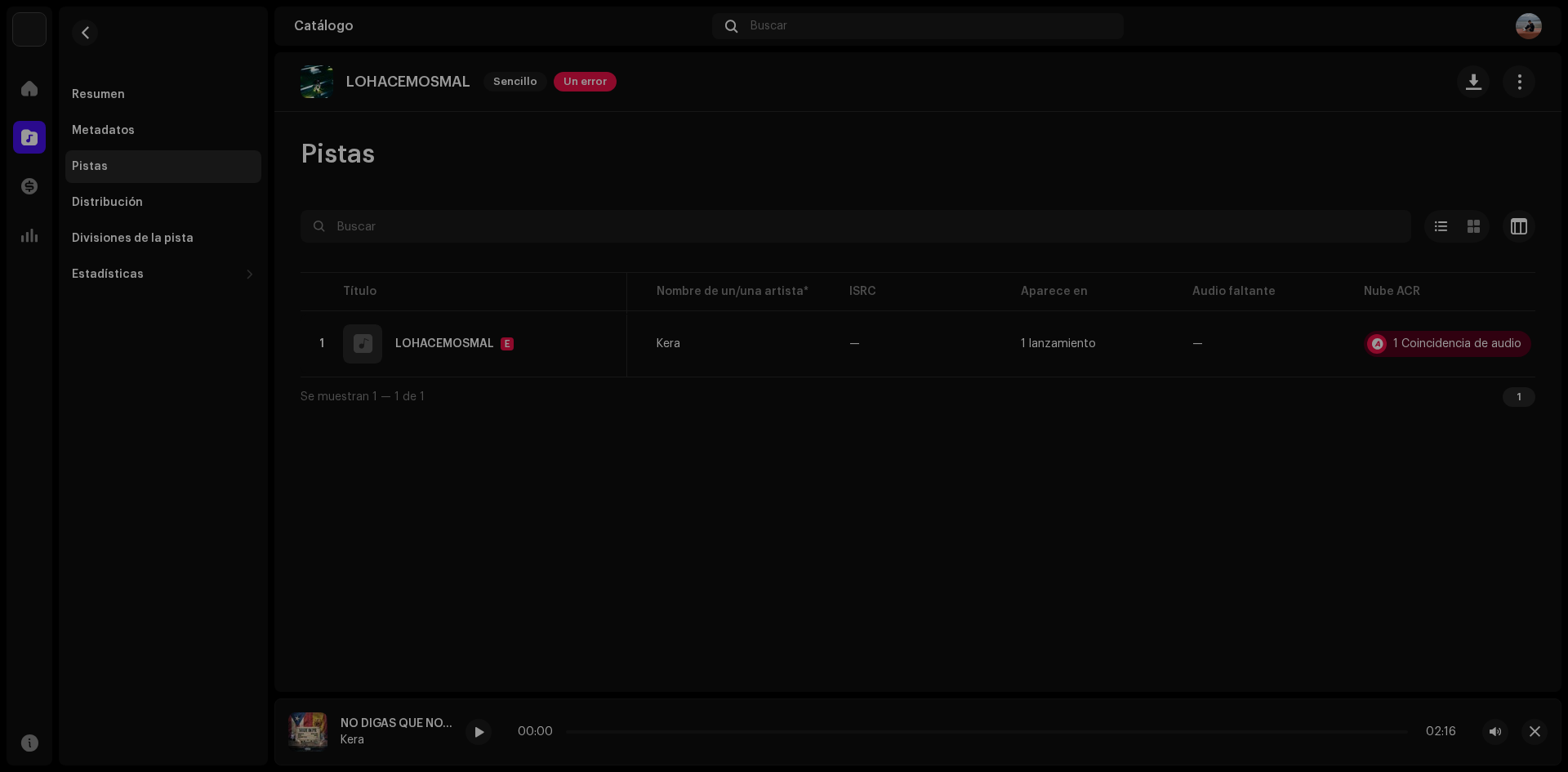
click at [1123, 278] on div "Reconocimiento de audio por Remezclas o muestras 1 Todos los resultados requier…" at bounding box center [784, 386] width 1568 height 772
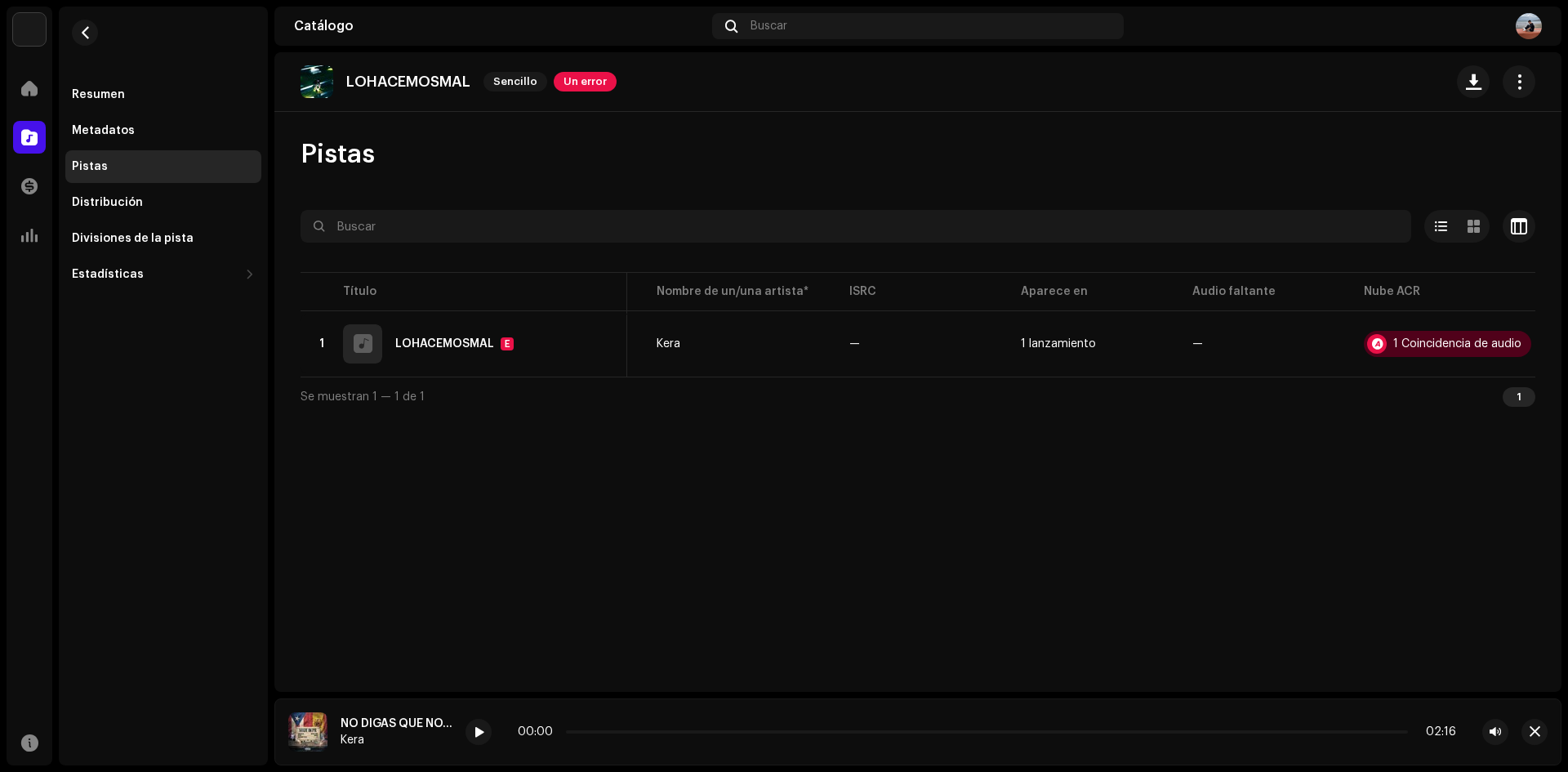
scroll to position [0, 0]
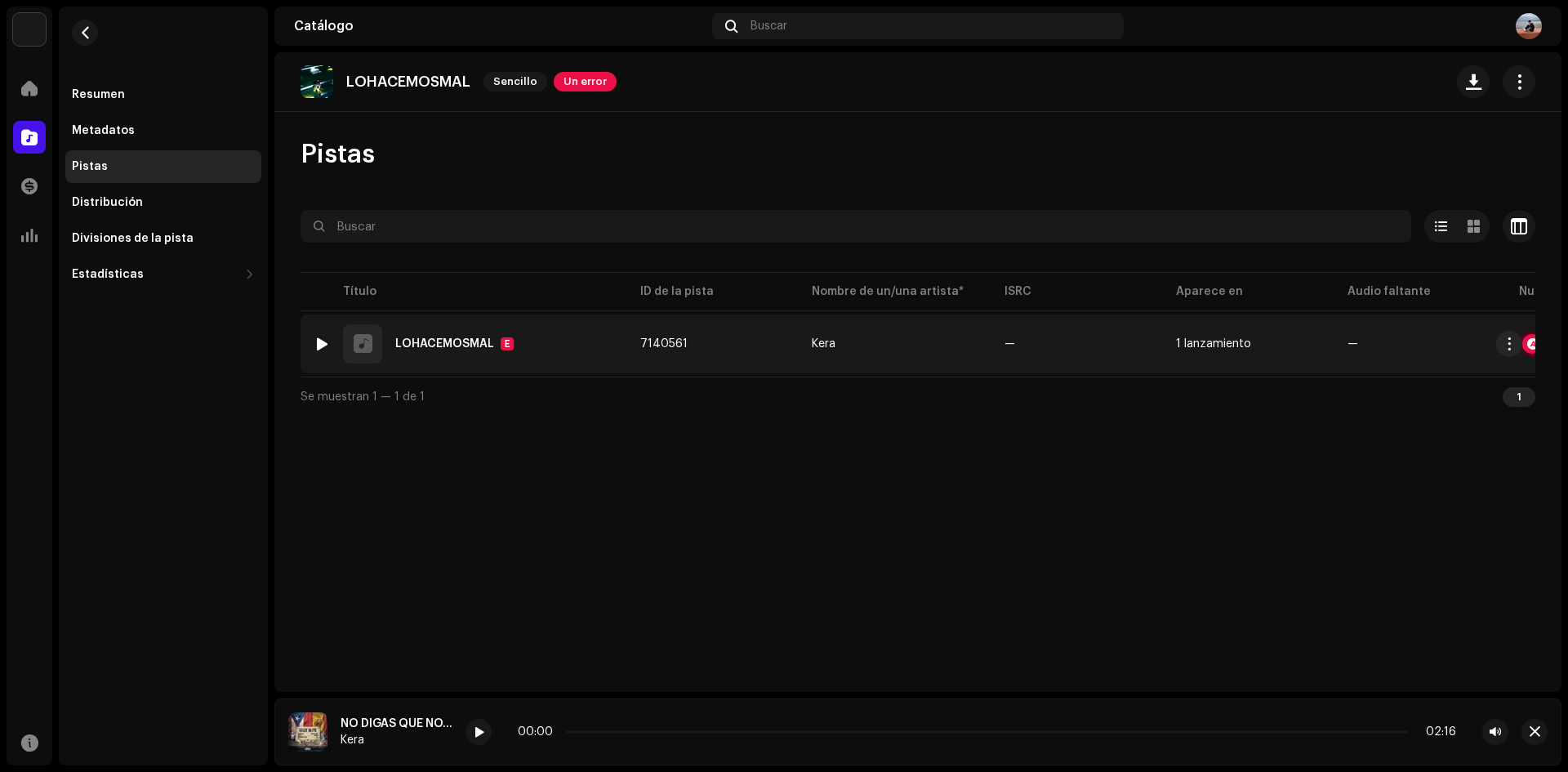
click at [458, 344] on div "LOHACEMOSMAL" at bounding box center [444, 343] width 99 height 11
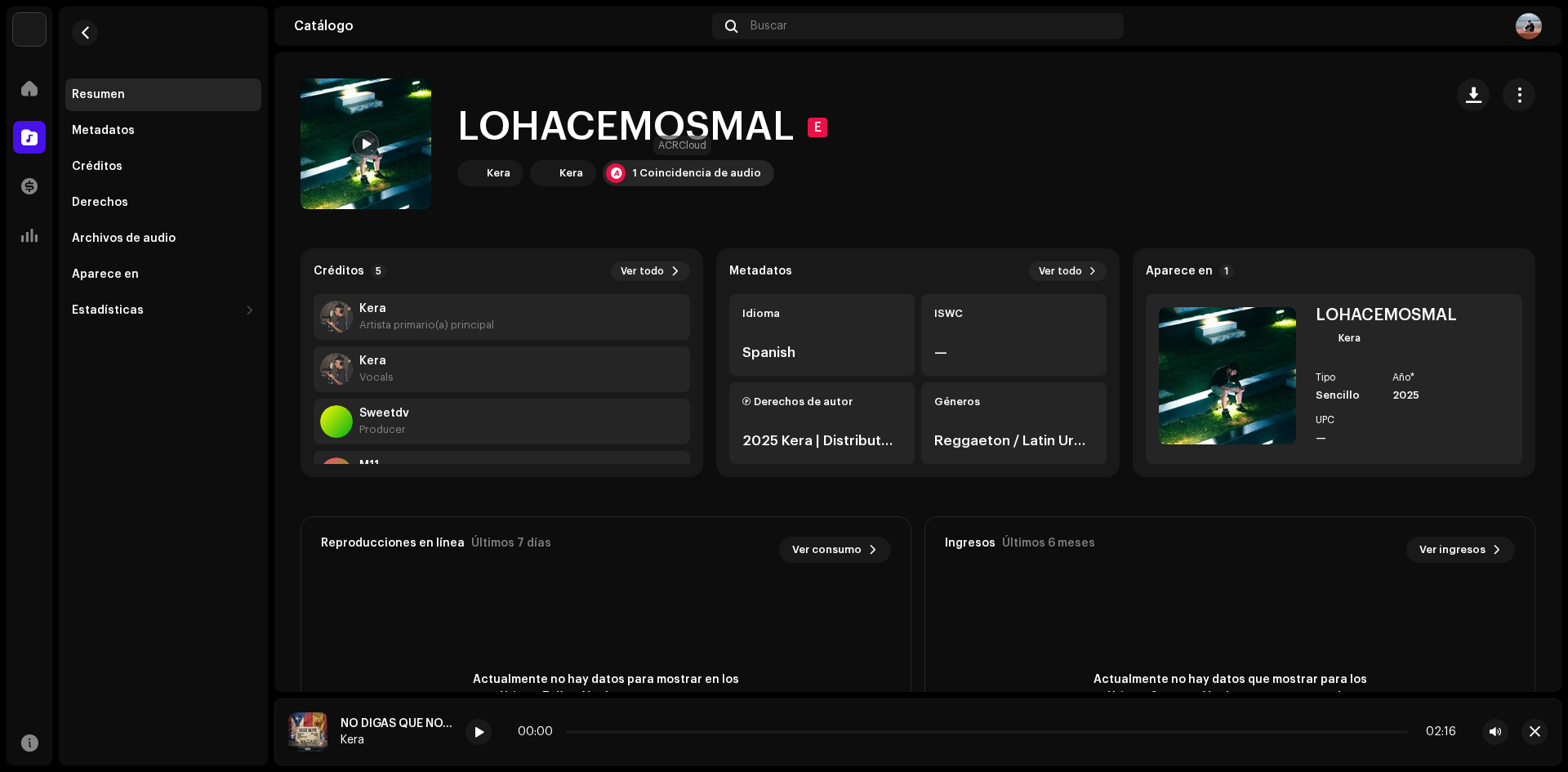
click at [688, 178] on div "1 Coincidencia de audio" at bounding box center [697, 173] width 129 height 13
click at [1129, 210] on div "Reconocimiento de audio por Remezclas o muestras 1 Todos los resultados requier…" at bounding box center [784, 386] width 1568 height 772
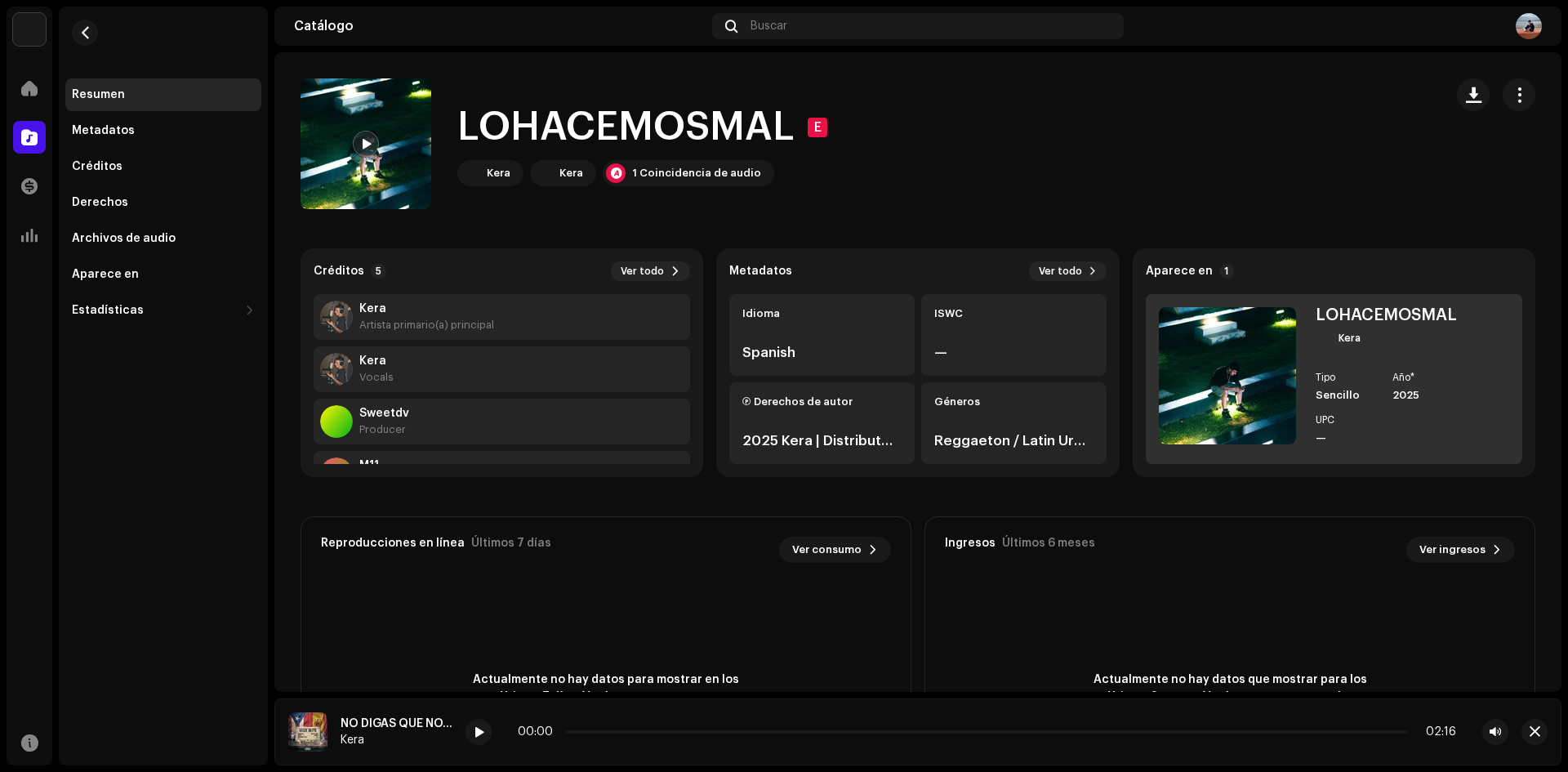
click at [1326, 408] on div "Tipo Sencillo Año* 2025 UPC —" at bounding box center [1386, 408] width 141 height 72
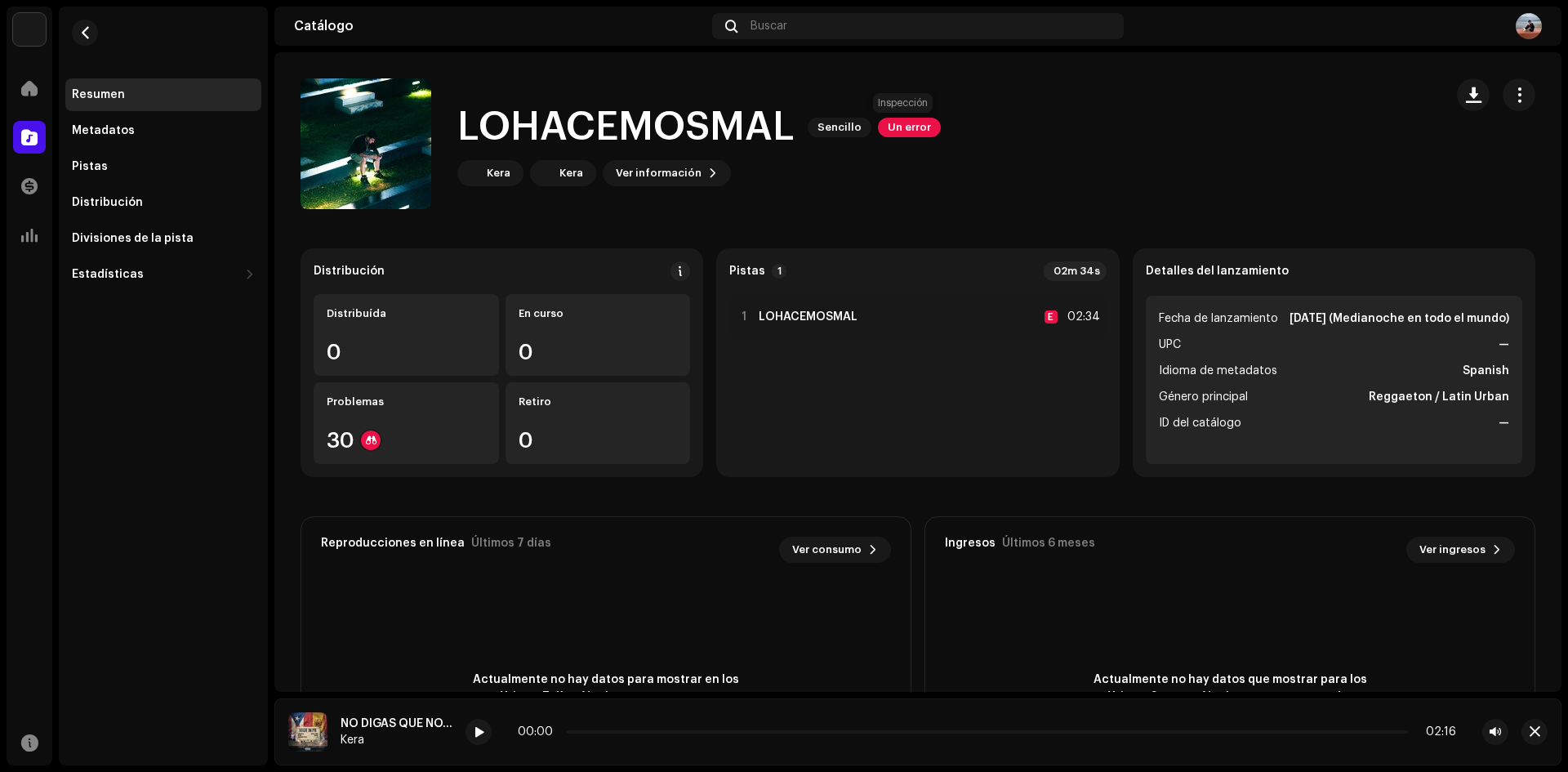
click at [890, 135] on span "Un error" at bounding box center [909, 127] width 63 height 20
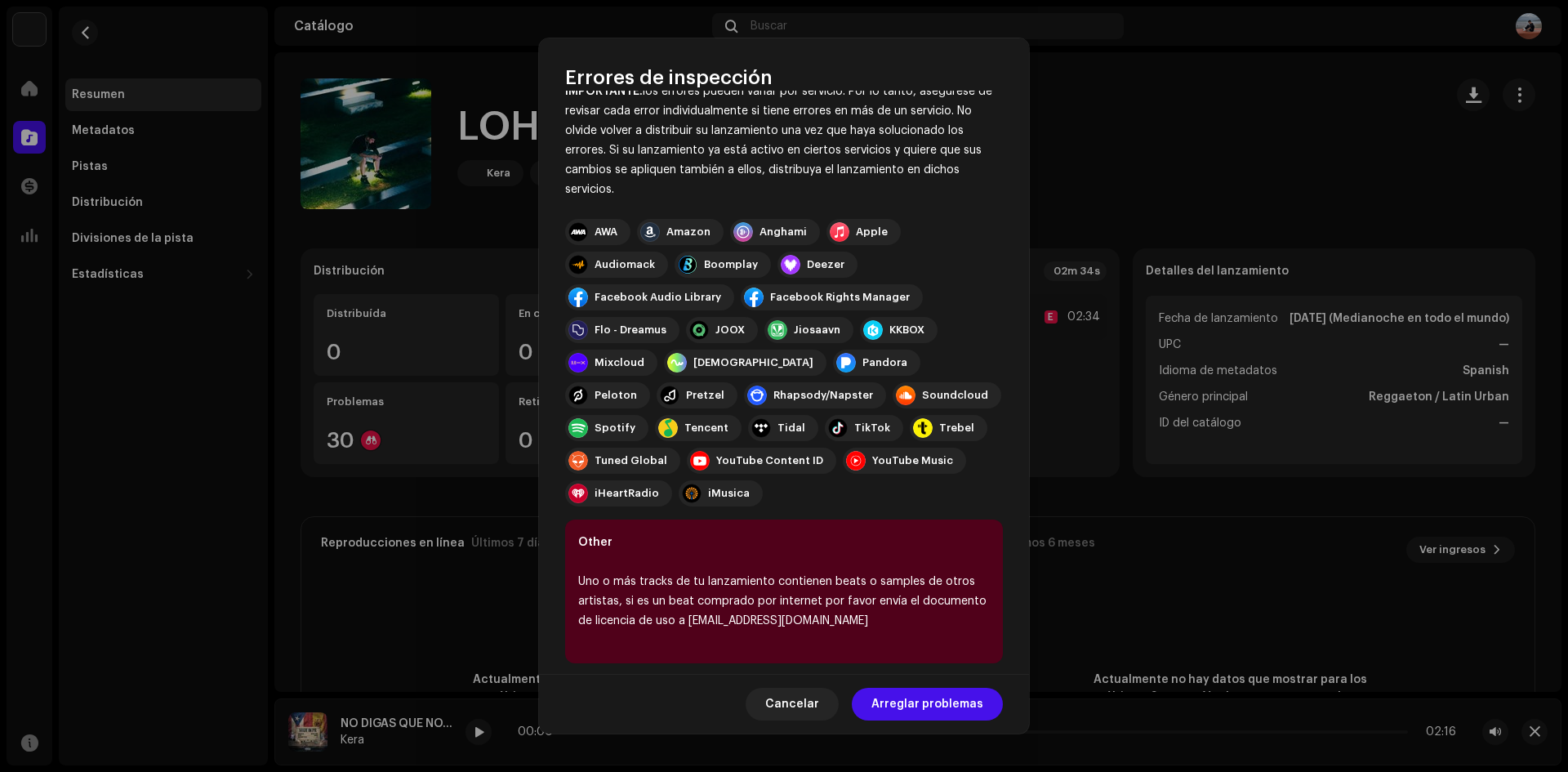
scroll to position [90, 0]
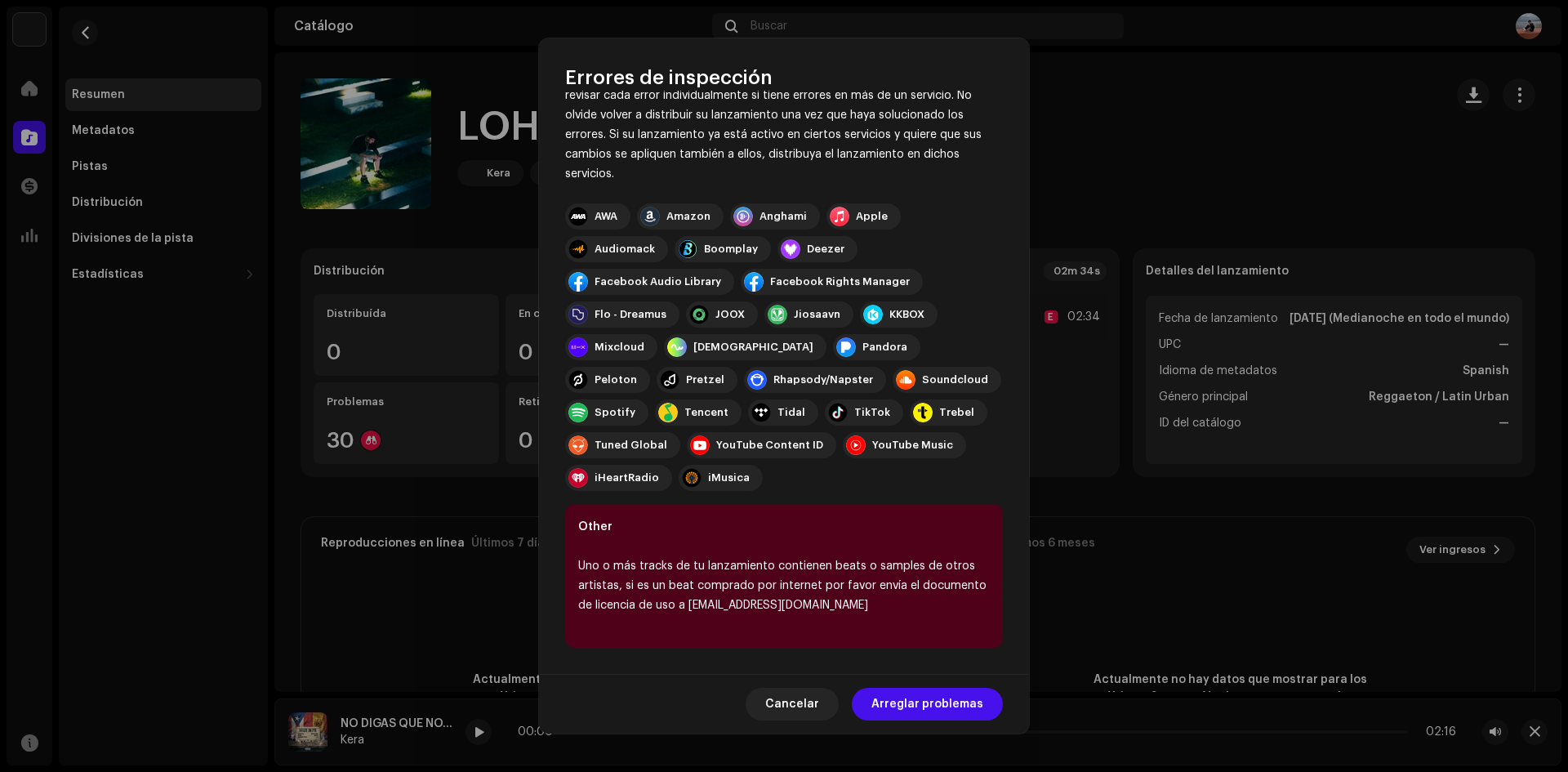
click at [742, 607] on div "Uno o más tracks de tu lanzamiento contienen beats o samples de otros artistas,…" at bounding box center [784, 585] width 411 height 59
drag, startPoint x: 720, startPoint y: 608, endPoint x: 700, endPoint y: 615, distance: 21.2
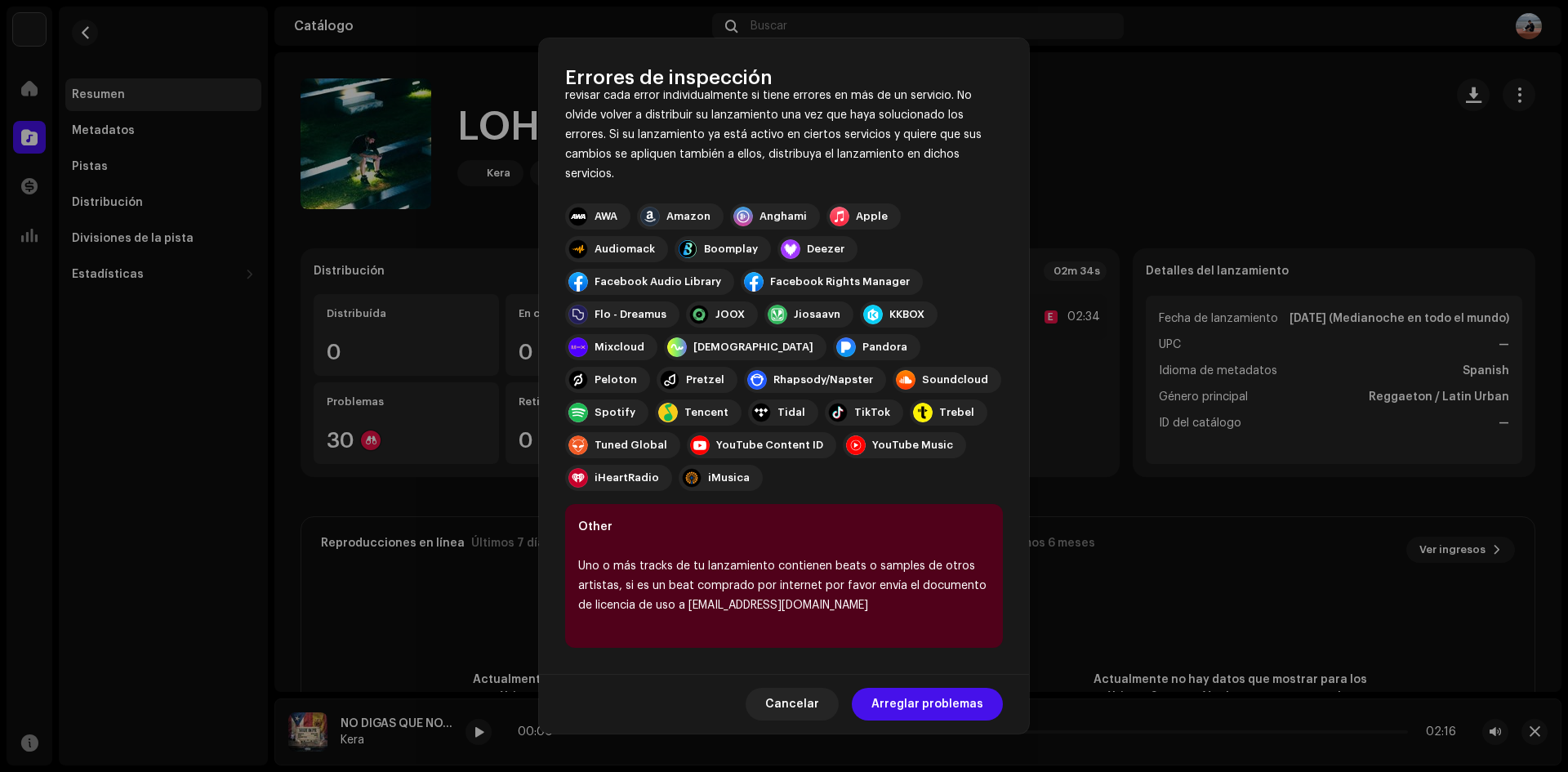
click at [719, 609] on div "Uno o más tracks de tu lanzamiento contienen beats o samples de otros artistas,…" at bounding box center [784, 585] width 411 height 59
click at [682, 618] on div "Other Uno o más tracks de tu lanzamiento contienen beats o samples de otros art…" at bounding box center [784, 576] width 438 height 144
drag, startPoint x: 688, startPoint y: 604, endPoint x: 801, endPoint y: 597, distance: 113.2
click at [801, 597] on div "Uno o más tracks de tu lanzamiento contienen beats o samples de otros artistas,…" at bounding box center [784, 585] width 411 height 59
copy div "[EMAIL_ADDRESS][DOMAIN_NAME]"
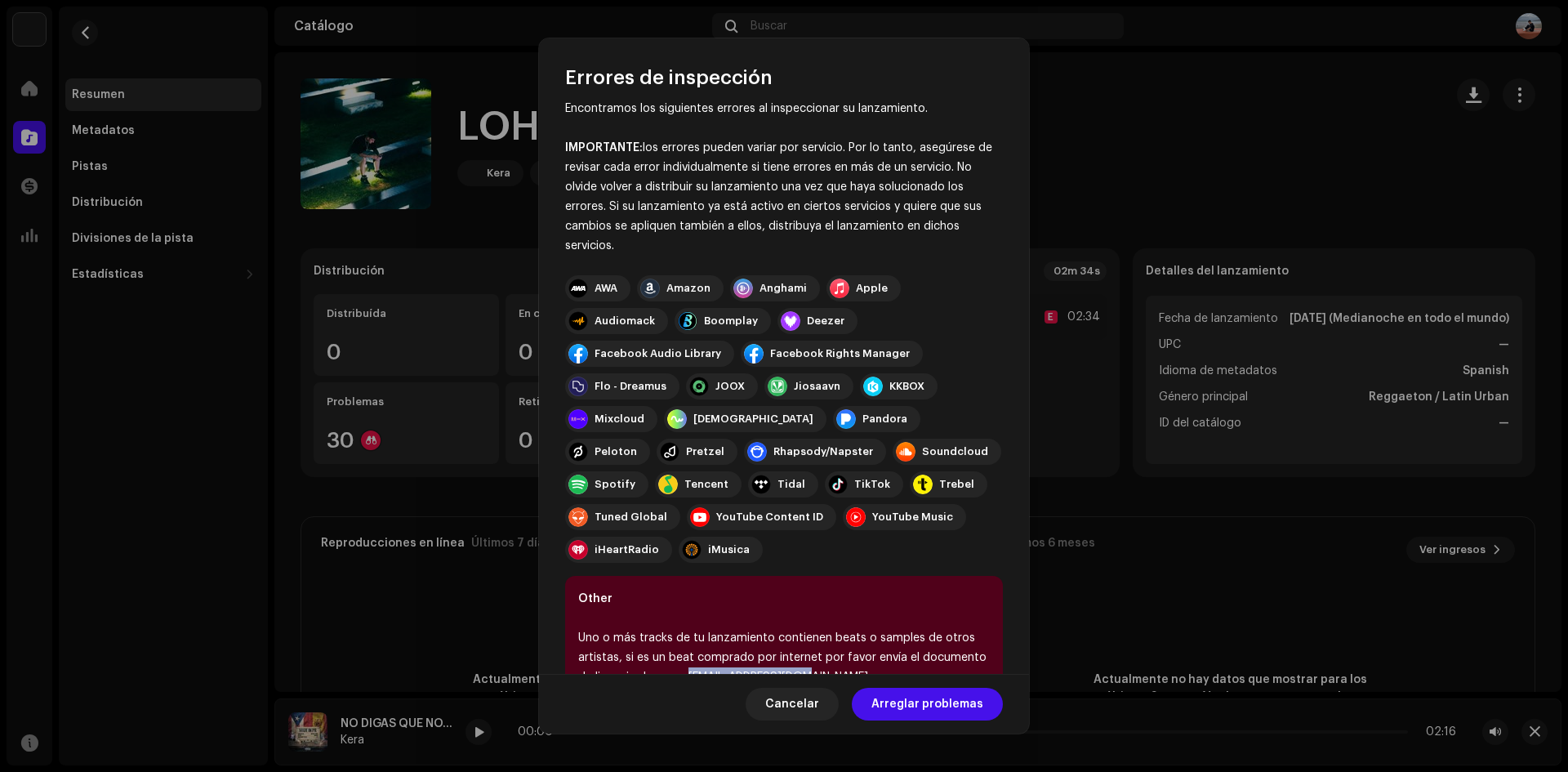
scroll to position [0, 0]
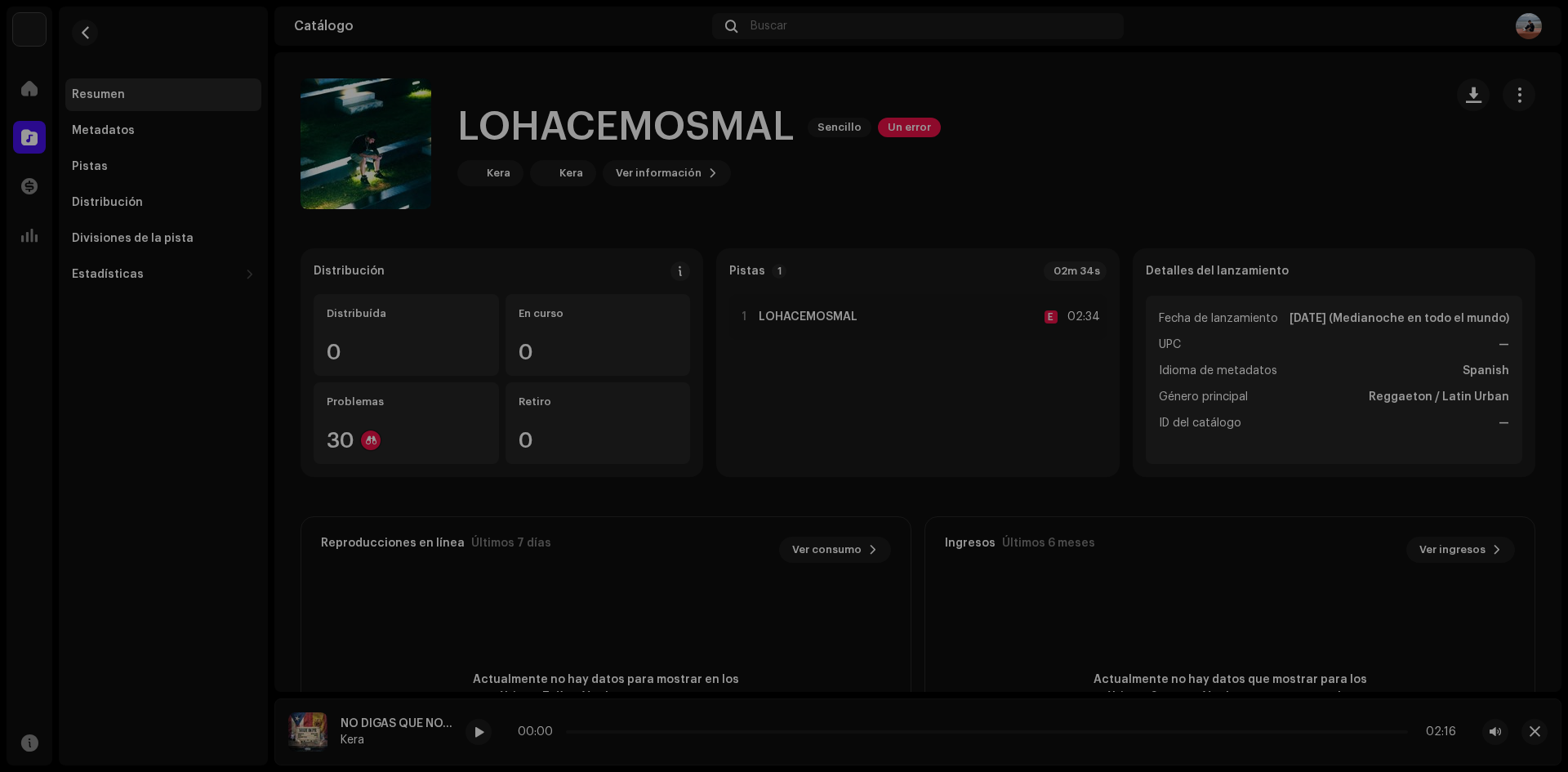
click at [1225, 349] on div "Errores de inspección Encontramos los siguientes errores al inspeccionar su lan…" at bounding box center [784, 386] width 1568 height 772
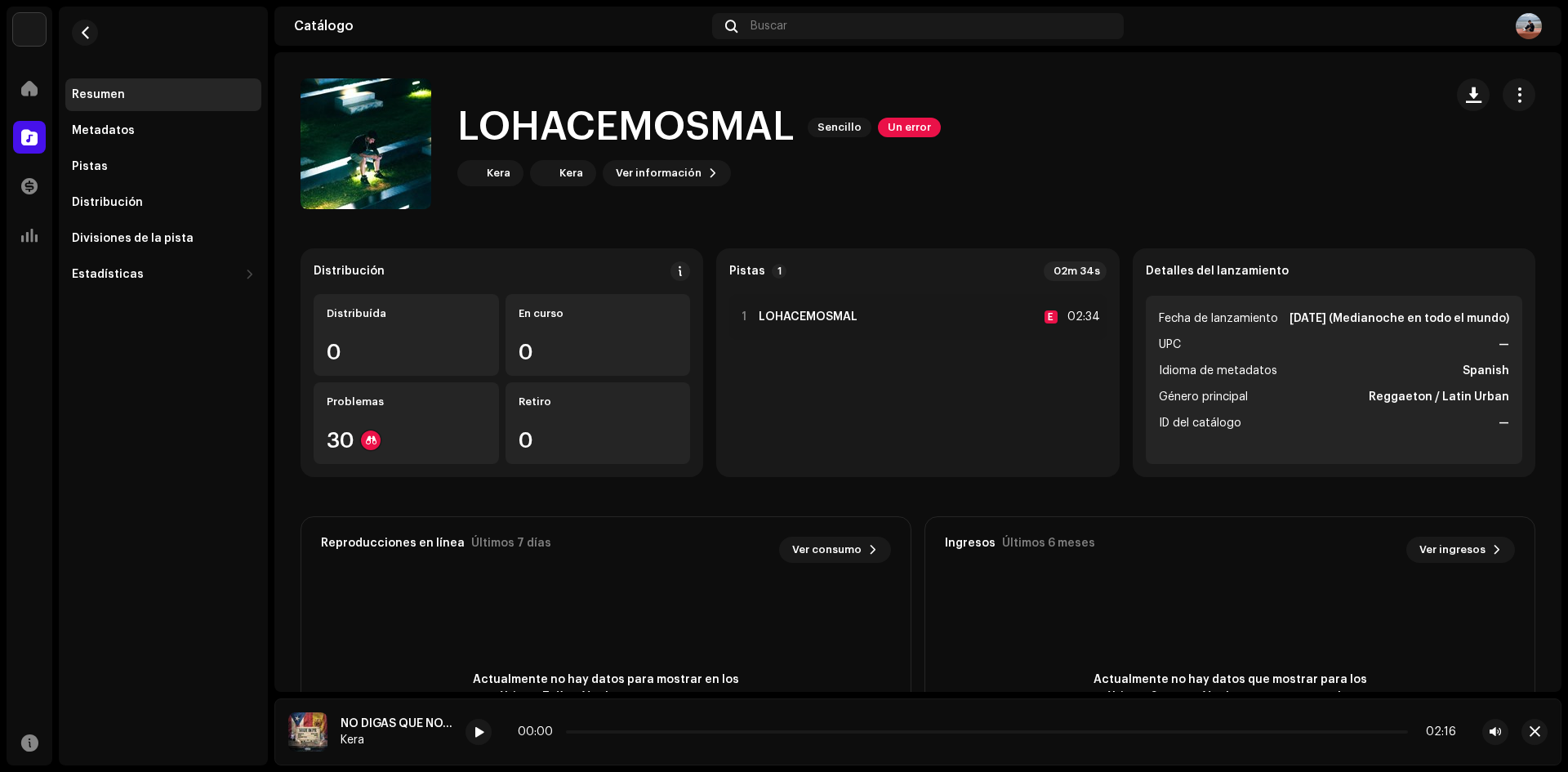
click at [1450, 407] on strong "Reggaeton / Latin Urban" at bounding box center [1439, 396] width 140 height 20
click at [684, 185] on span "Ver información" at bounding box center [659, 173] width 86 height 32
drag, startPoint x: 1128, startPoint y: 316, endPoint x: 679, endPoint y: 324, distance: 449.1
click at [1128, 317] on div "LOHACEMOSMAL 3046155 Metadatos Distribución Idioma de metadatos Spanish Título …" at bounding box center [784, 386] width 1568 height 772
click at [204, 138] on div "Metadatos" at bounding box center [163, 131] width 196 height 32
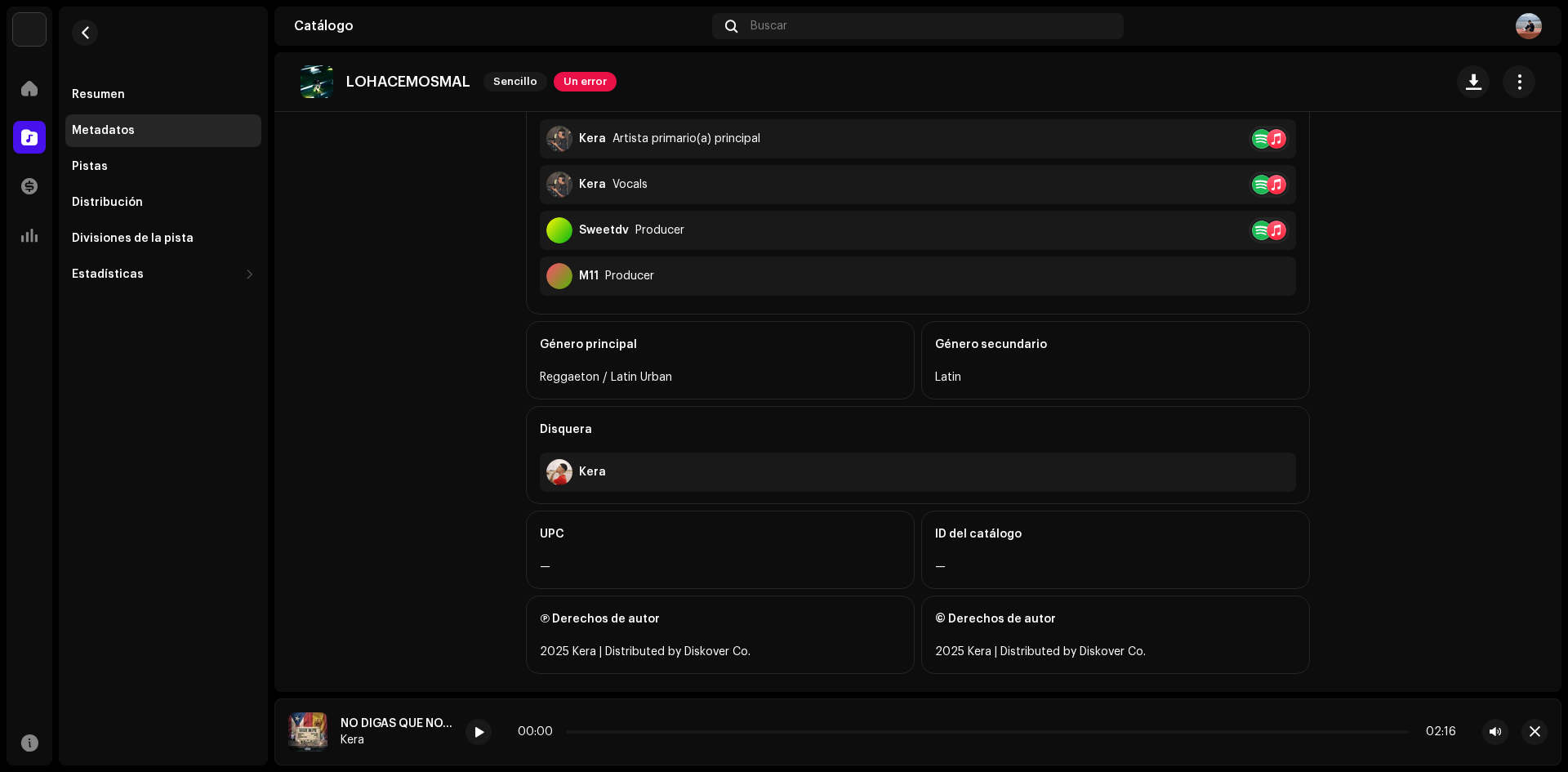
scroll to position [498, 0]
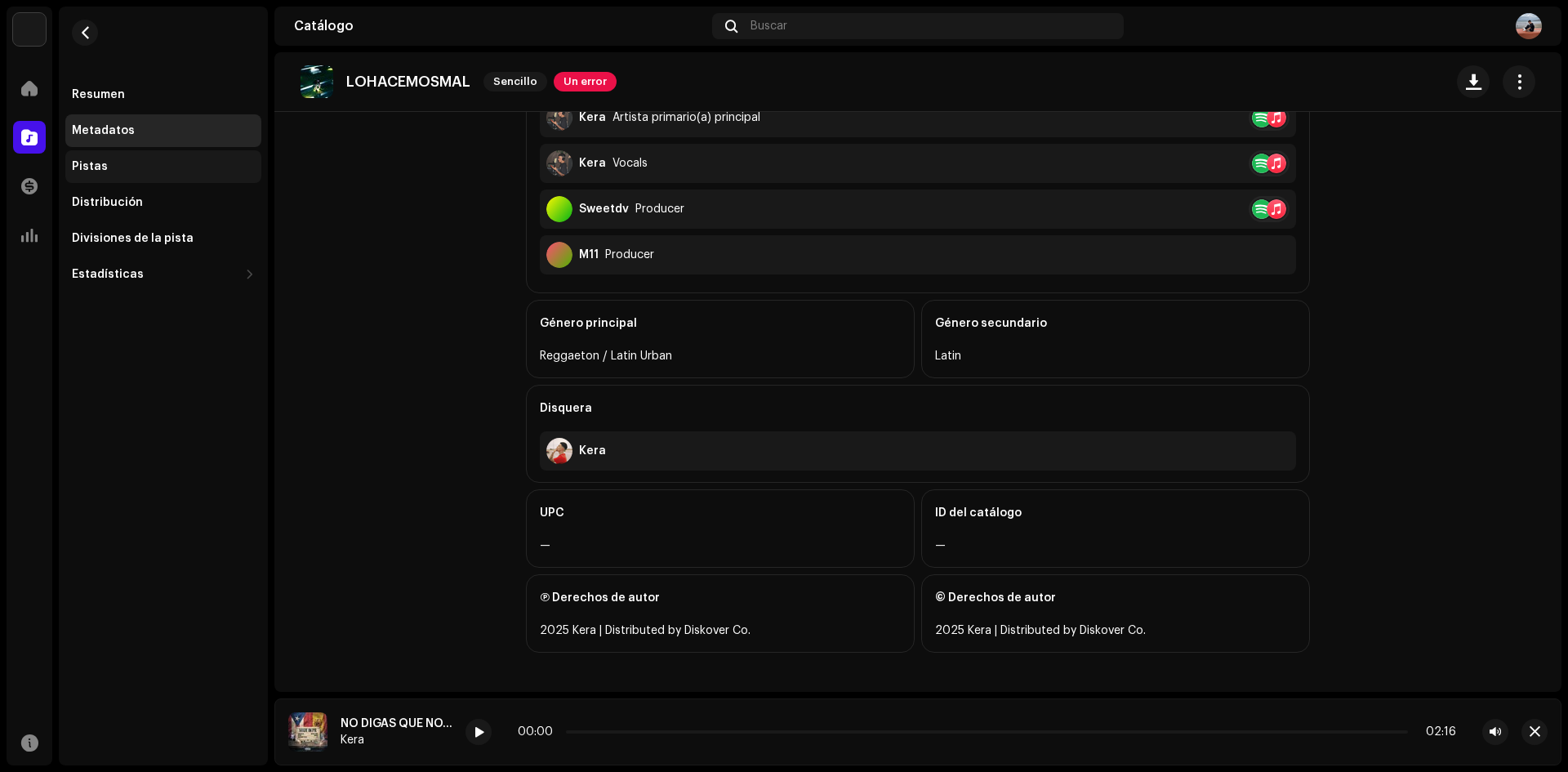
click at [161, 155] on div "Pistas" at bounding box center [163, 167] width 196 height 32
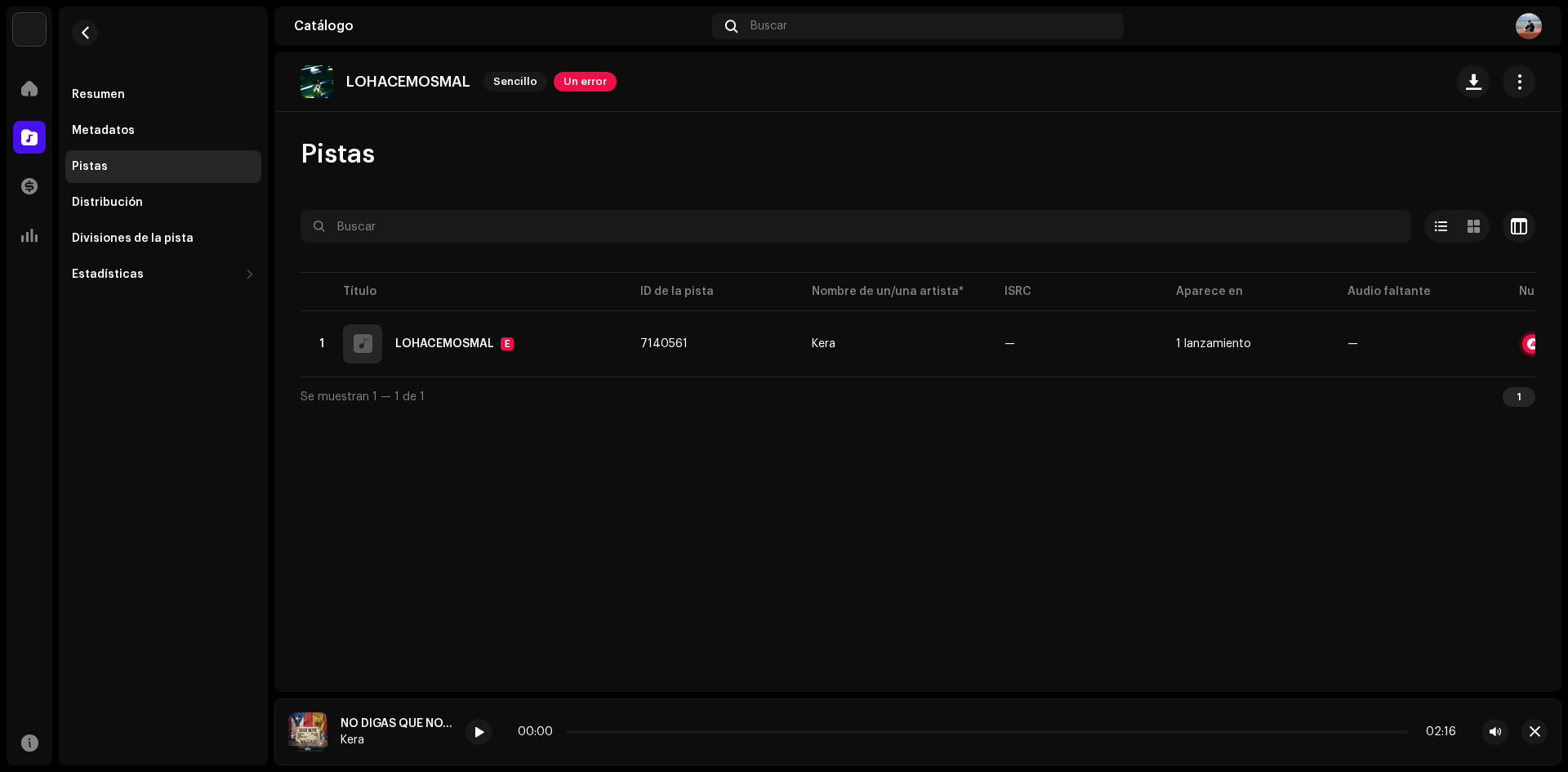
scroll to position [0, 156]
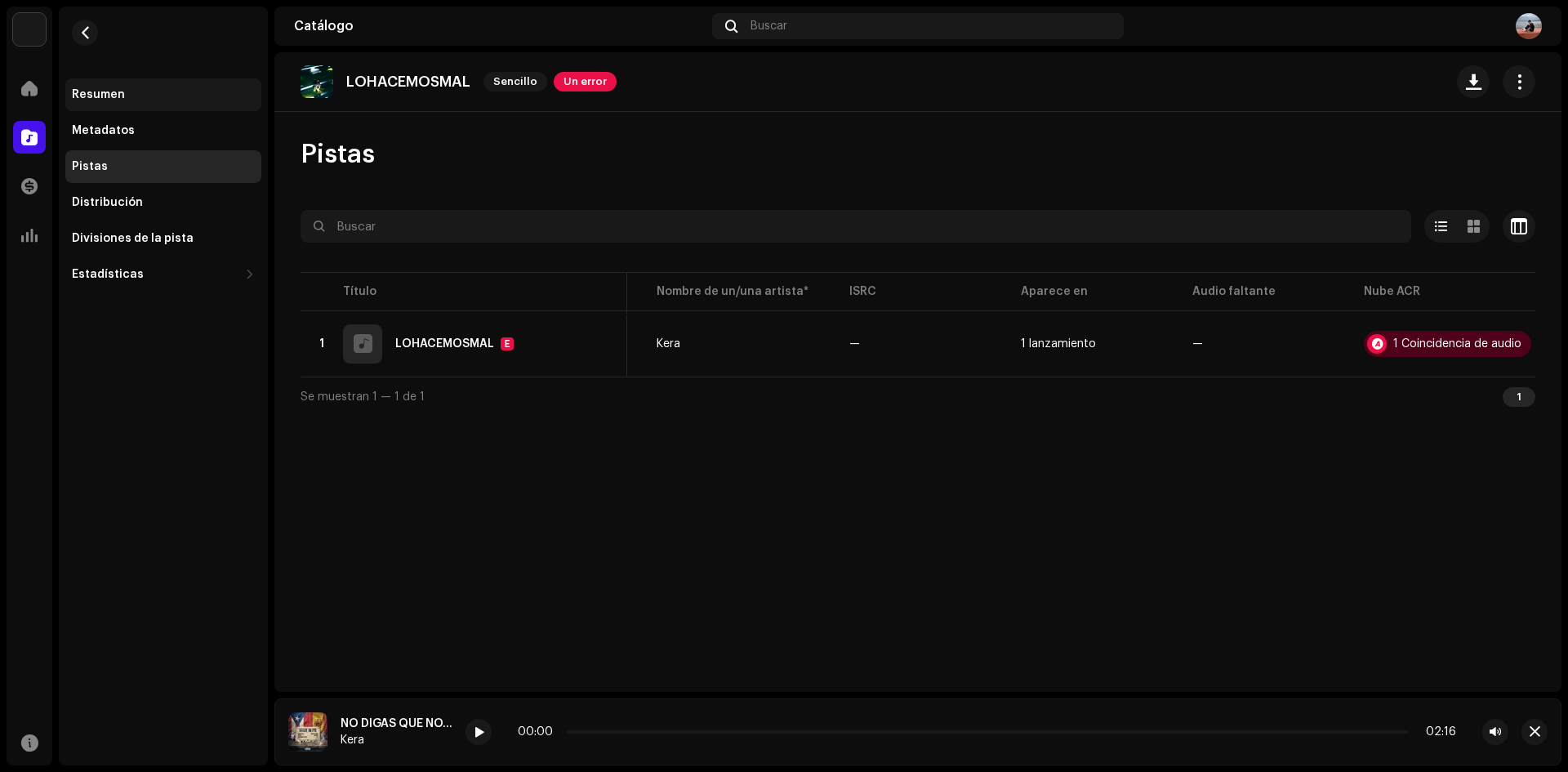
click at [124, 85] on div "Resumen" at bounding box center [163, 94] width 196 height 32
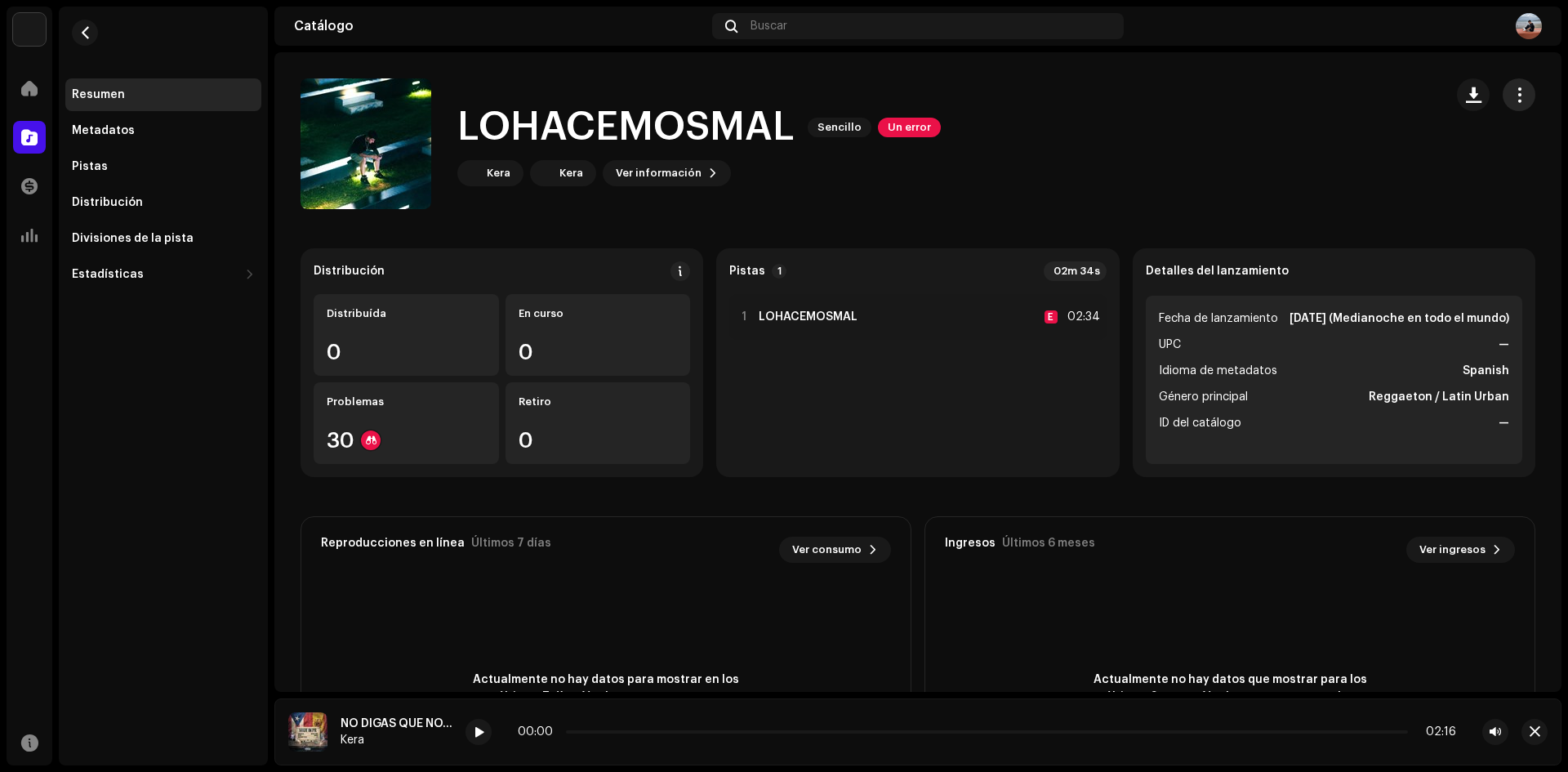
click at [1512, 99] on span "button" at bounding box center [1520, 94] width 15 height 13
click at [1394, 165] on div "Editar" at bounding box center [1435, 167] width 152 height 13
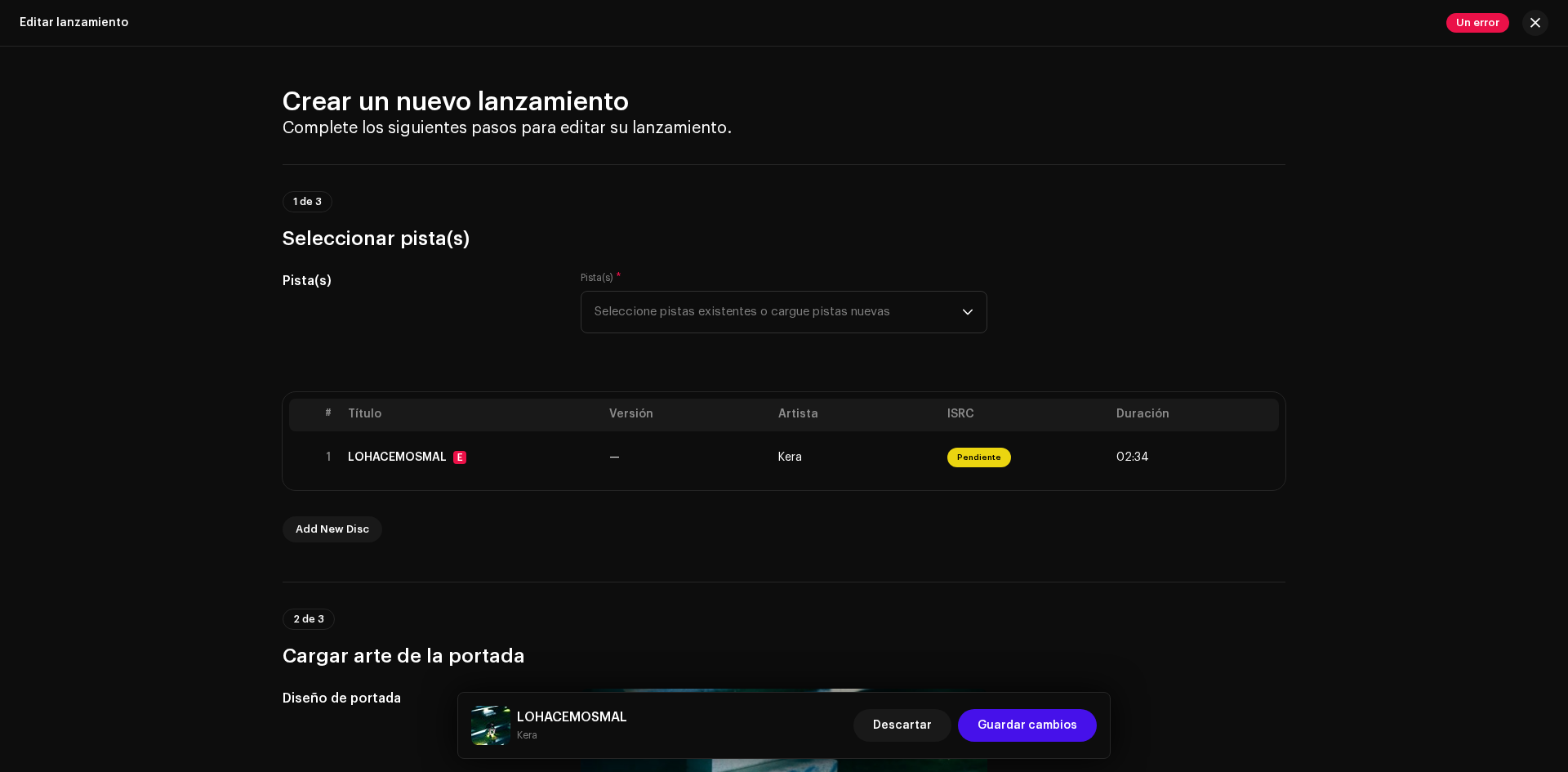
drag, startPoint x: 1115, startPoint y: 548, endPoint x: 1181, endPoint y: 190, distance: 364.0
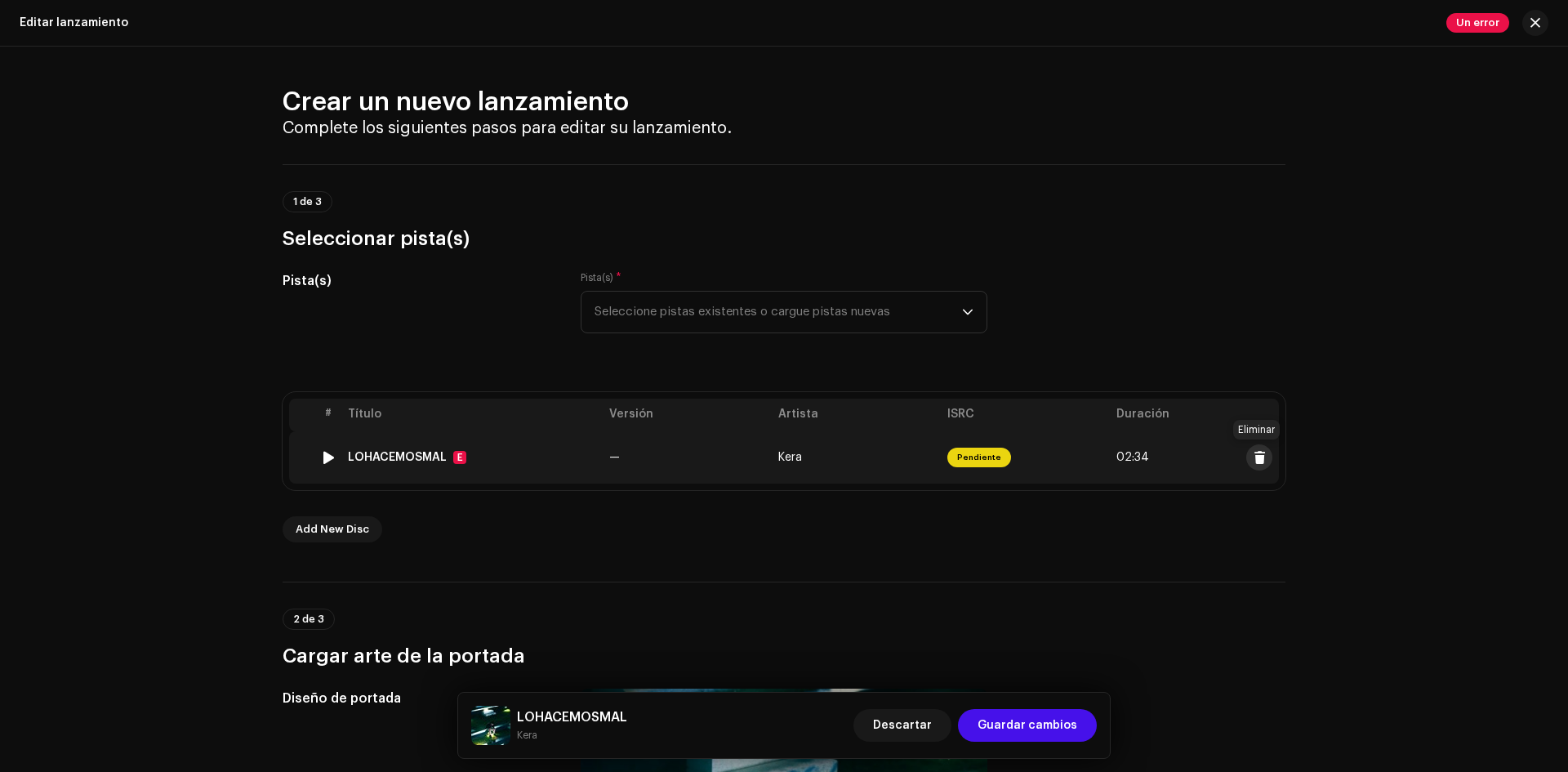
click at [1254, 451] on span at bounding box center [1259, 457] width 12 height 13
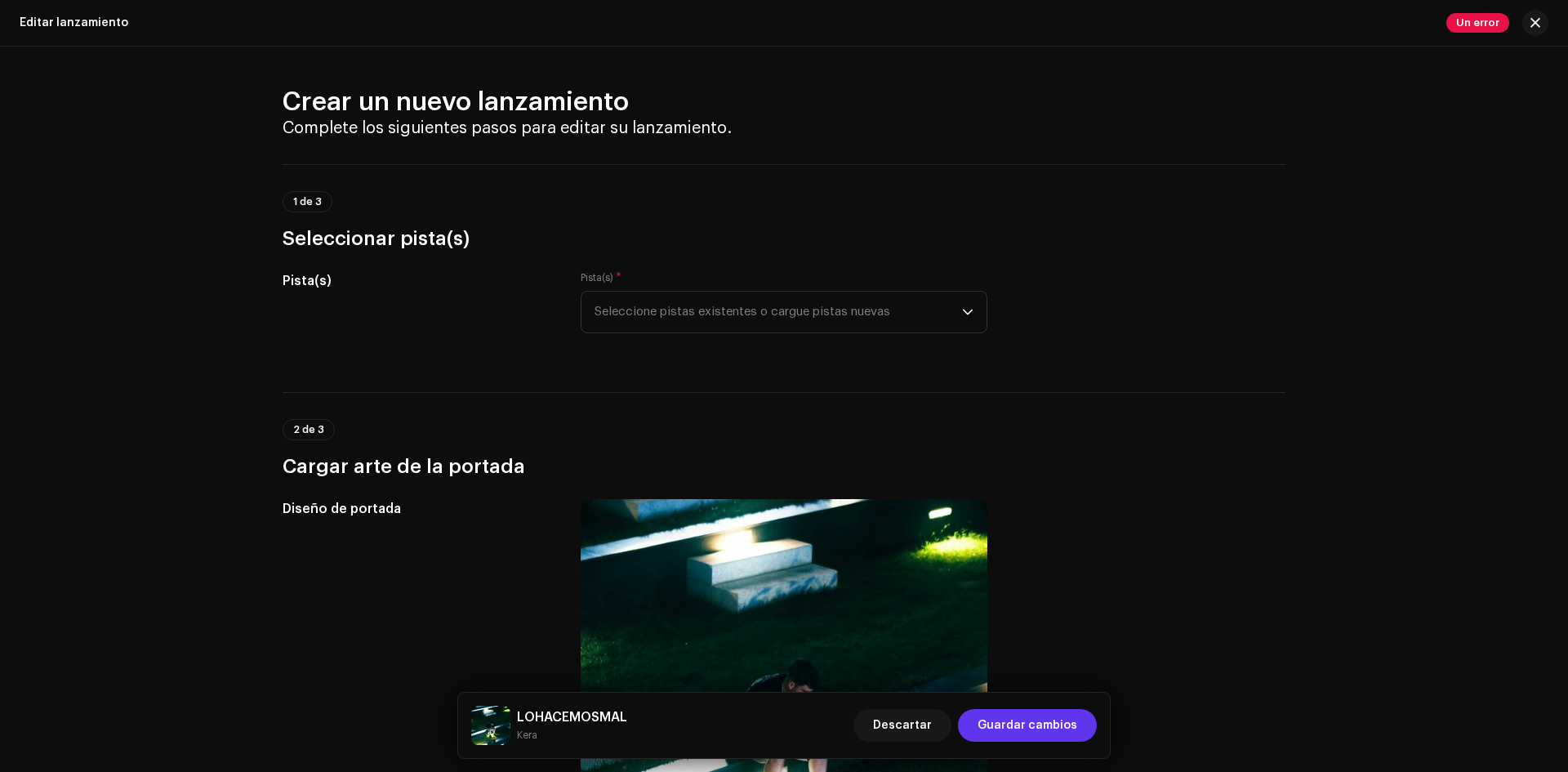
click at [1061, 726] on span "Guardar cambios" at bounding box center [1027, 725] width 99 height 32
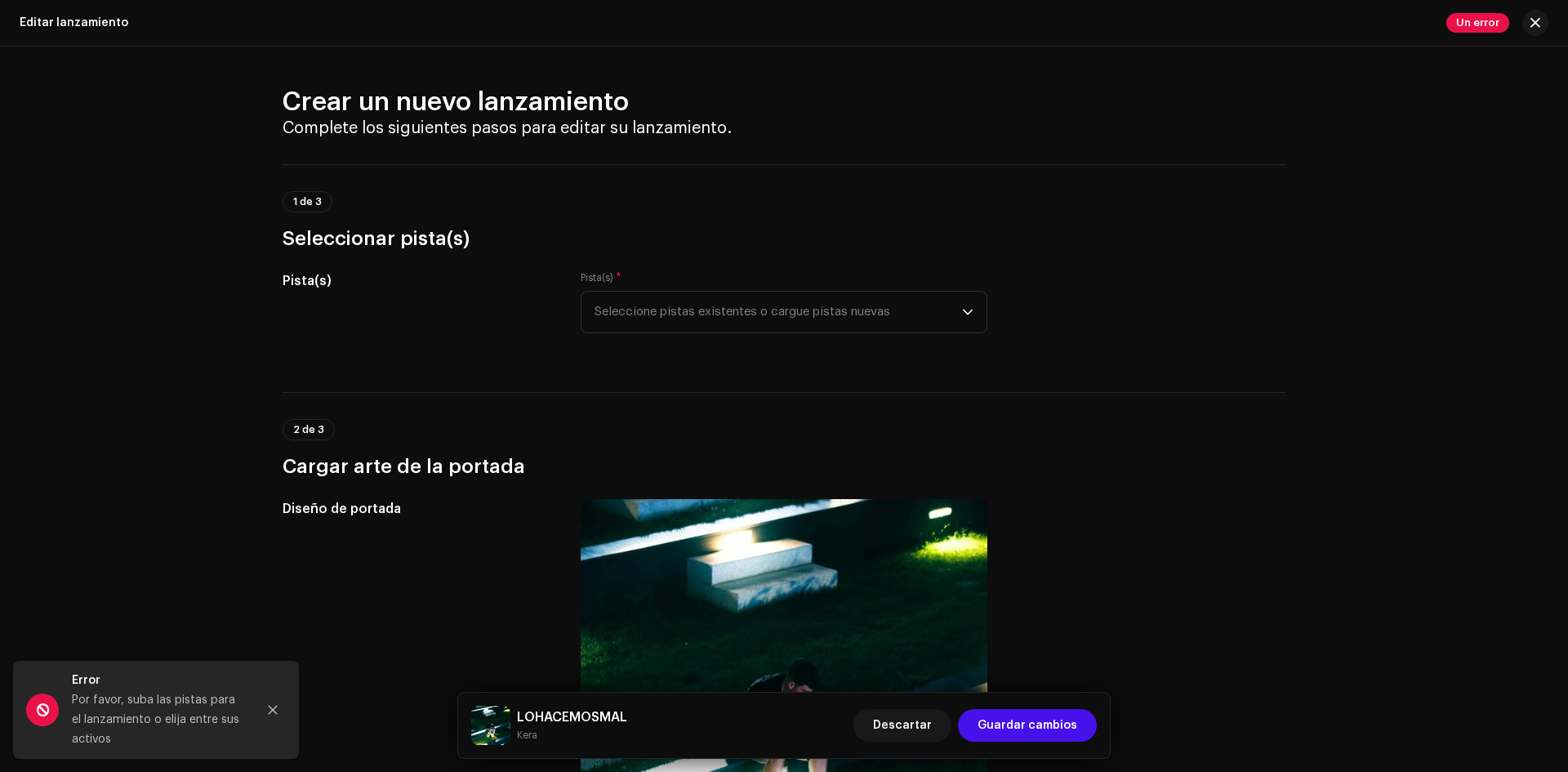
drag, startPoint x: 1232, startPoint y: 528, endPoint x: 1341, endPoint y: 175, distance: 369.4
click at [1543, 26] on button "button" at bounding box center [1535, 23] width 26 height 26
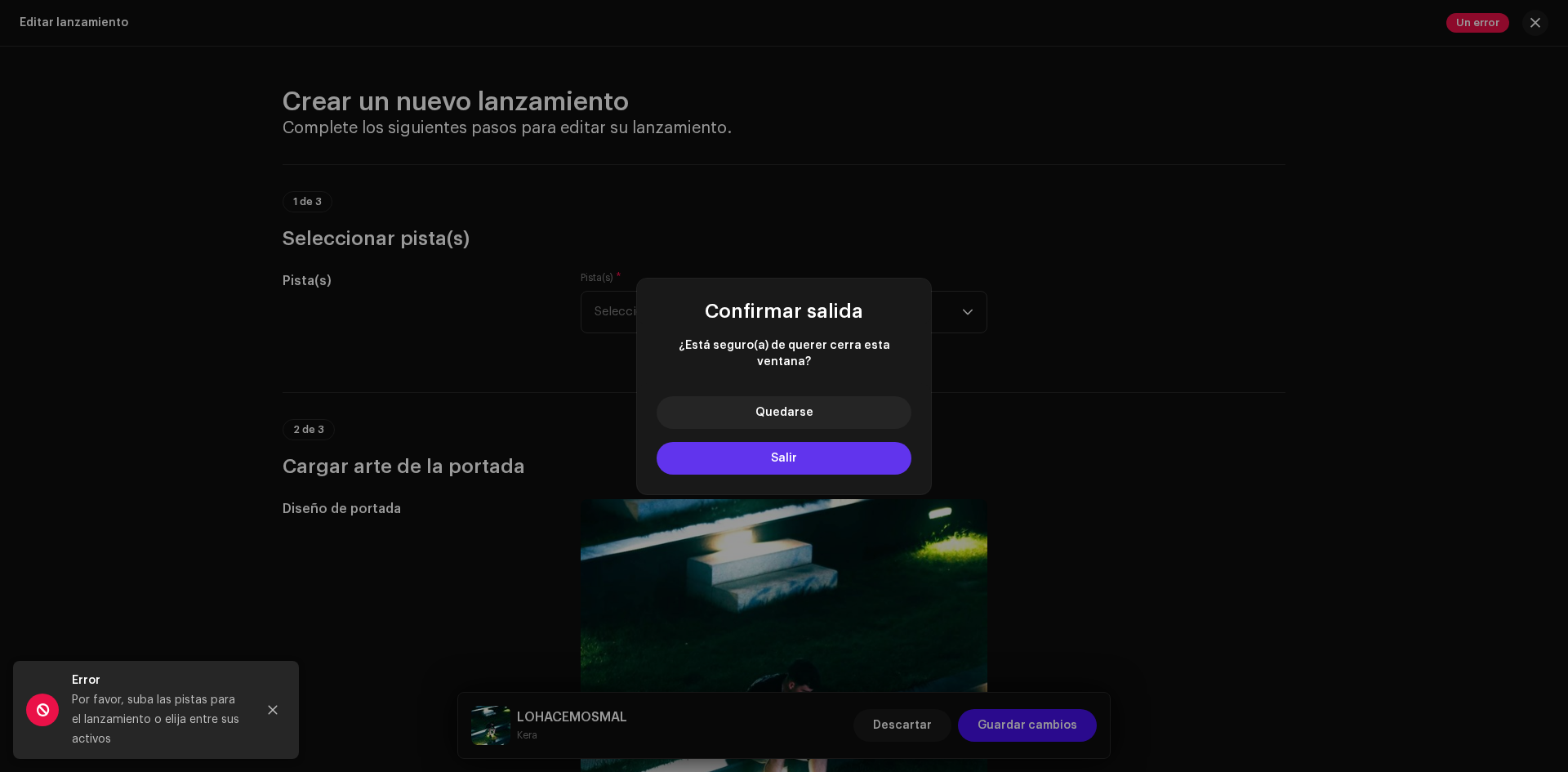
click at [836, 450] on button "Salir" at bounding box center [784, 458] width 255 height 32
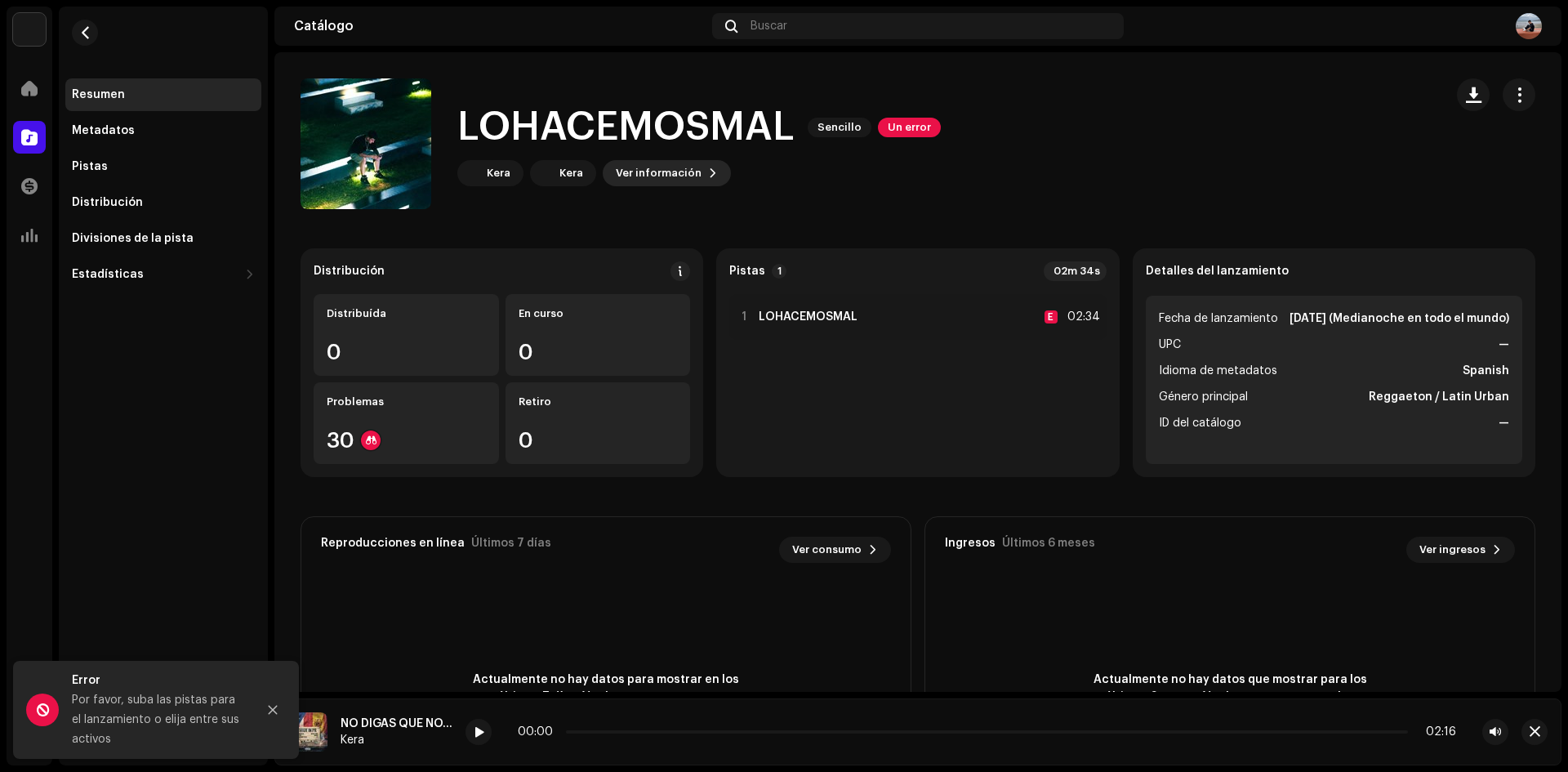
click at [679, 172] on span "Ver información" at bounding box center [659, 173] width 86 height 32
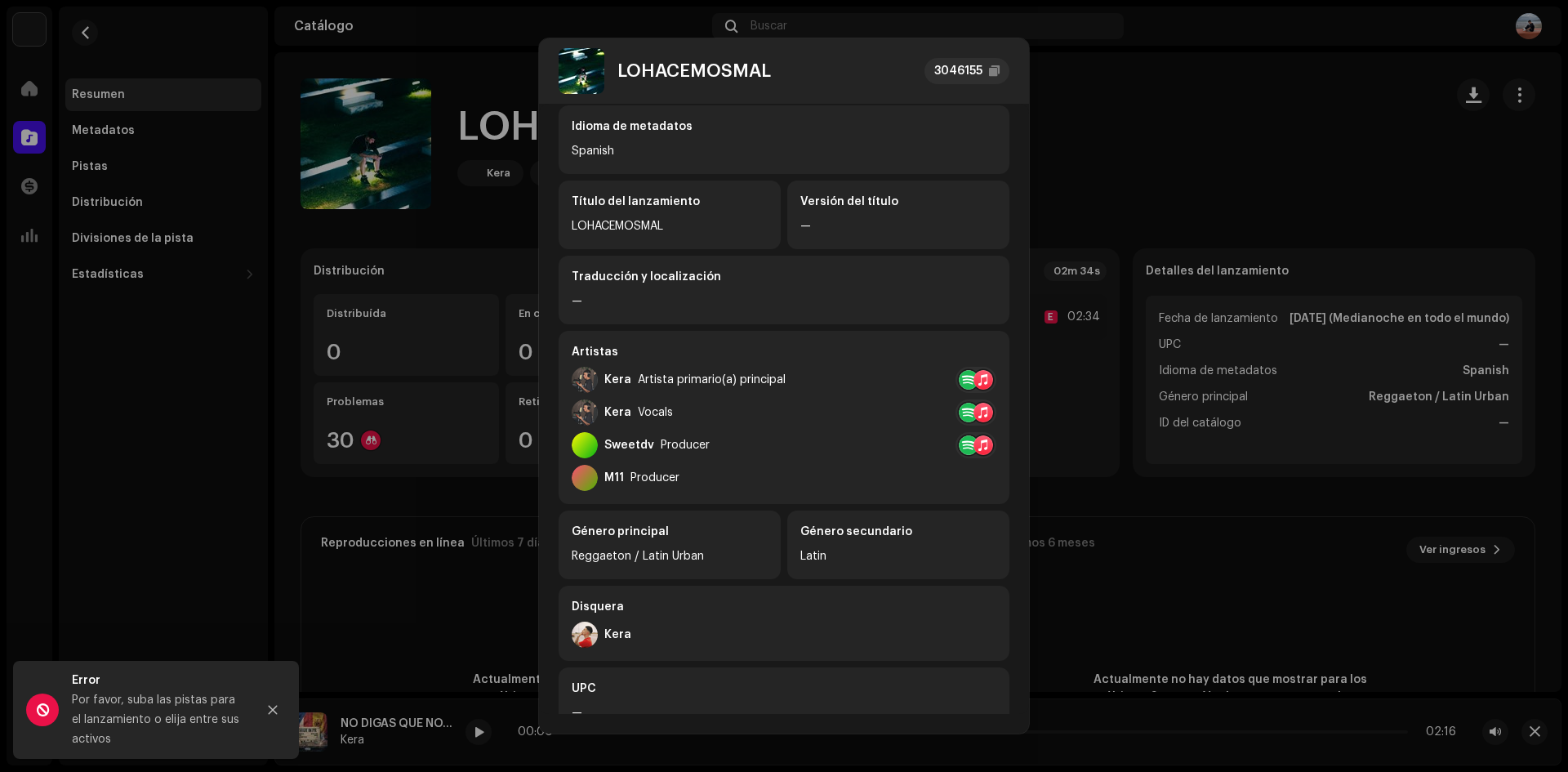
scroll to position [269, 0]
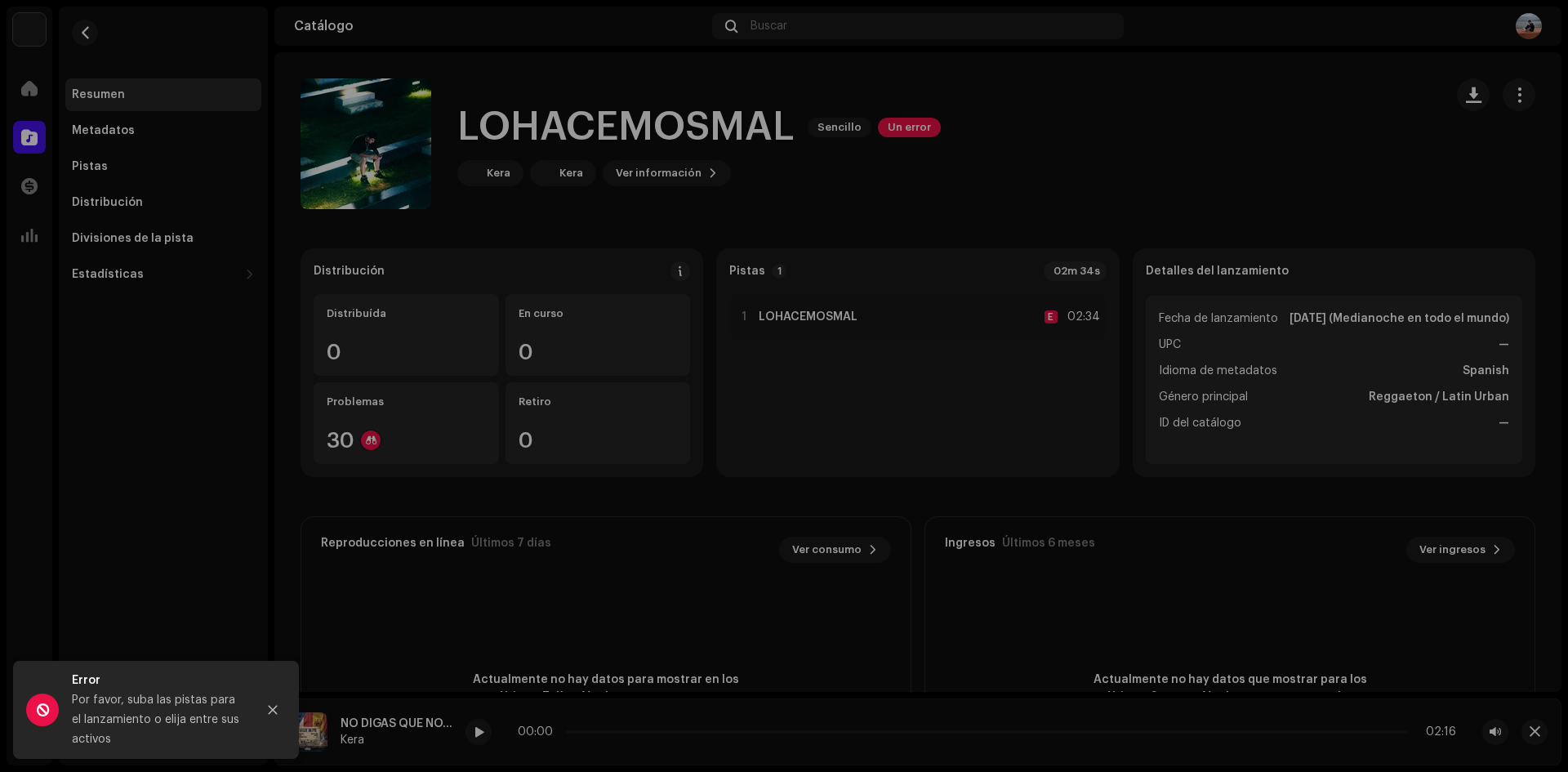
click at [1265, 199] on div "LOHACEMOSMAL 3046155 Metadatos Distribución Idioma de metadatos Spanish Título …" at bounding box center [784, 386] width 1568 height 772
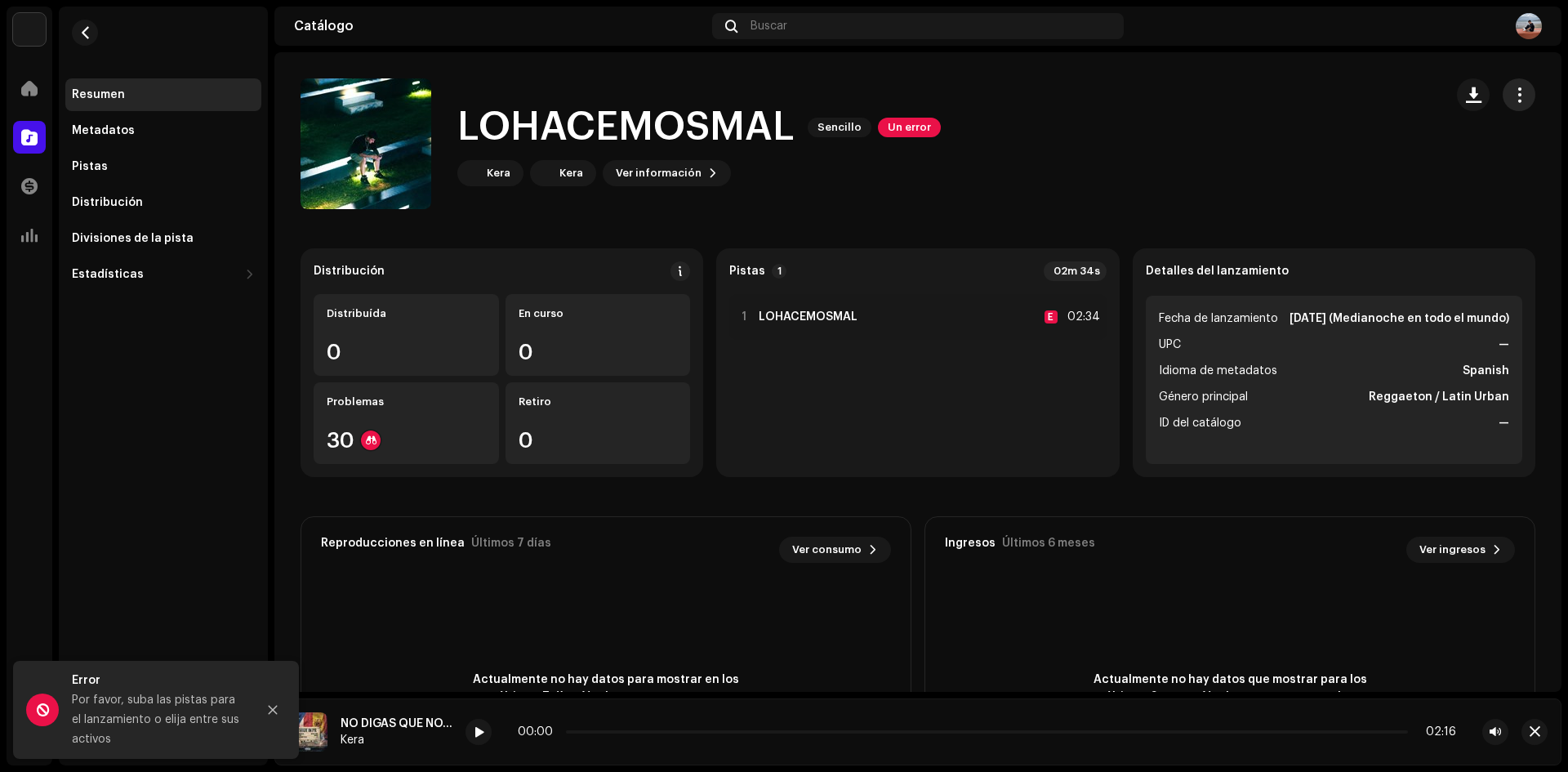
click at [1503, 105] on re-m-actions-button at bounding box center [1519, 94] width 32 height 32
click at [1503, 105] on button "button" at bounding box center [1519, 94] width 32 height 32
click at [1243, 163] on div "LOHACEMOSMAL Sencillo Un error Kera Kera Ver información" at bounding box center [866, 144] width 1130 height 131
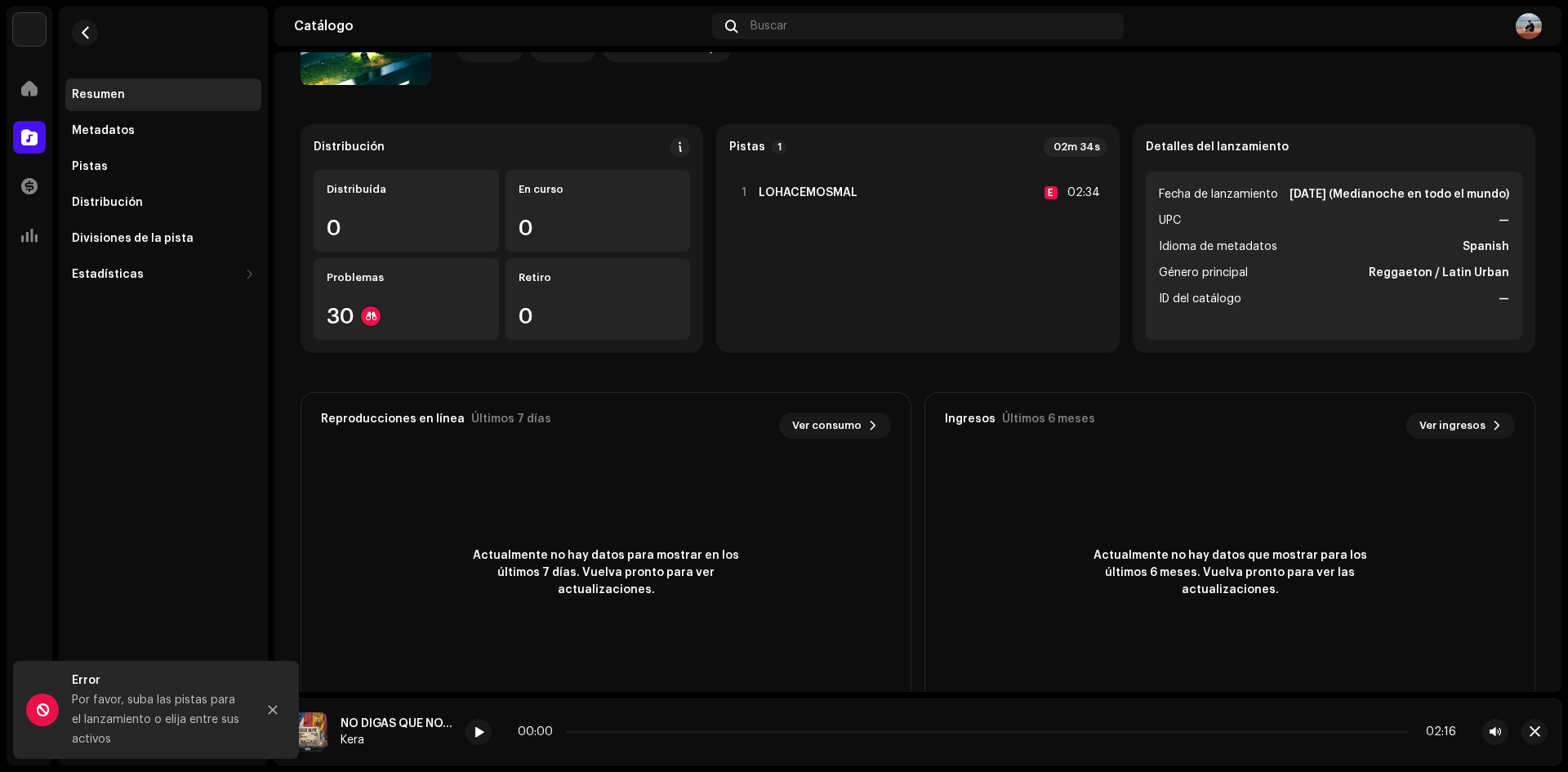
scroll to position [178, 0]
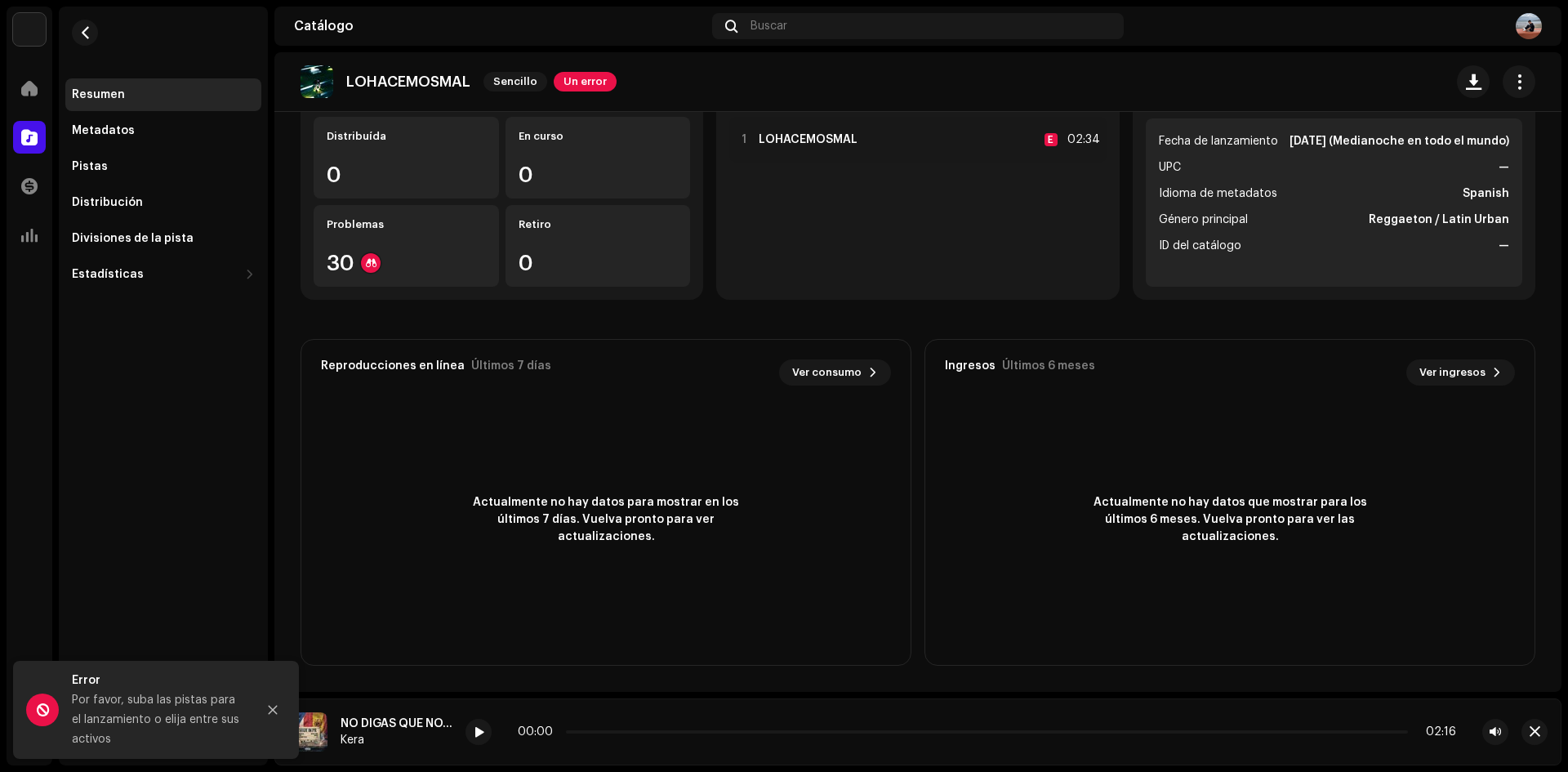
click at [116, 149] on div "Resumen Metadatos Pistas Distribución Divisiones de la pista Estadísticas Consu…" at bounding box center [163, 184] width 196 height 213
click at [120, 136] on div "Metadatos" at bounding box center [104, 130] width 63 height 13
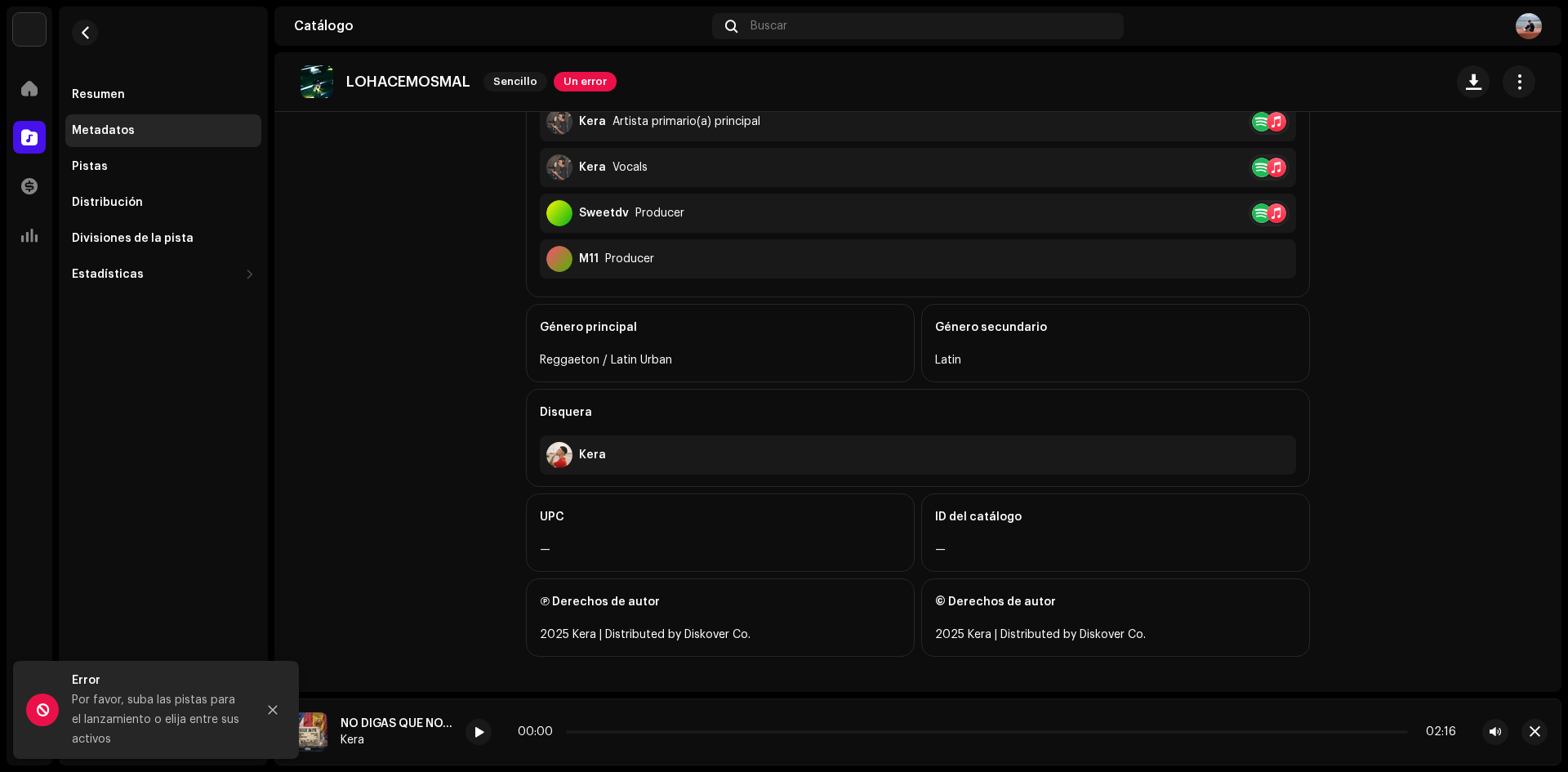
scroll to position [498, 0]
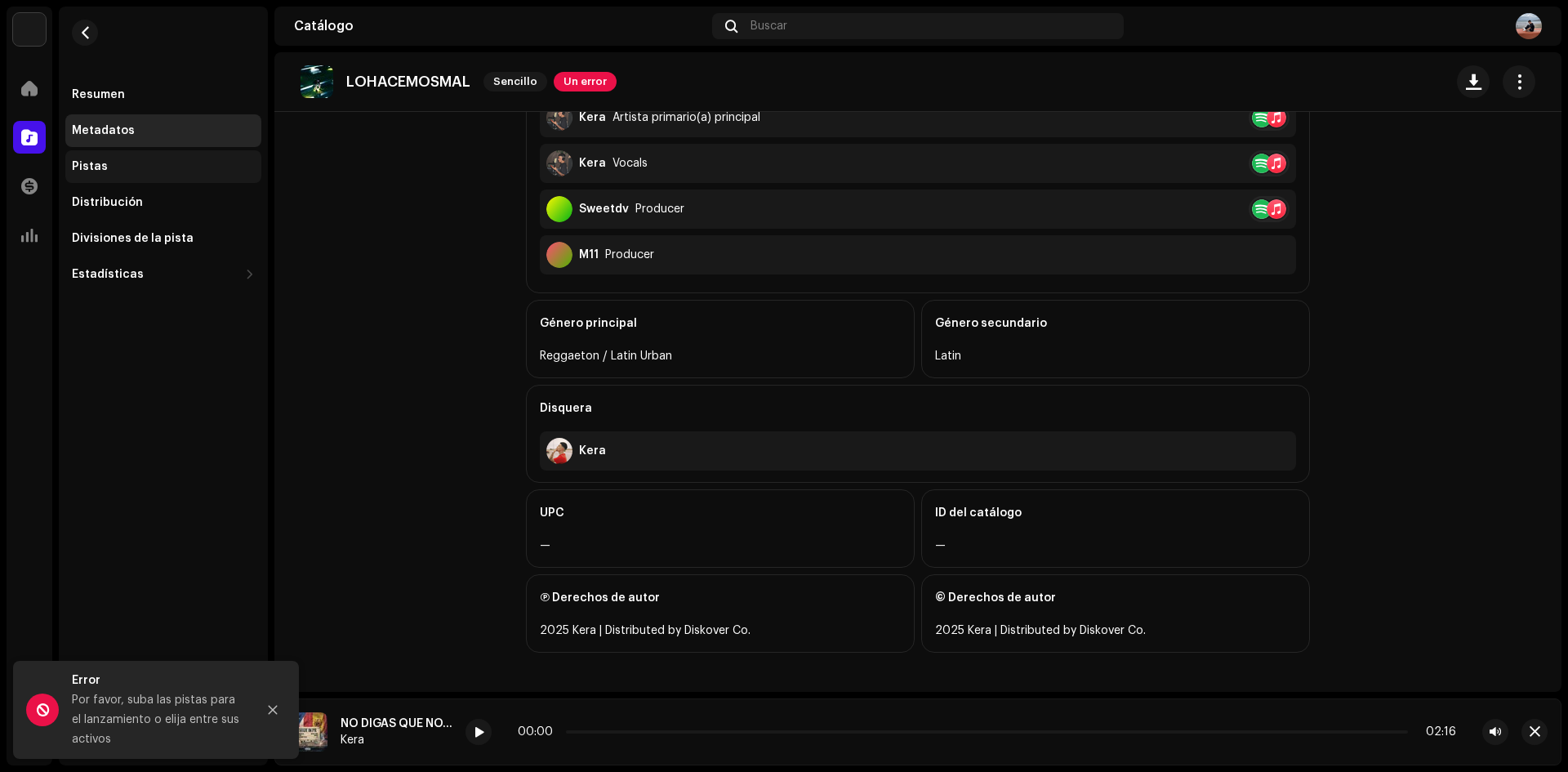
click at [127, 175] on div "Pistas" at bounding box center [163, 167] width 196 height 32
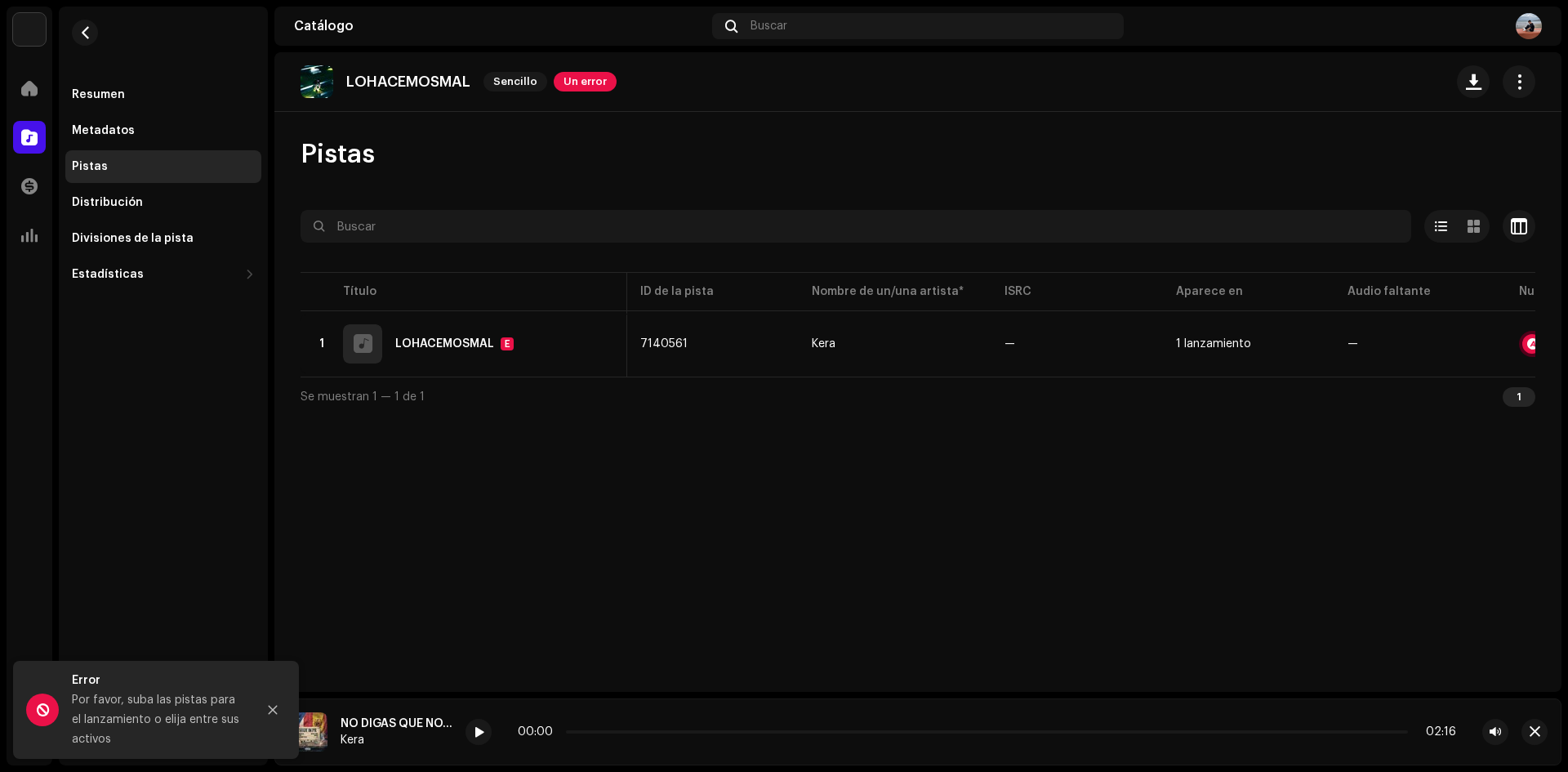
scroll to position [0, 156]
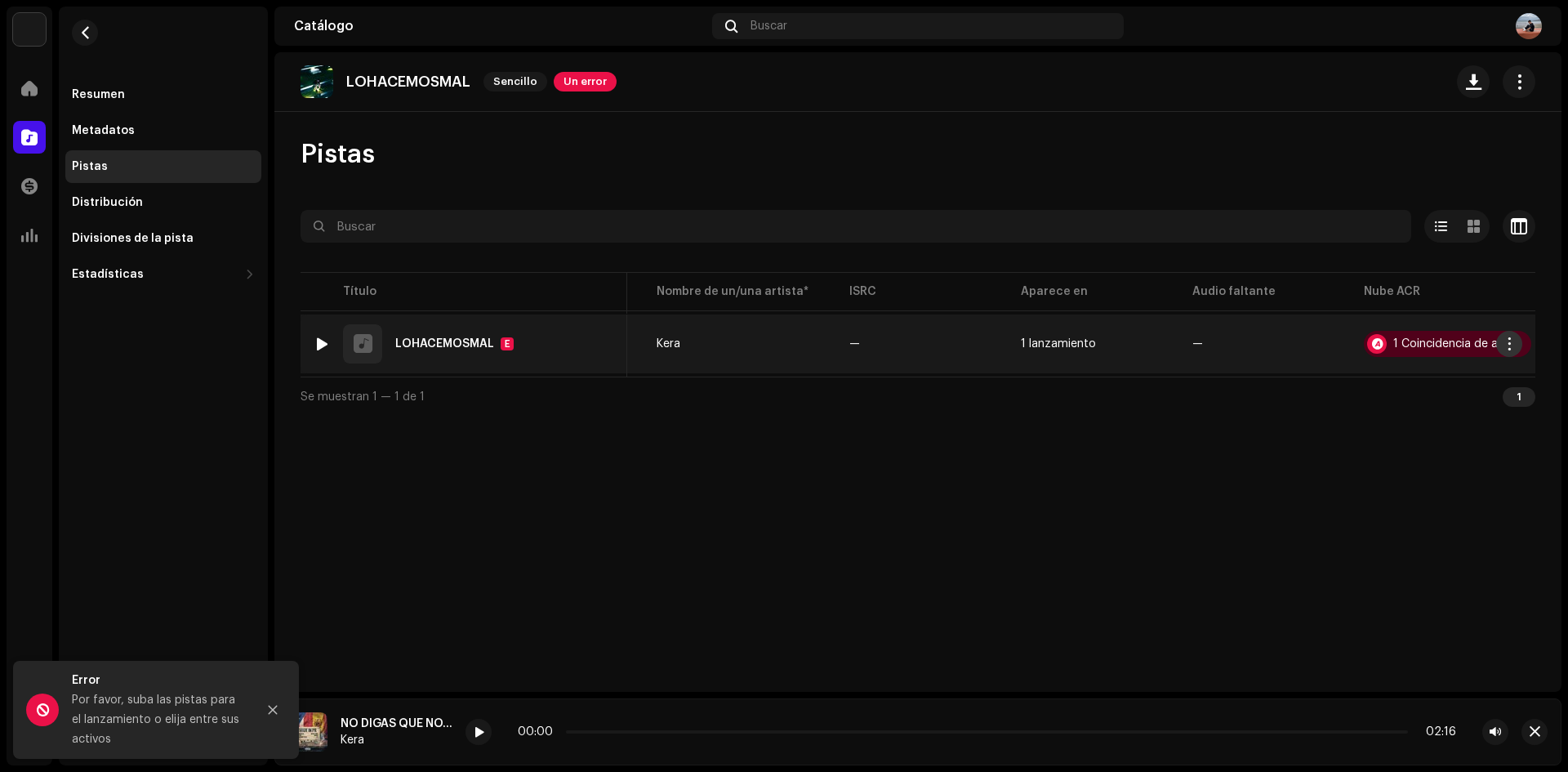
click at [1514, 348] on span "button" at bounding box center [1509, 343] width 12 height 13
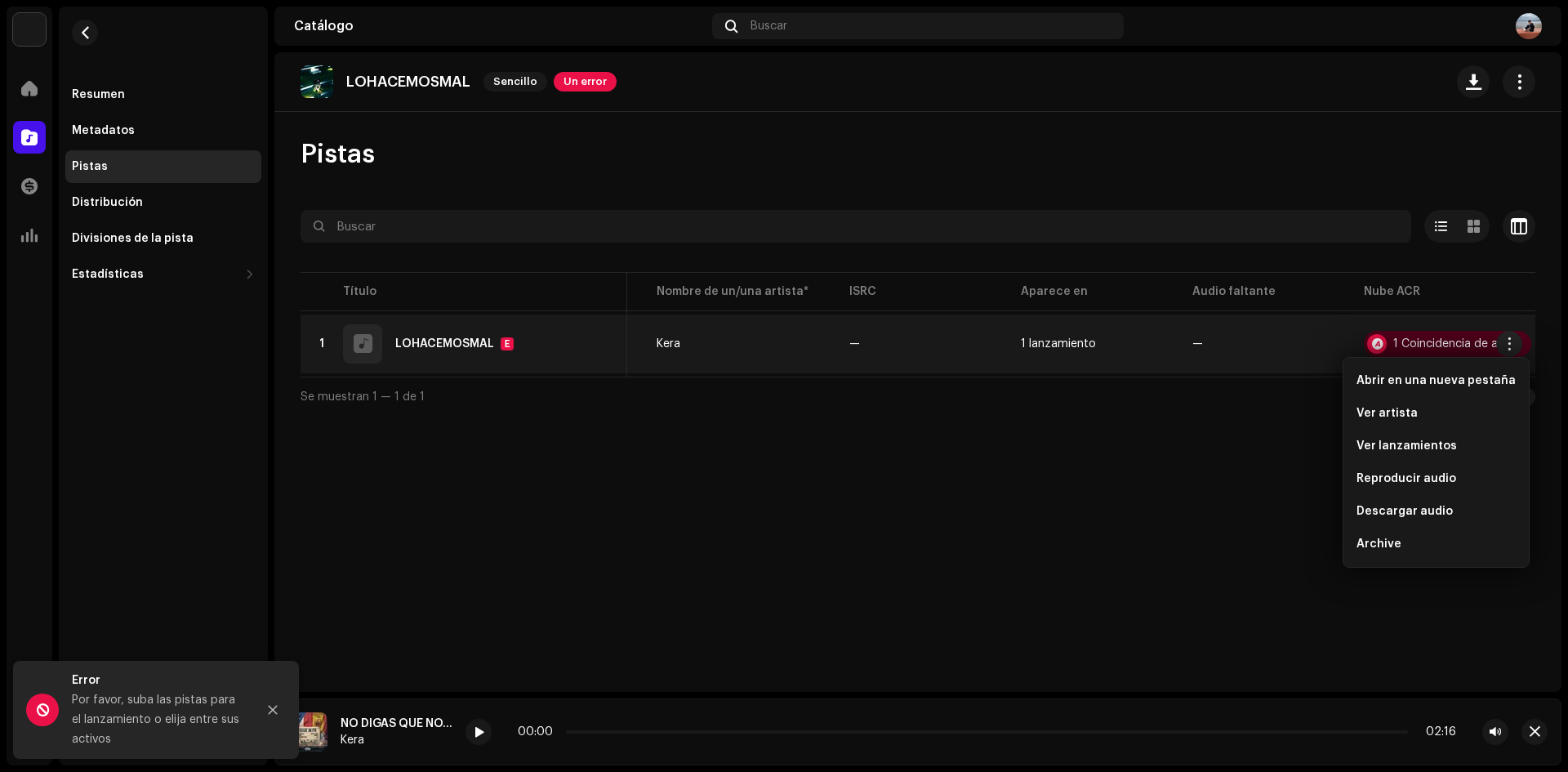
click at [1153, 576] on div "LOHACEMOSMAL Sencillo Un error Pistas Seleccionado 0 Opciones Filtros Estado de…" at bounding box center [918, 372] width 1287 height 639
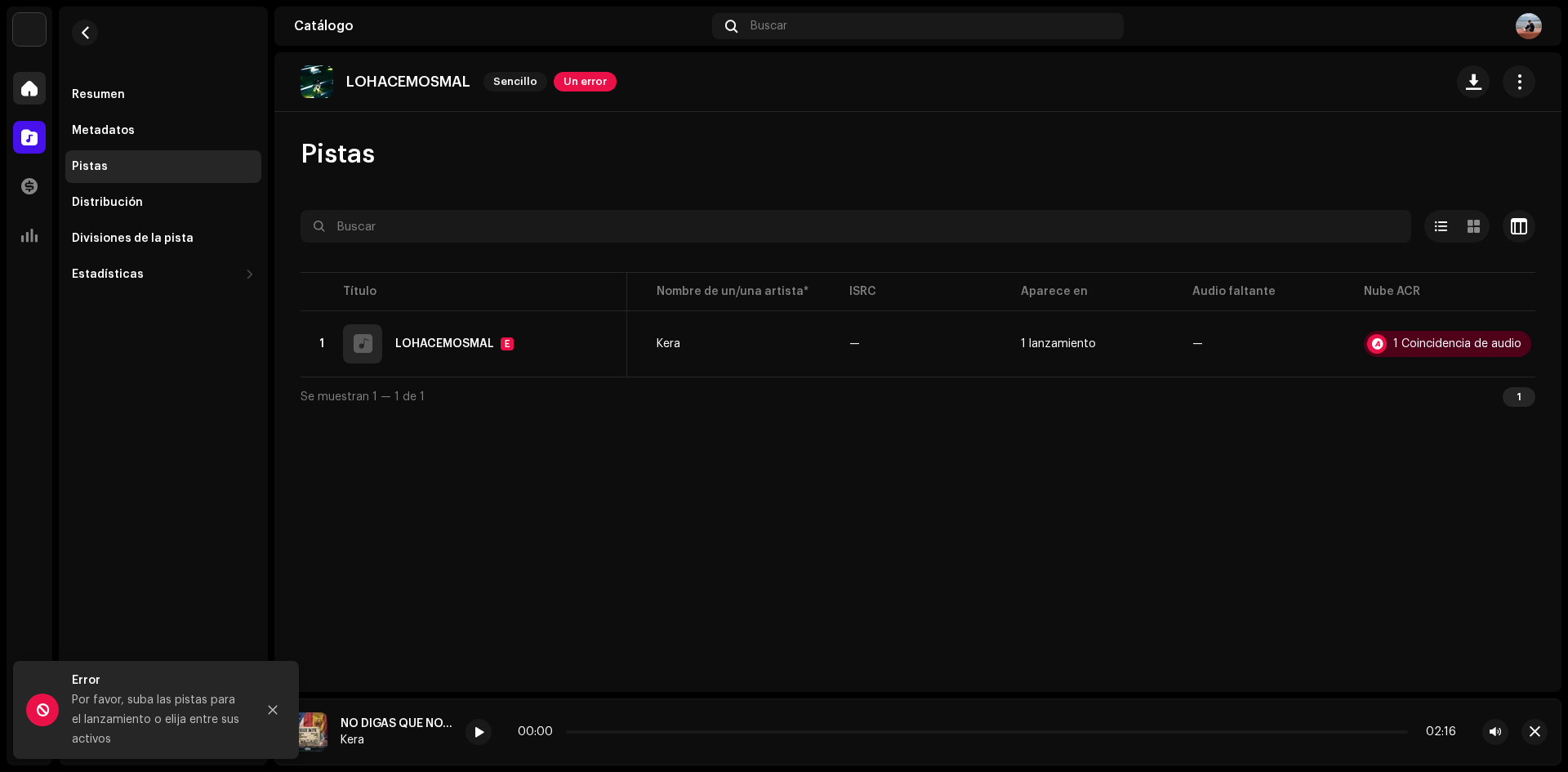
click at [23, 88] on span at bounding box center [29, 88] width 16 height 13
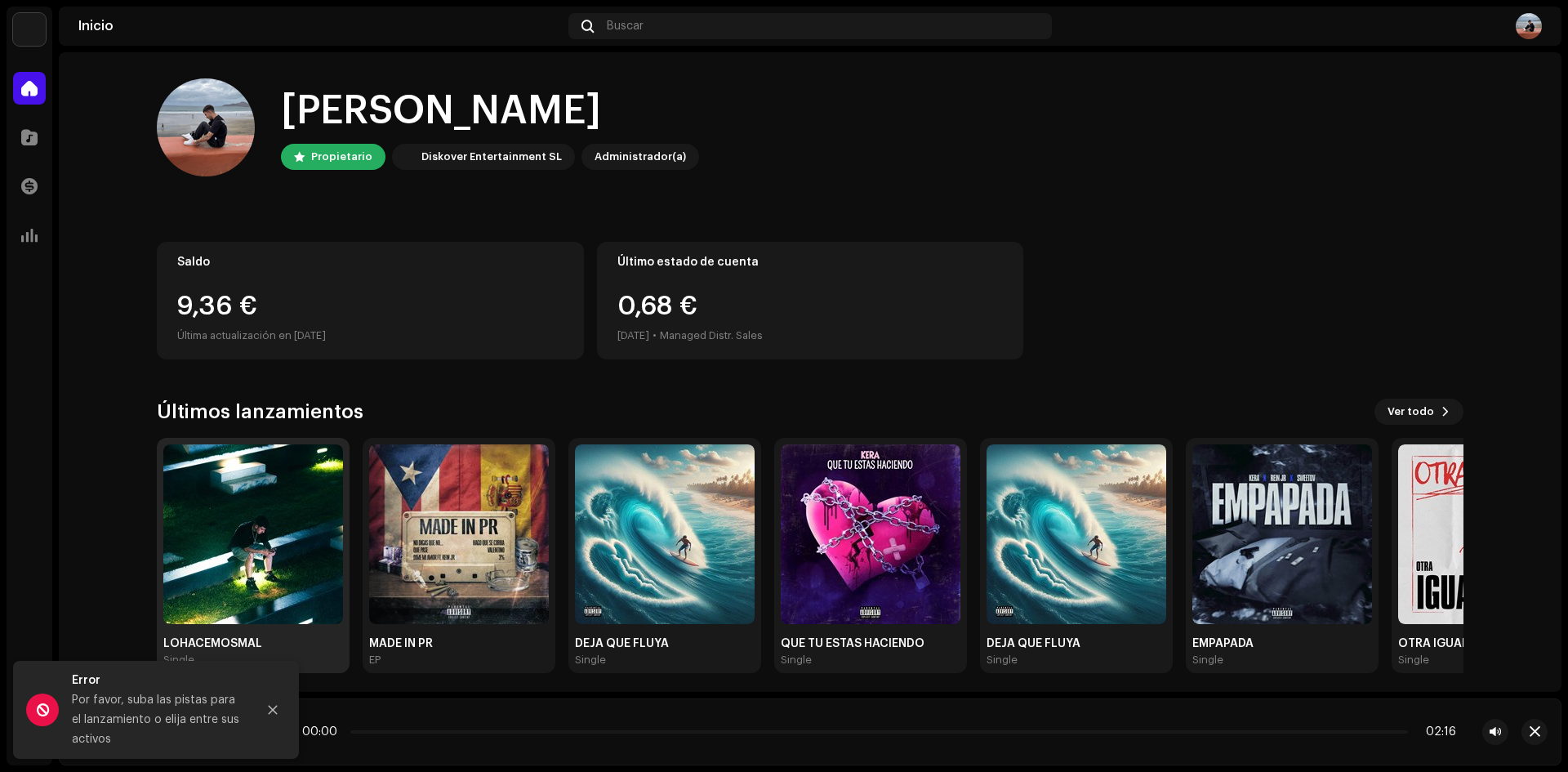
click at [276, 527] on img at bounding box center [252, 534] width 179 height 179
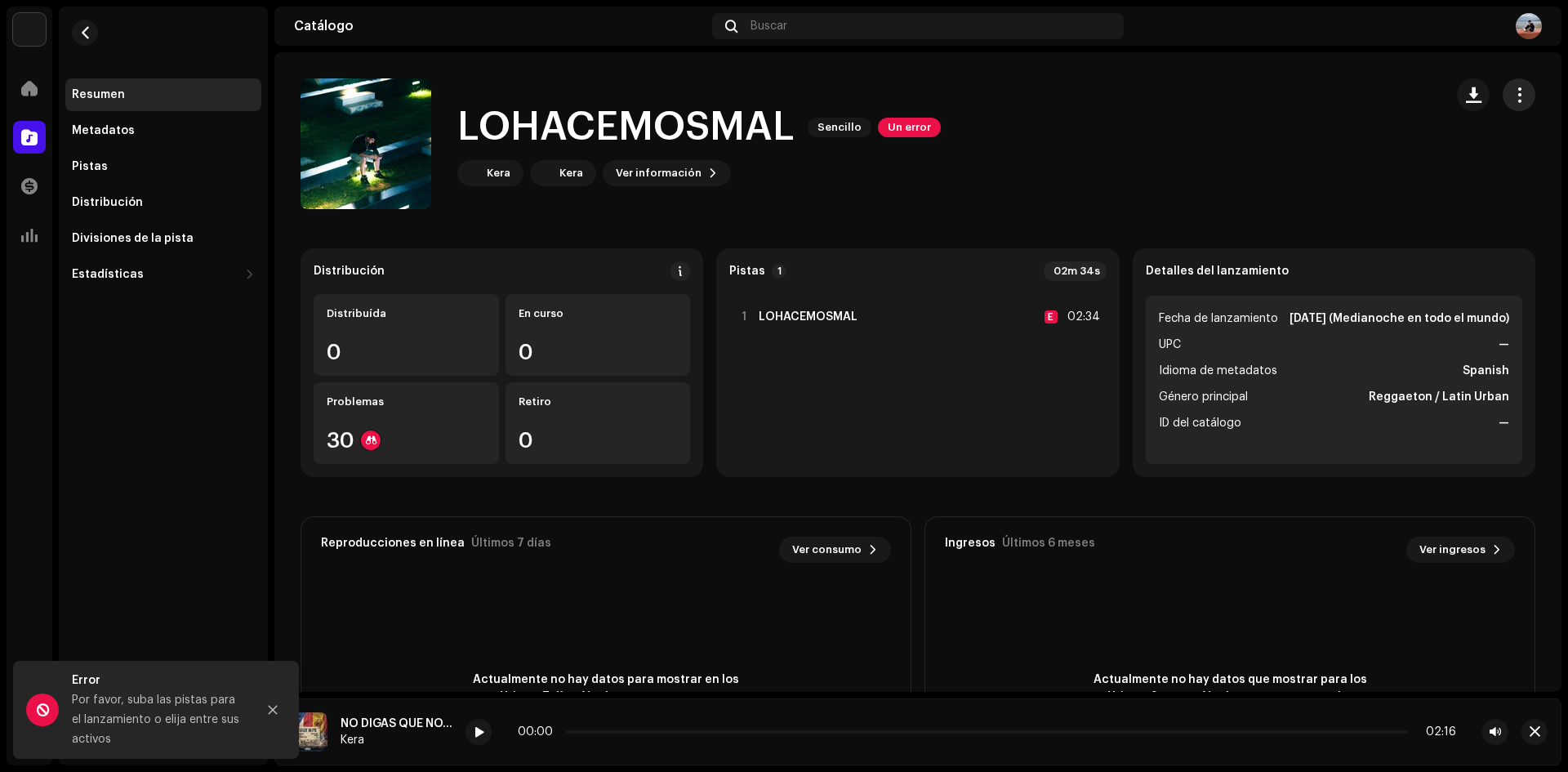
click at [1512, 88] on span "button" at bounding box center [1520, 94] width 15 height 13
click at [1198, 158] on div "LOHACEMOSMAL Sencillo Un error Kera Kera Ver información" at bounding box center [866, 144] width 1130 height 131
drag, startPoint x: 1016, startPoint y: 193, endPoint x: 1020, endPoint y: 184, distance: 9.8
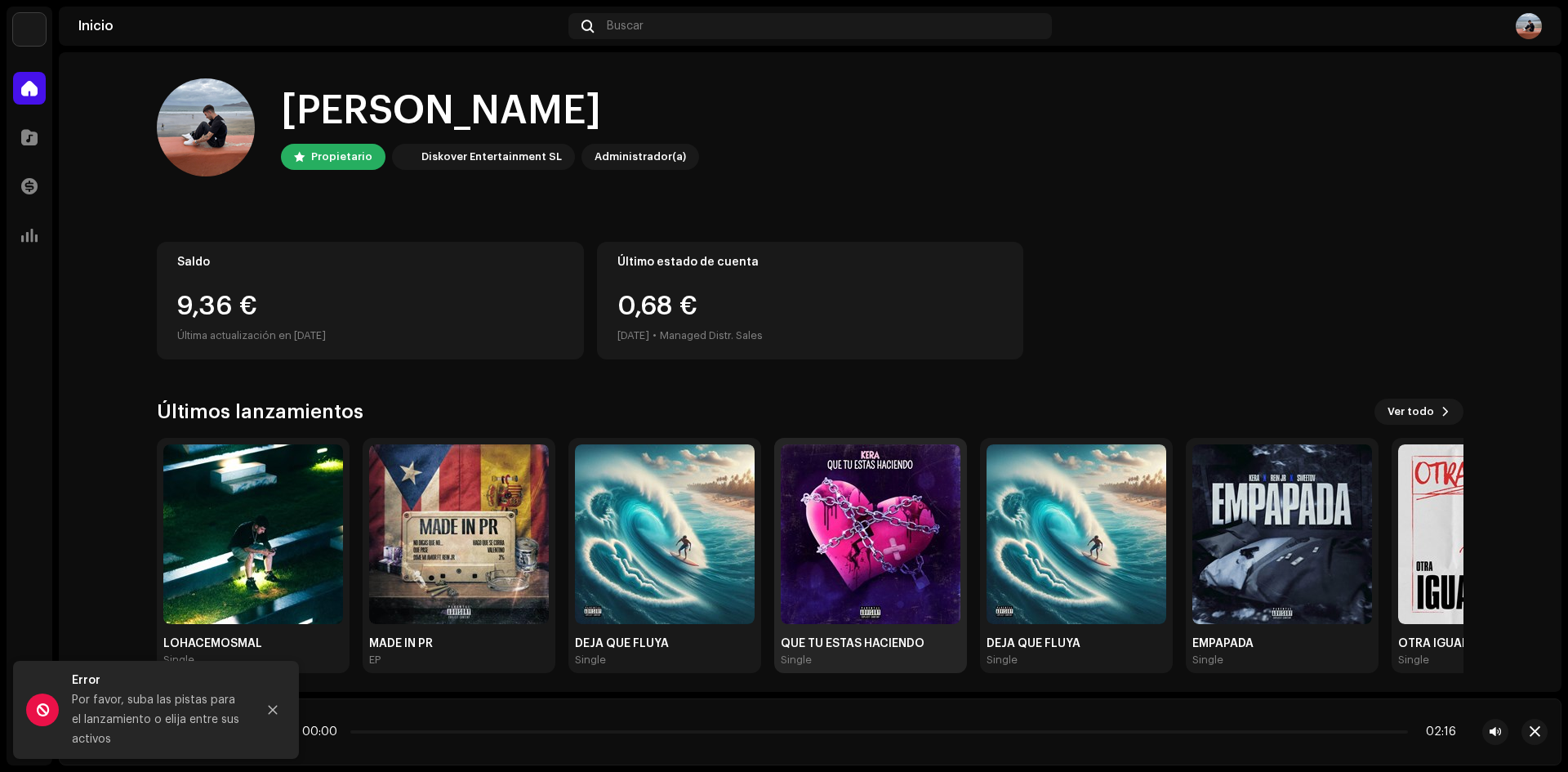
click at [909, 531] on img at bounding box center [870, 534] width 179 height 179
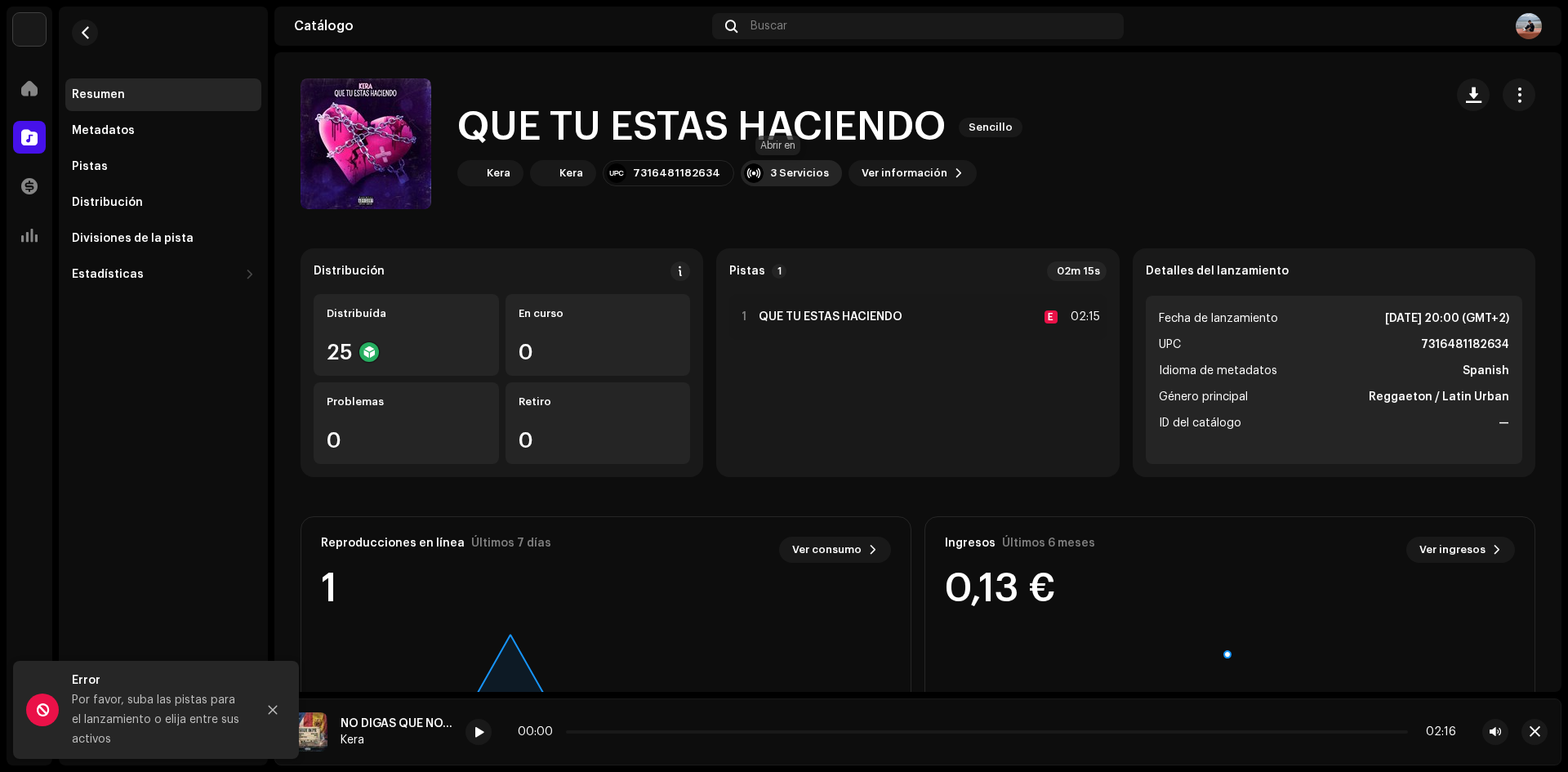
click at [758, 163] on div "3 Servicios" at bounding box center [791, 173] width 101 height 26
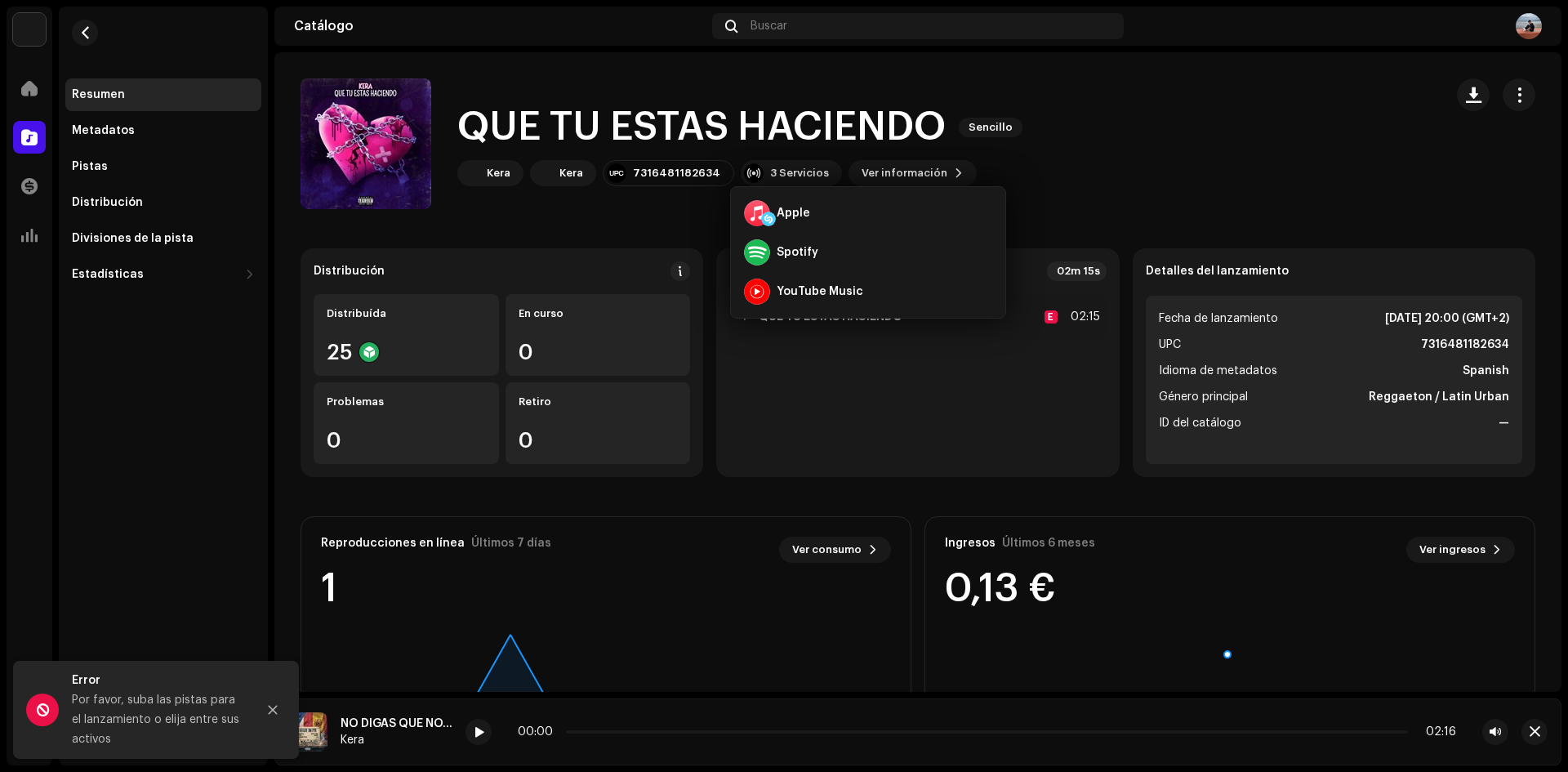
click at [1099, 203] on div "QUE TU ESTAS HACIENDO Sencillo Kera Kera 7316481182634 3 Servicios Ver informac…" at bounding box center [866, 144] width 1130 height 131
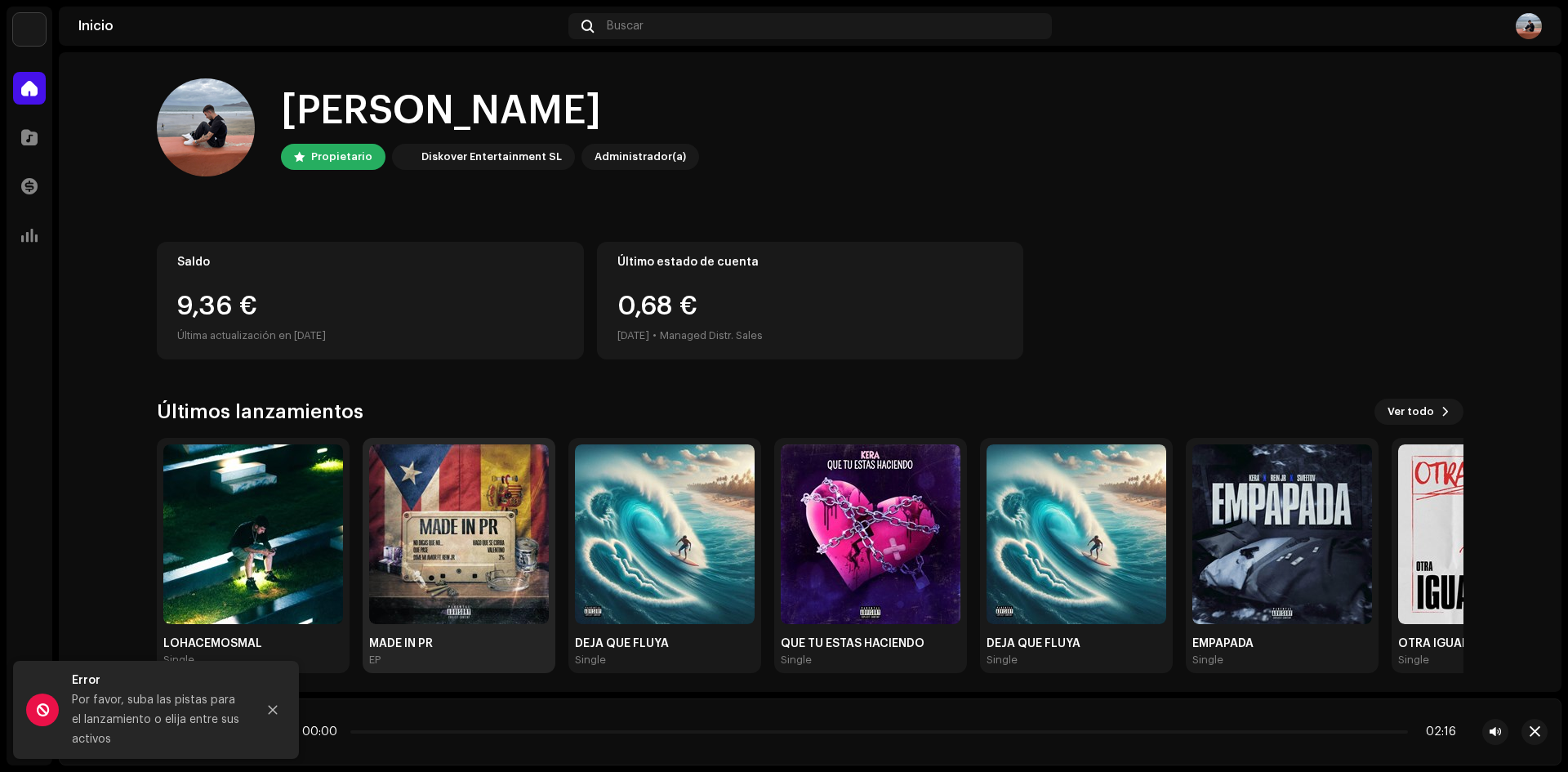
click at [497, 544] on img at bounding box center [458, 534] width 179 height 179
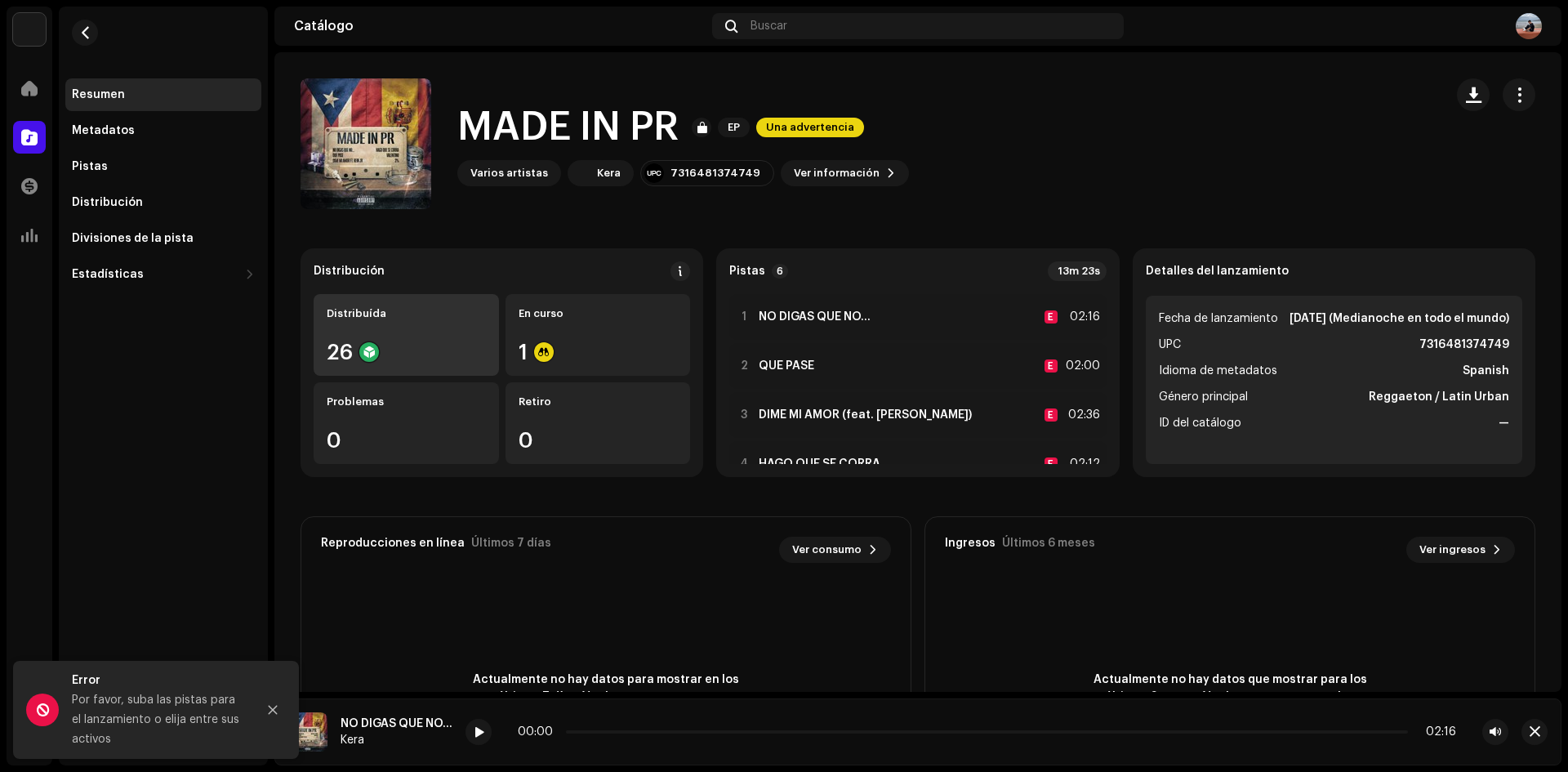
click at [413, 346] on div "26" at bounding box center [405, 352] width 159 height 21
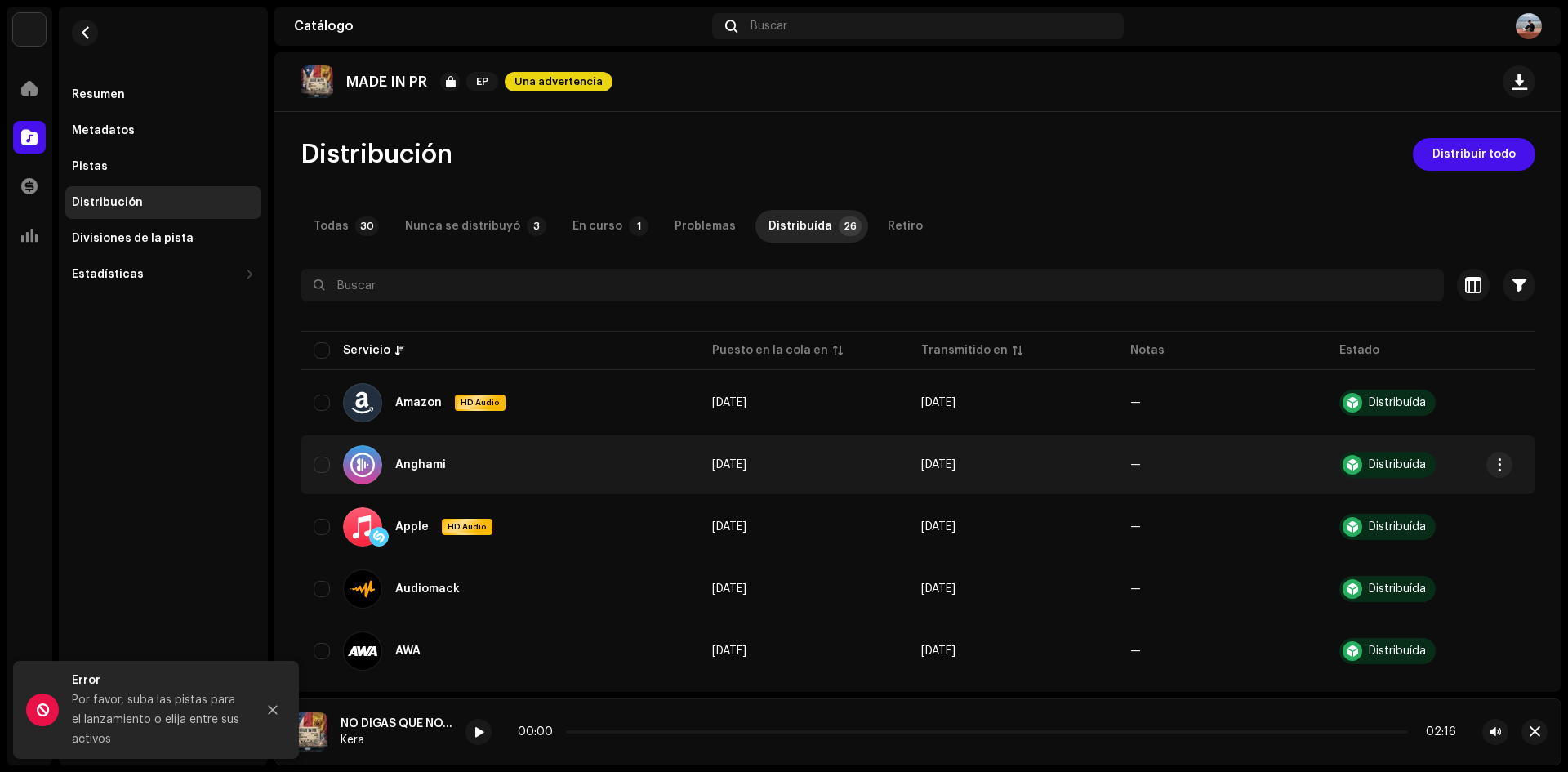
drag, startPoint x: 628, startPoint y: 483, endPoint x: 639, endPoint y: 480, distance: 11.4
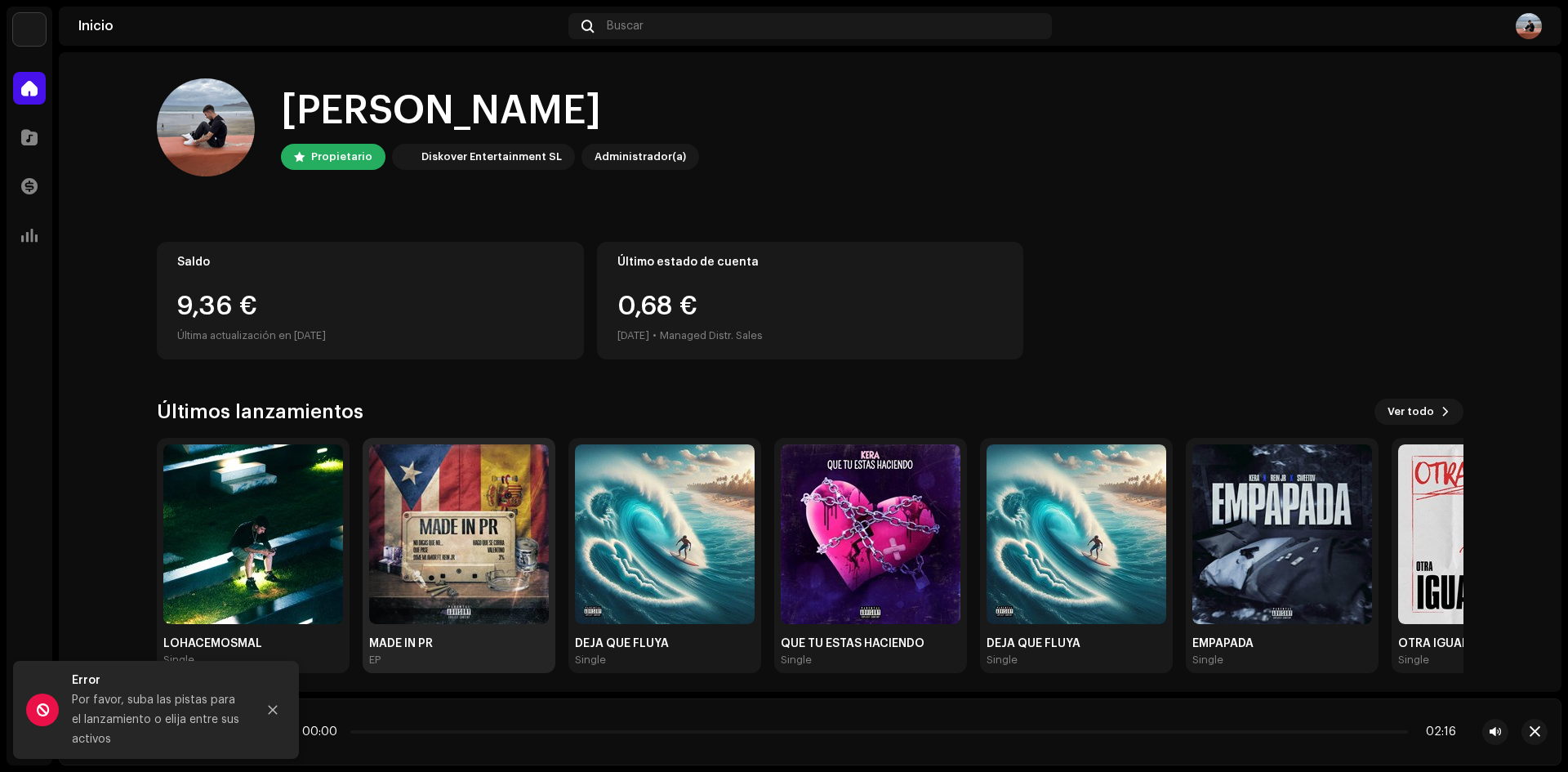
click at [513, 513] on img at bounding box center [458, 534] width 179 height 179
click at [495, 501] on img at bounding box center [458, 534] width 179 height 179
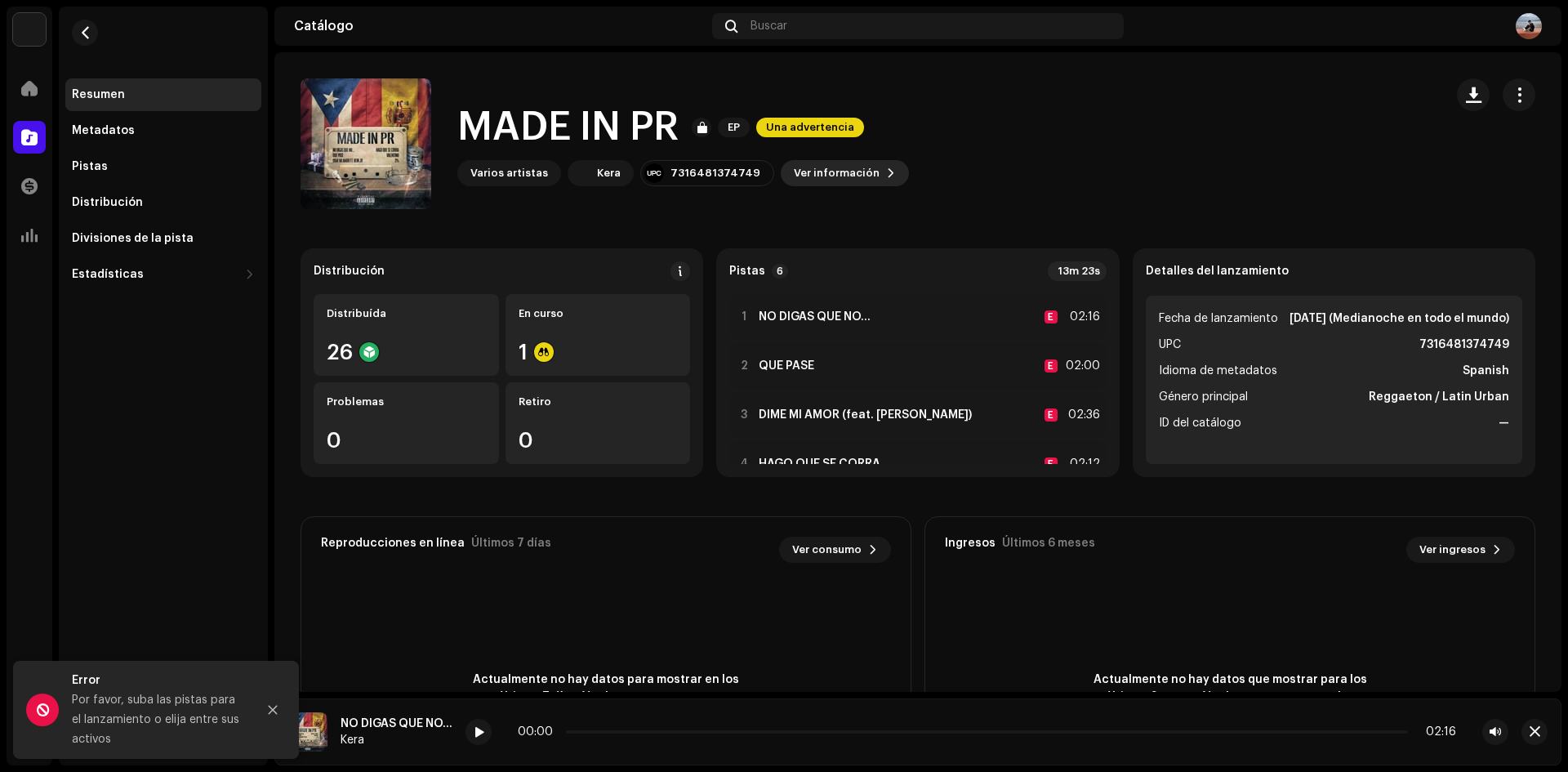
click at [830, 181] on span "Ver información" at bounding box center [836, 173] width 86 height 32
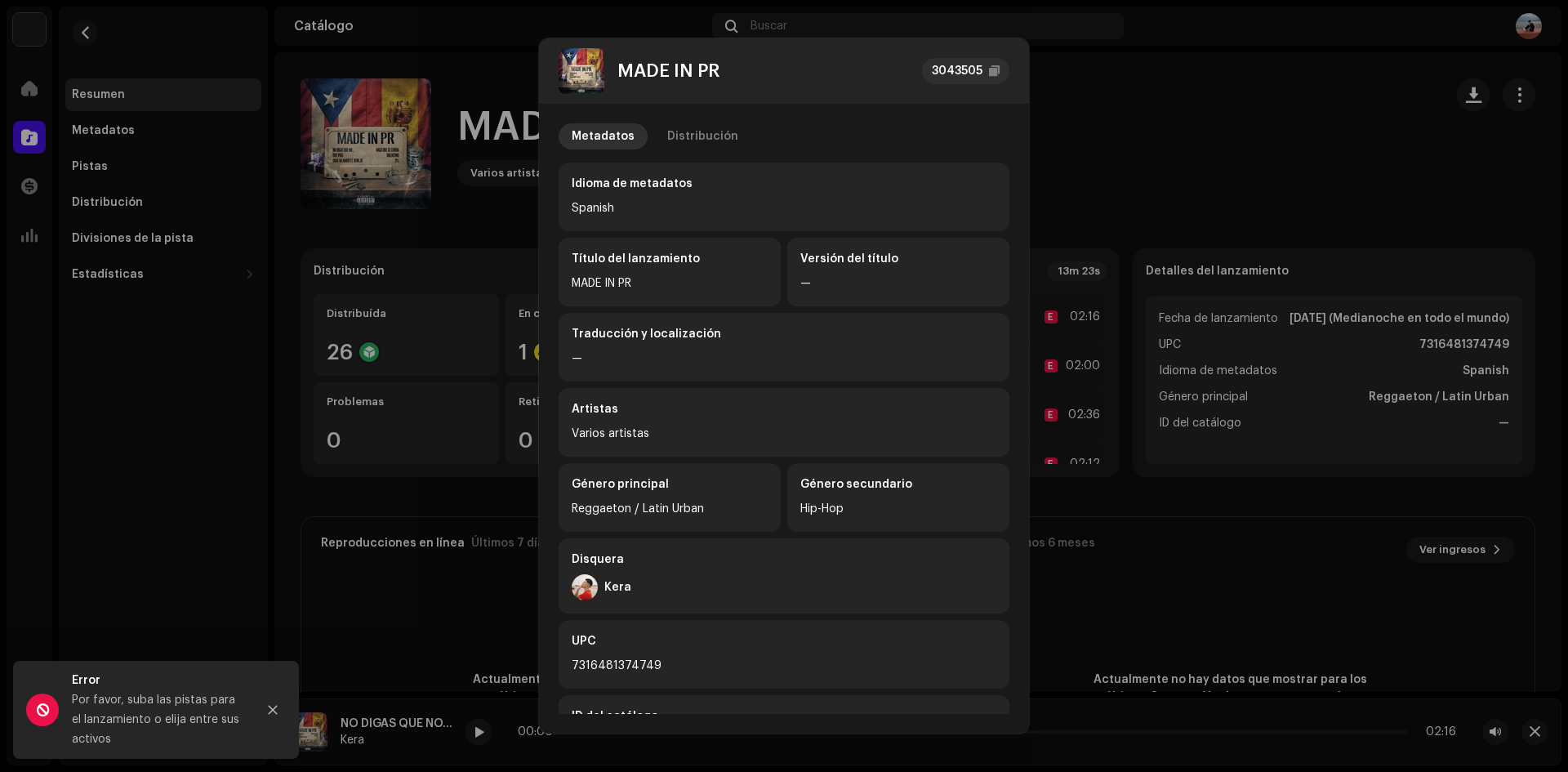
click at [682, 151] on div "Metadatos Distribución Idioma de metadatos Spanish Título del lanzamiento MADE …" at bounding box center [784, 491] width 450 height 735
click at [710, 147] on div "Distribución" at bounding box center [703, 136] width 71 height 26
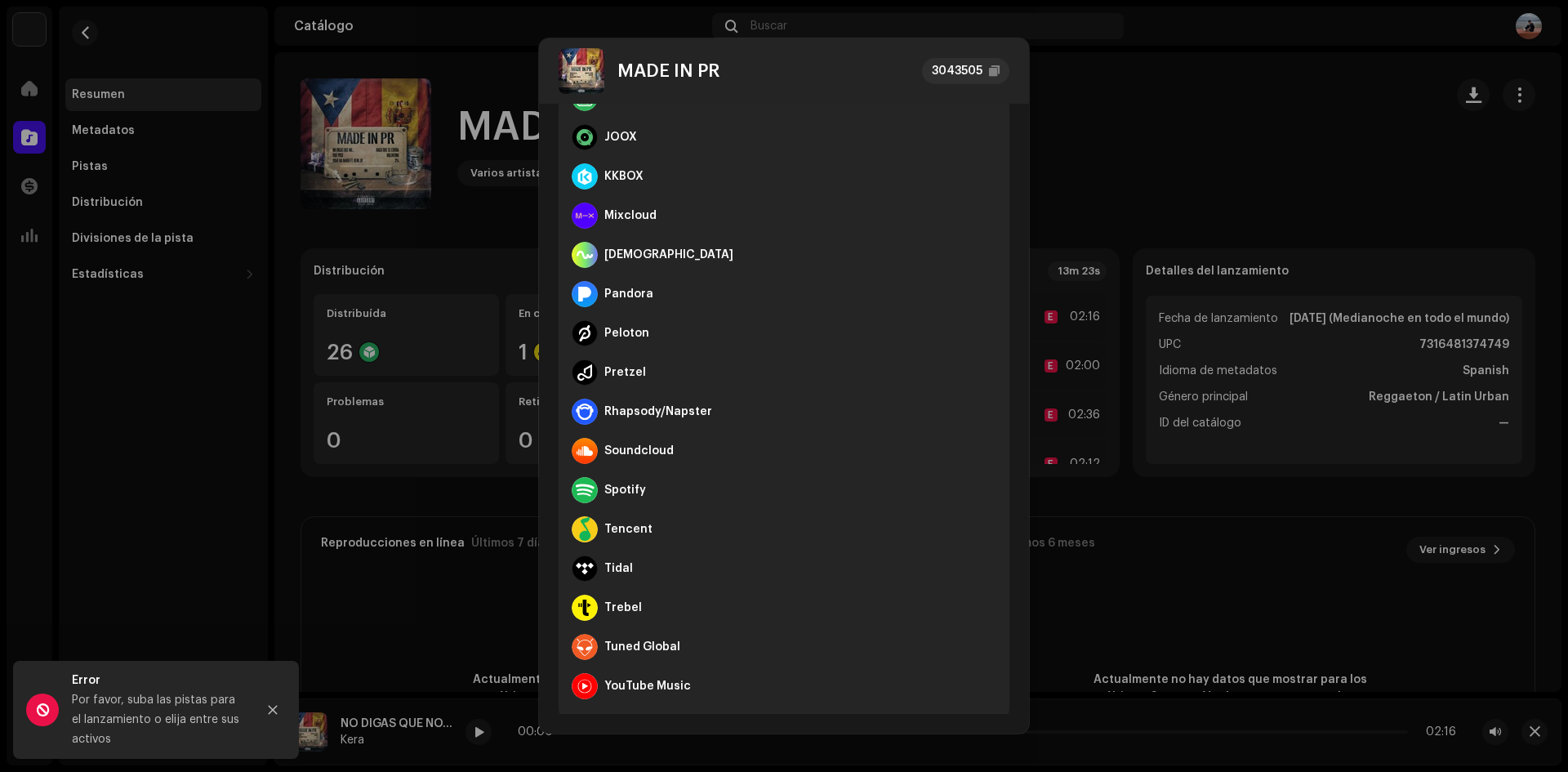
scroll to position [612, 0]
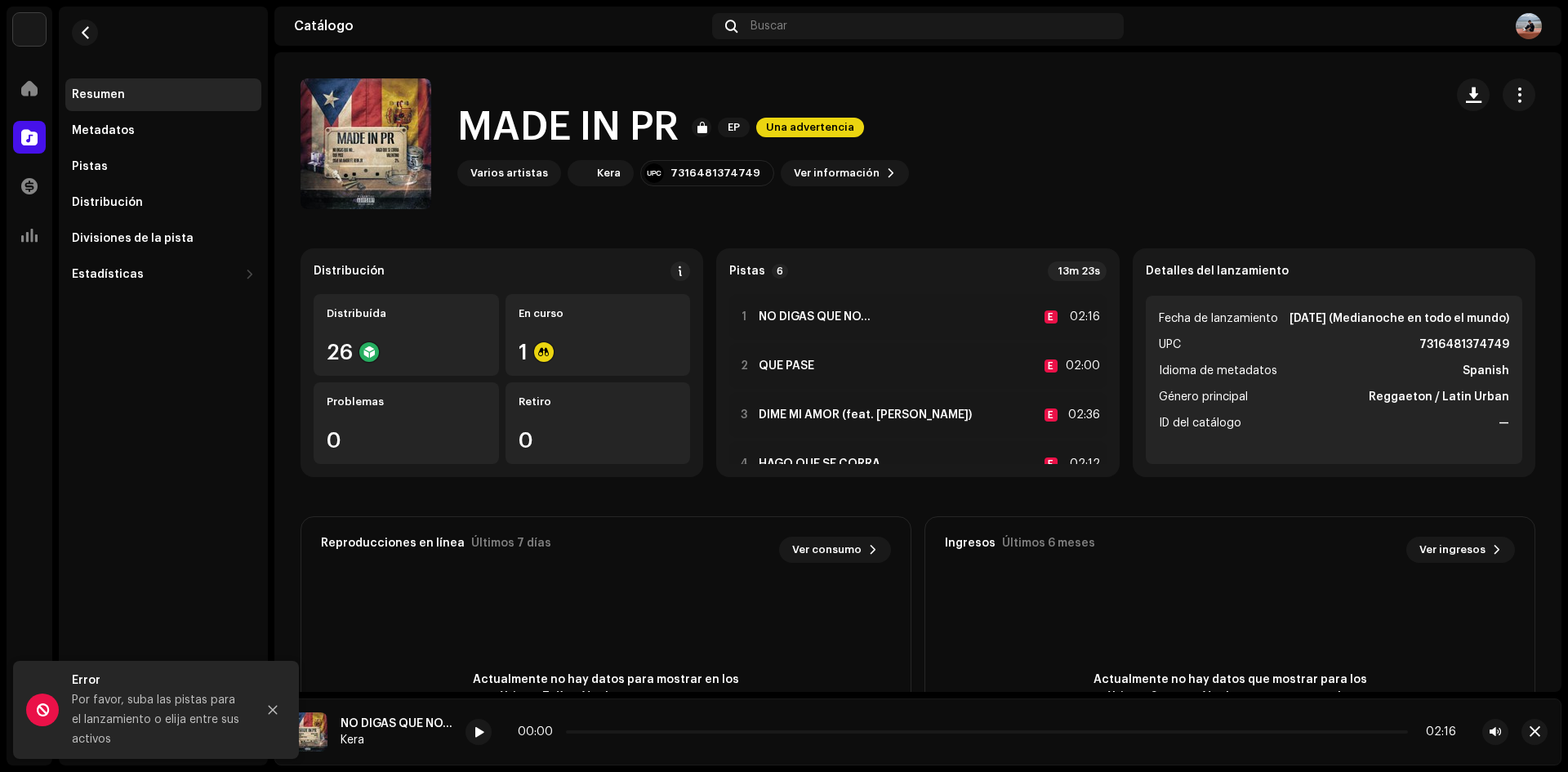
click at [1139, 149] on div "MADE IN PR 3043505 Metadatos Distribución Fecha de lanzamiento [DATE] (Medianoc…" at bounding box center [784, 386] width 1568 height 772
drag, startPoint x: 671, startPoint y: 26, endPoint x: 671, endPoint y: 36, distance: 10.0
click at [671, 26] on div "Catálogo" at bounding box center [500, 26] width 411 height 13
click at [678, 180] on div "7316481374749" at bounding box center [707, 173] width 134 height 26
click at [683, 175] on div "7316481374749" at bounding box center [716, 173] width 90 height 13
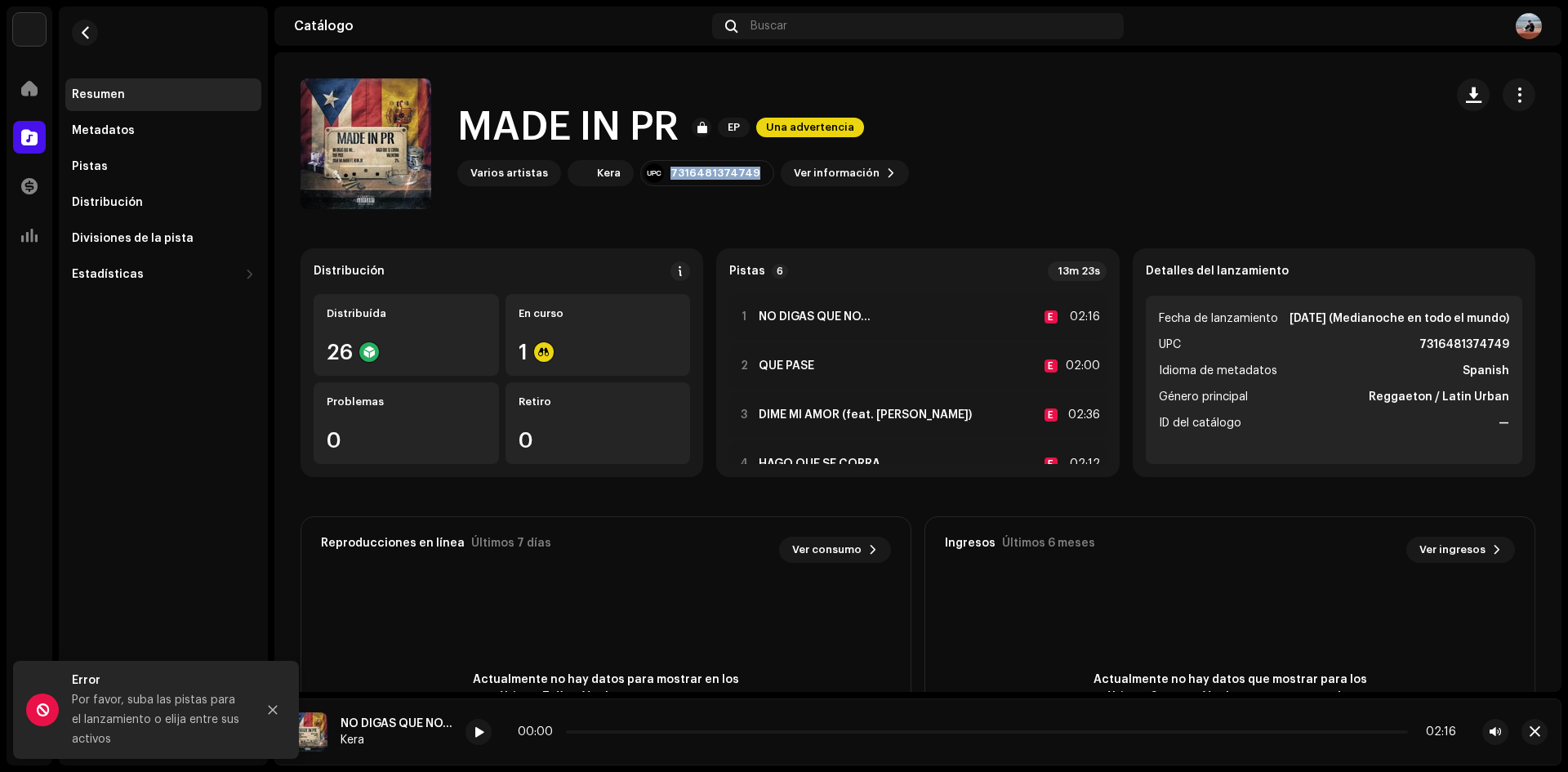
click at [683, 175] on div "7316481374749" at bounding box center [716, 173] width 90 height 13
copy div "7316481374749"
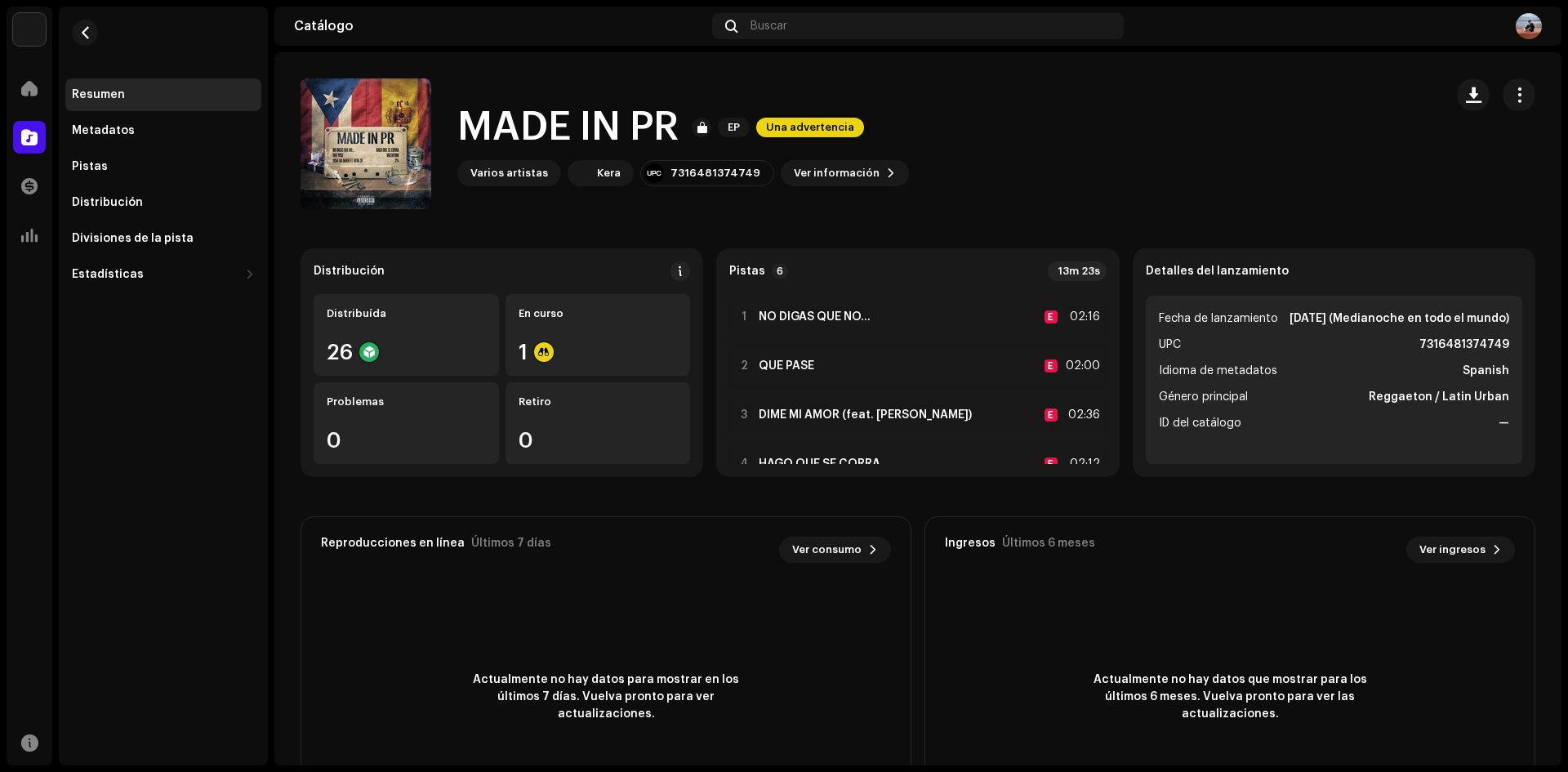
click at [660, 275] on div "Distribución" at bounding box center [501, 270] width 376 height 20
click at [675, 275] on span at bounding box center [680, 270] width 11 height 13
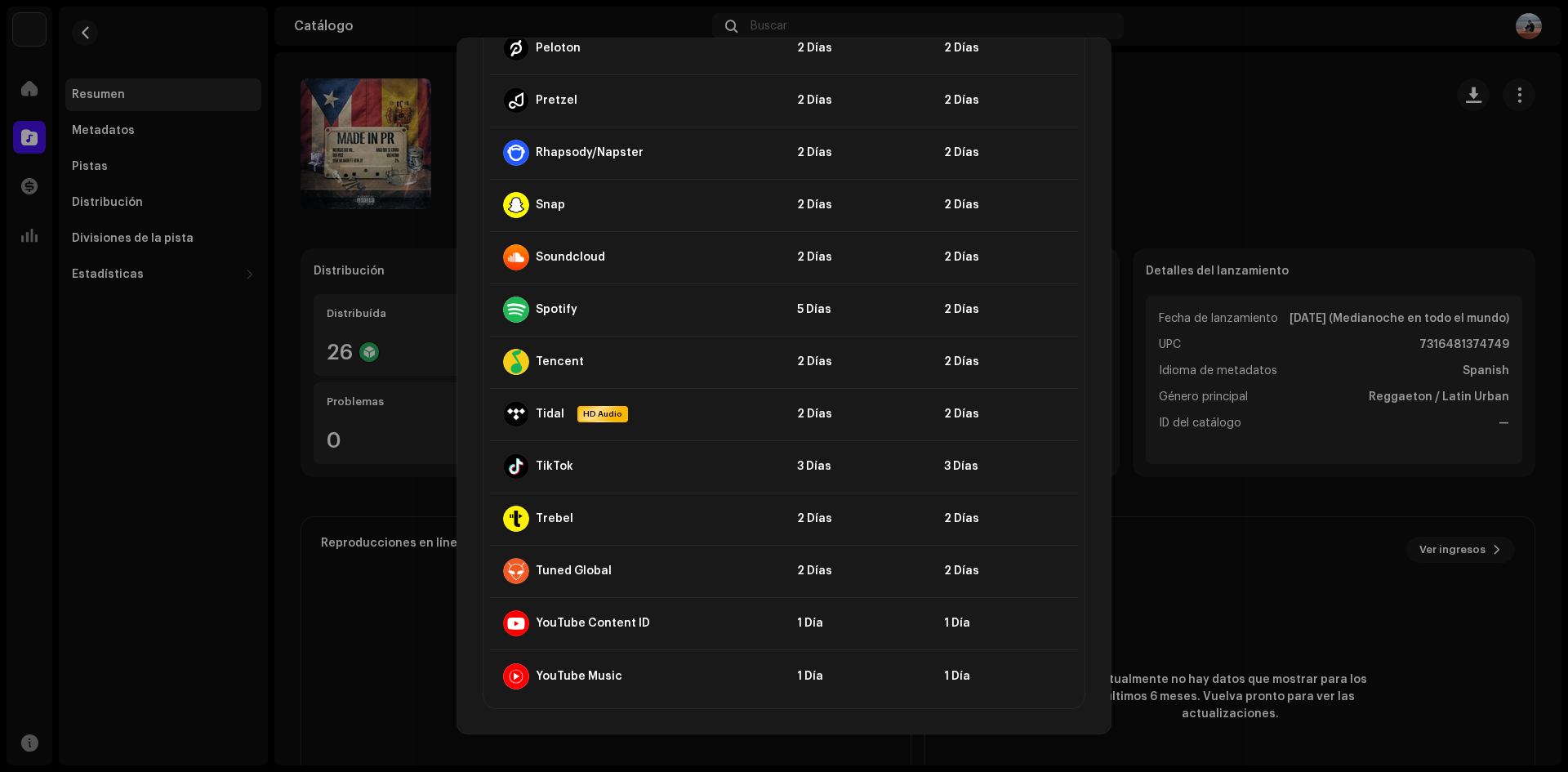
scroll to position [1464, 0]
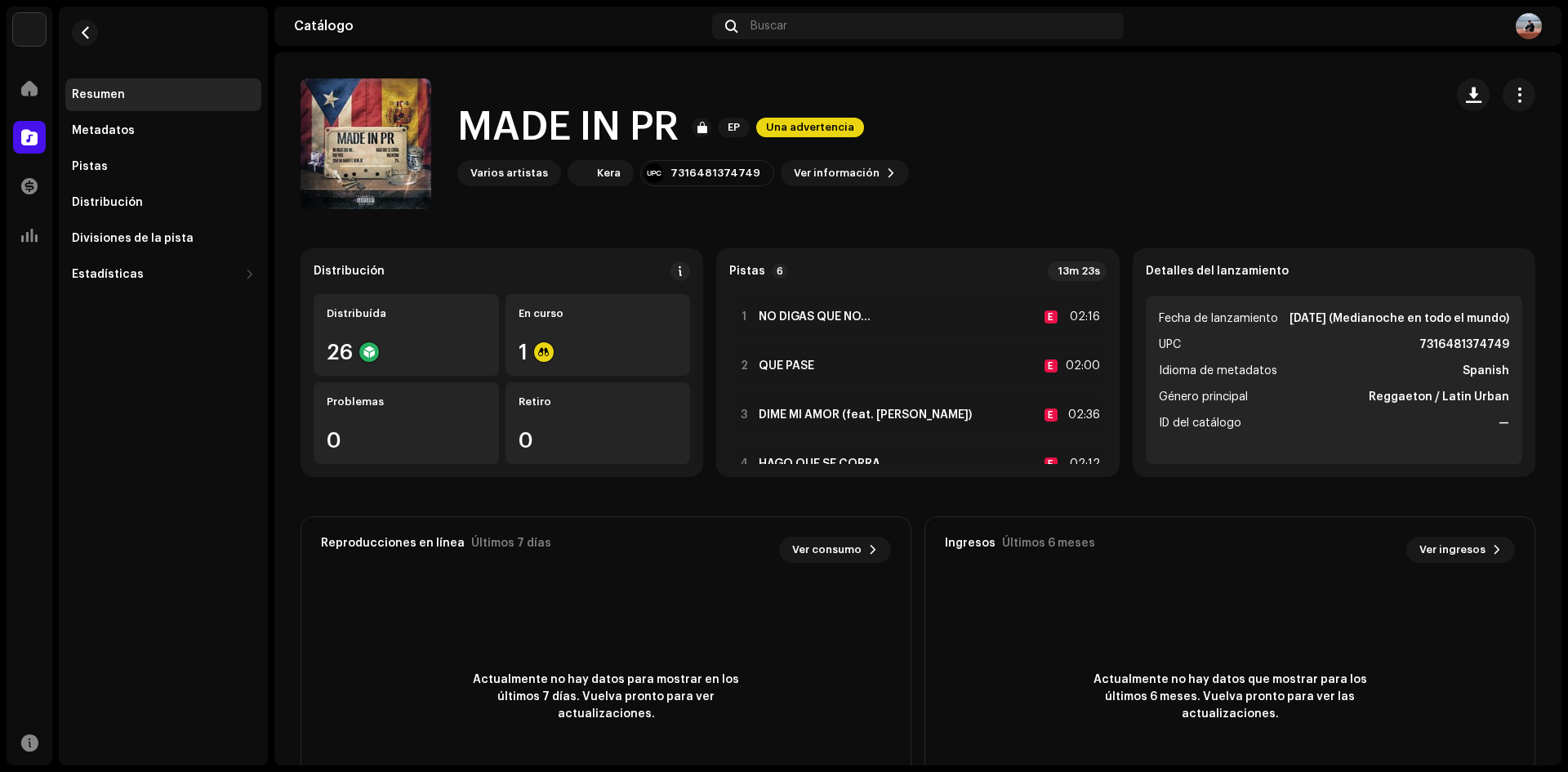
click at [1293, 556] on div "Directrices de la PSD sobre el plazo de transmisión Solemos transmitir sus lanz…" at bounding box center [784, 386] width 1568 height 772
click at [144, 143] on div "Metadatos" at bounding box center [163, 131] width 196 height 32
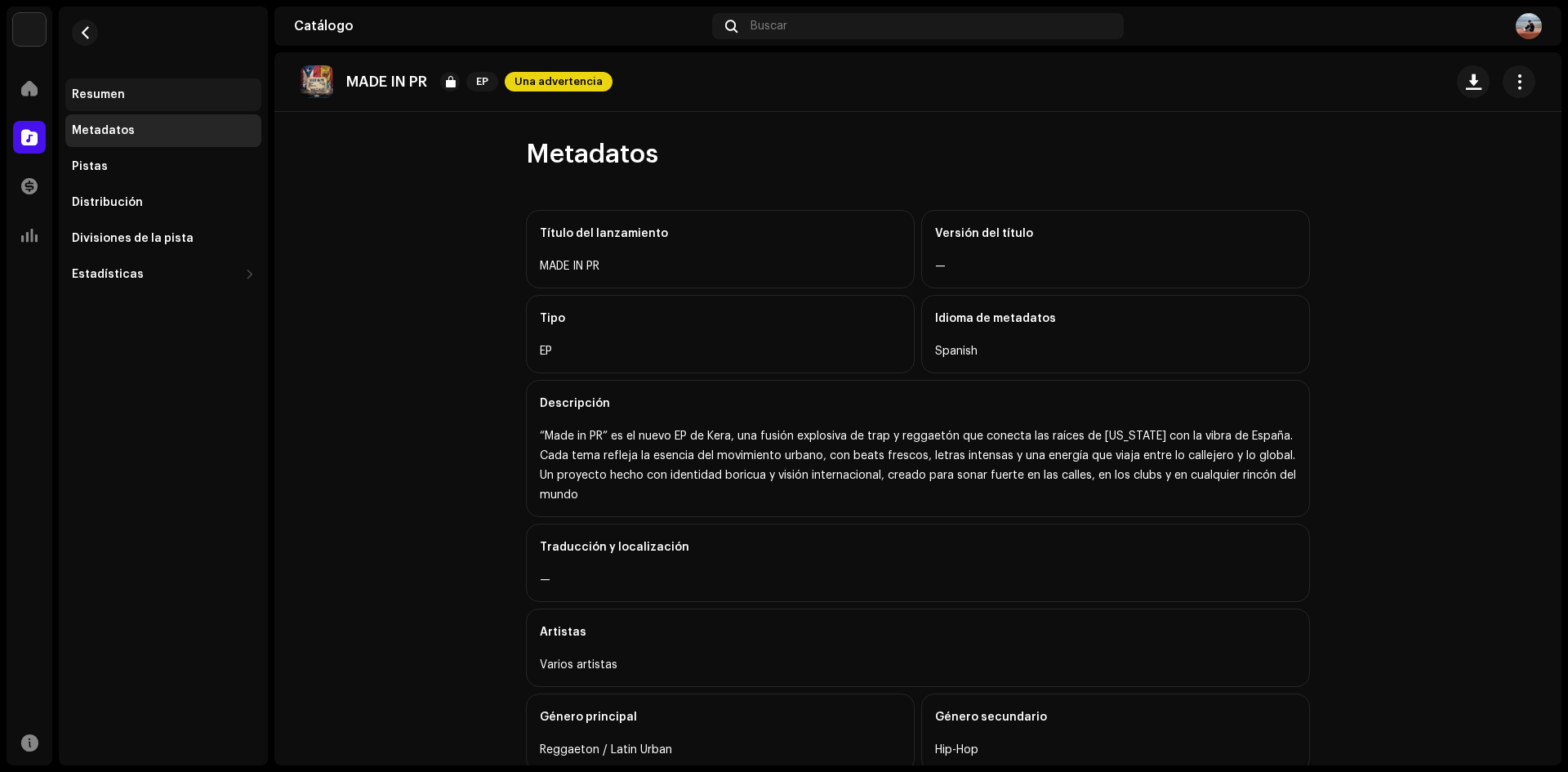
click at [152, 110] on div "Resumen" at bounding box center [163, 94] width 196 height 32
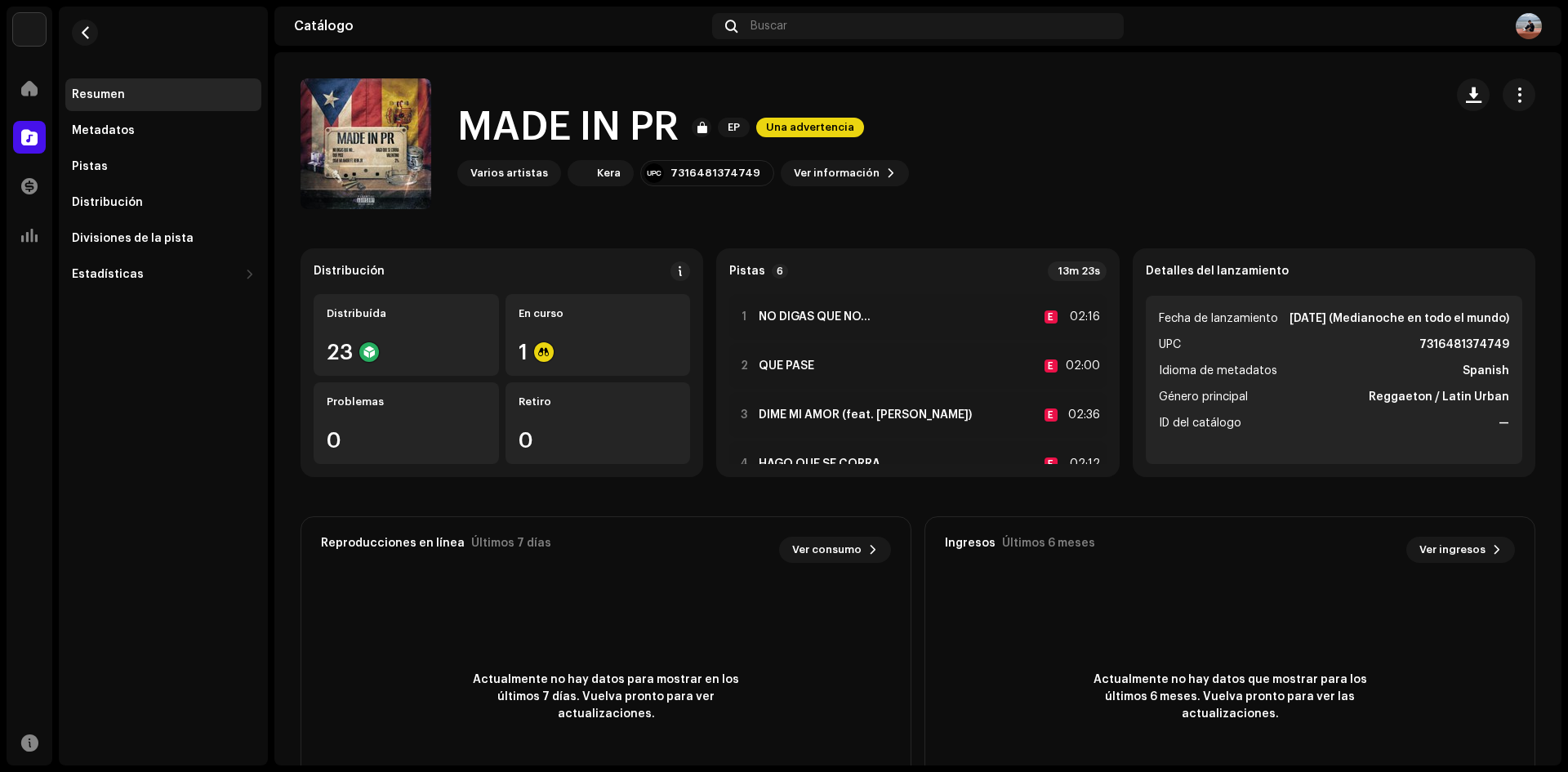
click at [36, 106] on div "Inicio" at bounding box center [30, 88] width 46 height 46
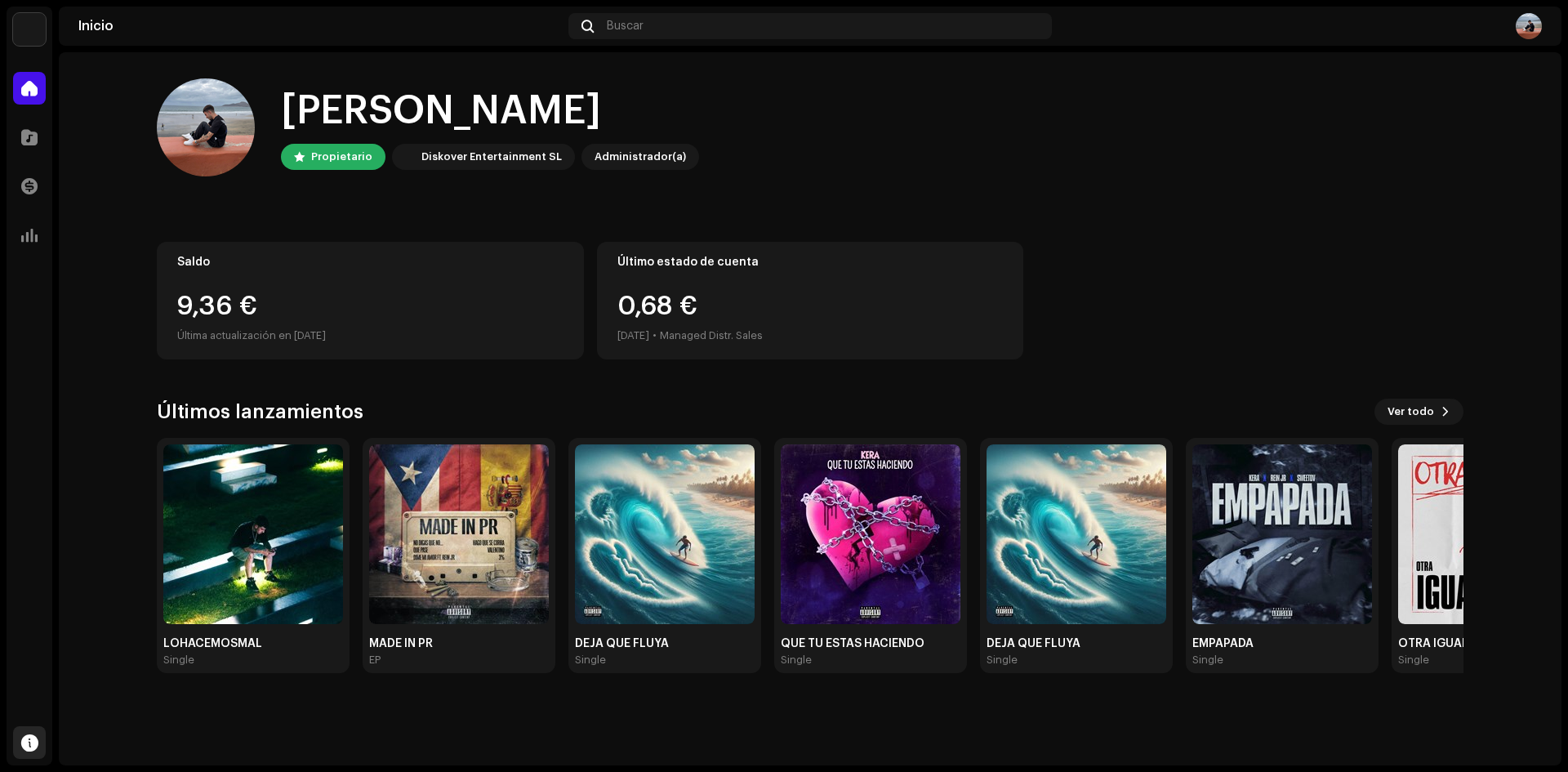
click at [31, 754] on div at bounding box center [29, 742] width 32 height 32
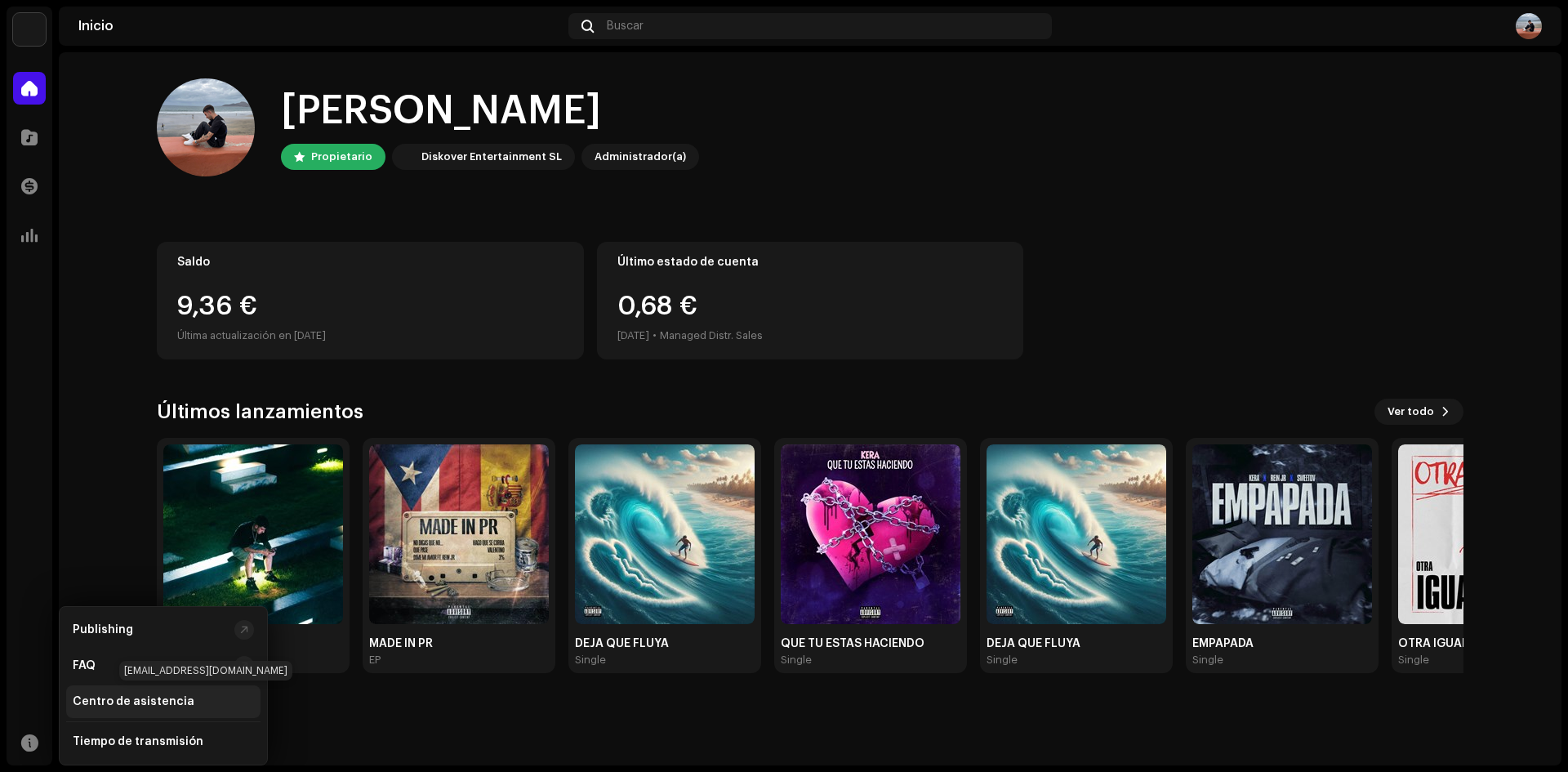
click at [204, 693] on div "Centro de asistencia" at bounding box center [163, 701] width 195 height 32
click at [177, 692] on div "Centro de asistencia" at bounding box center [163, 701] width 195 height 32
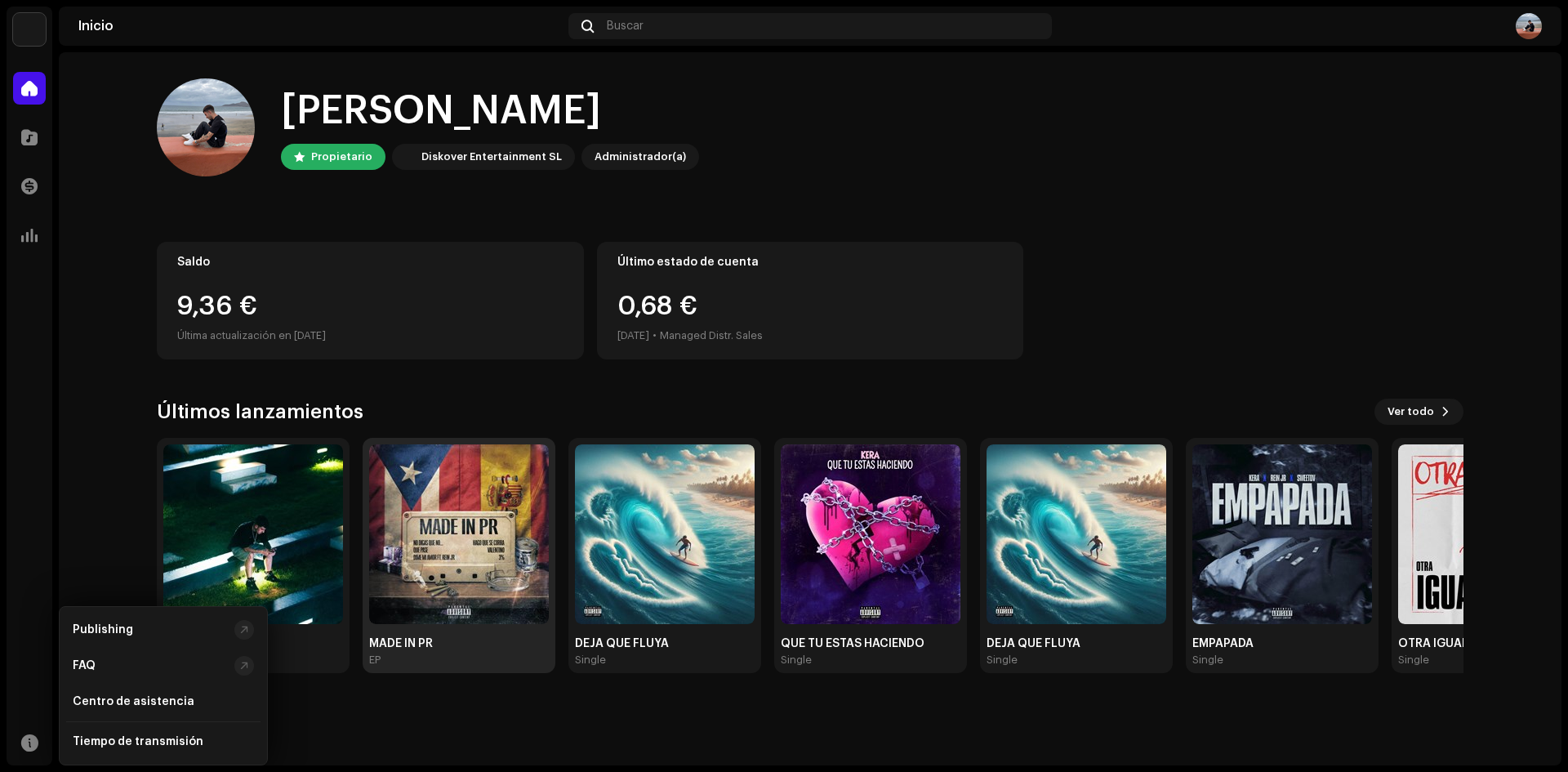
click at [509, 451] on img at bounding box center [458, 534] width 179 height 179
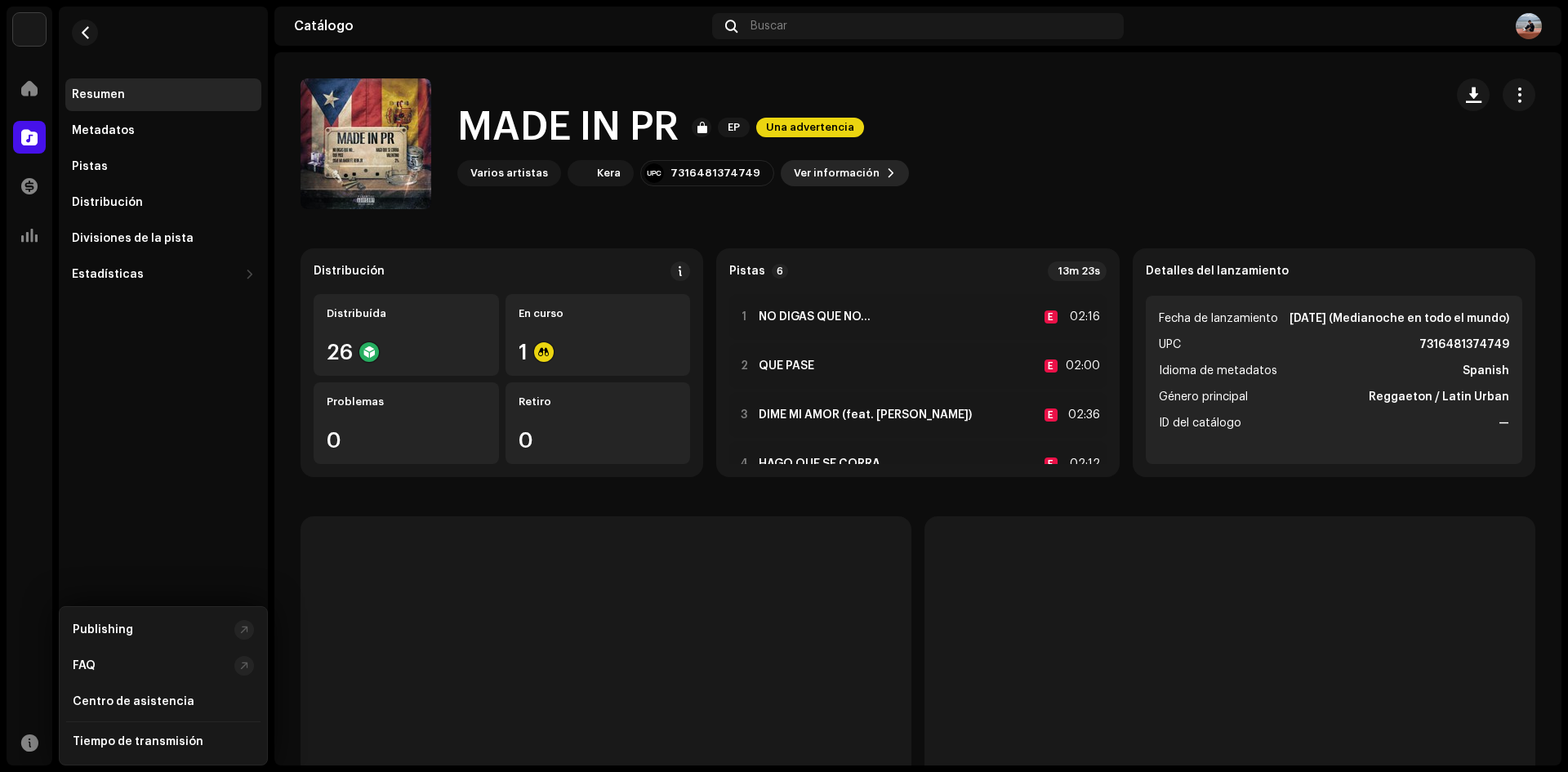
click at [840, 182] on span "Ver información" at bounding box center [836, 173] width 86 height 32
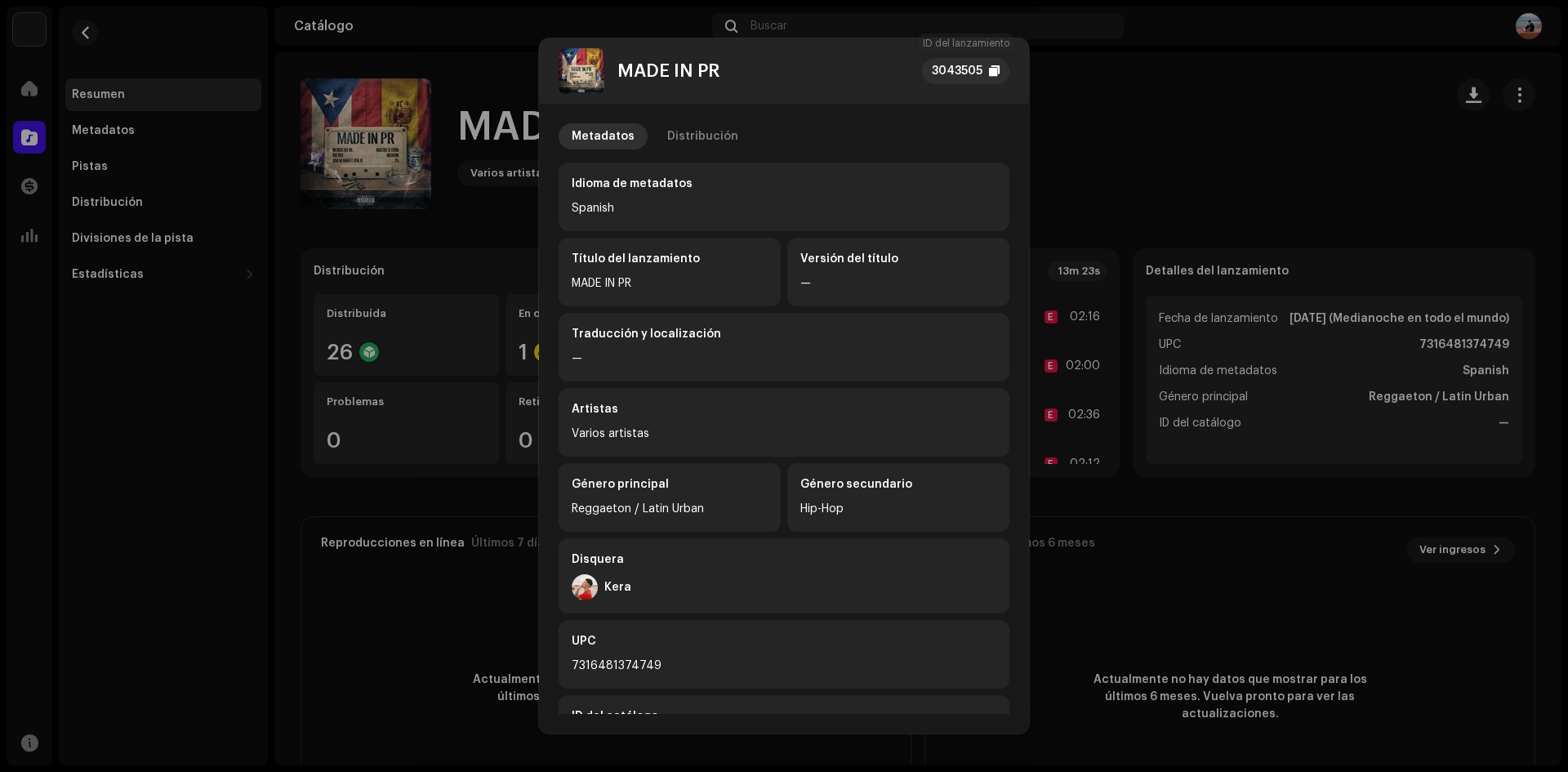
click at [980, 67] on div "3043505" at bounding box center [957, 71] width 51 height 20
